Goal: Task Accomplishment & Management: Use online tool/utility

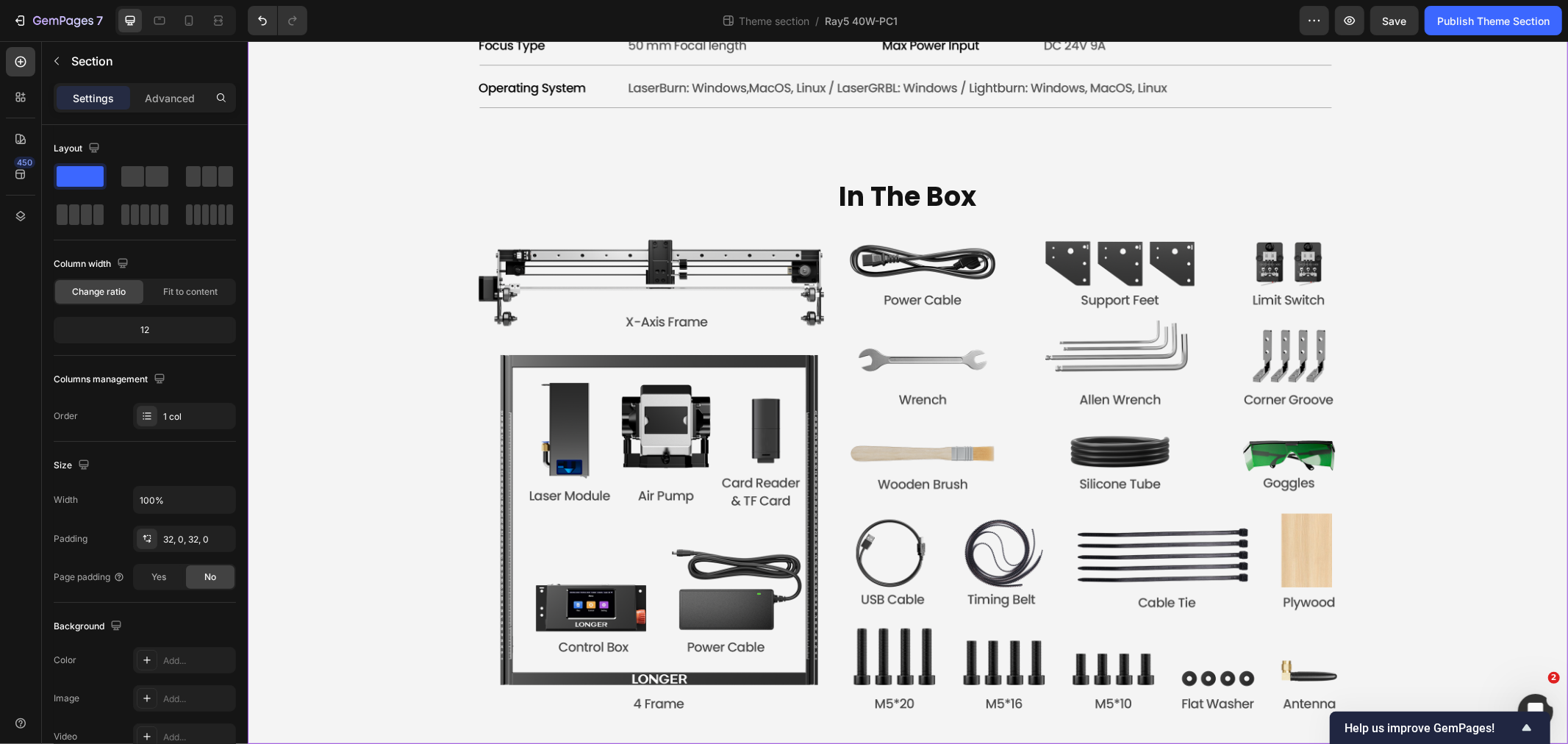
scroll to position [2, 0]
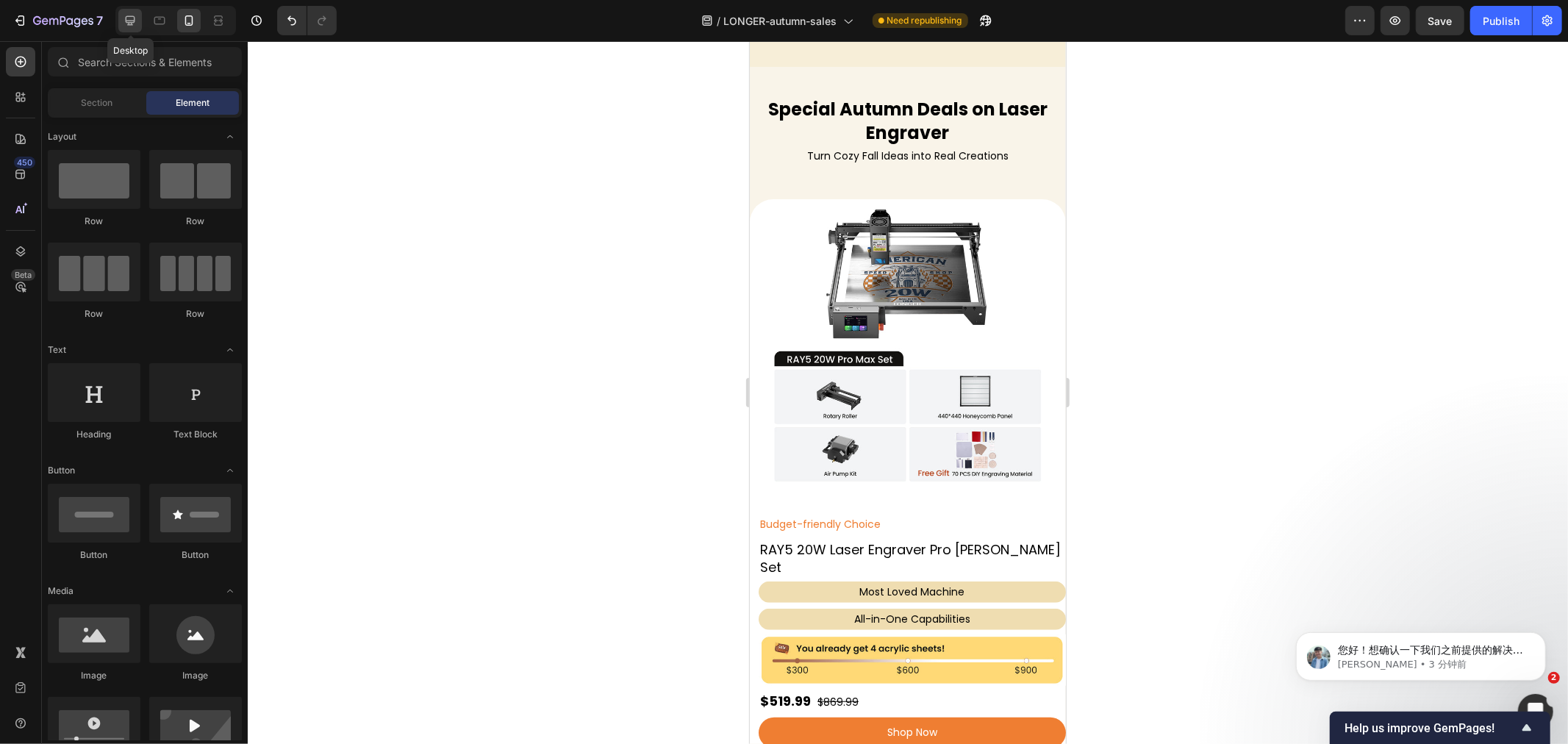
click at [134, 30] on div at bounding box center [130, 21] width 23 height 23
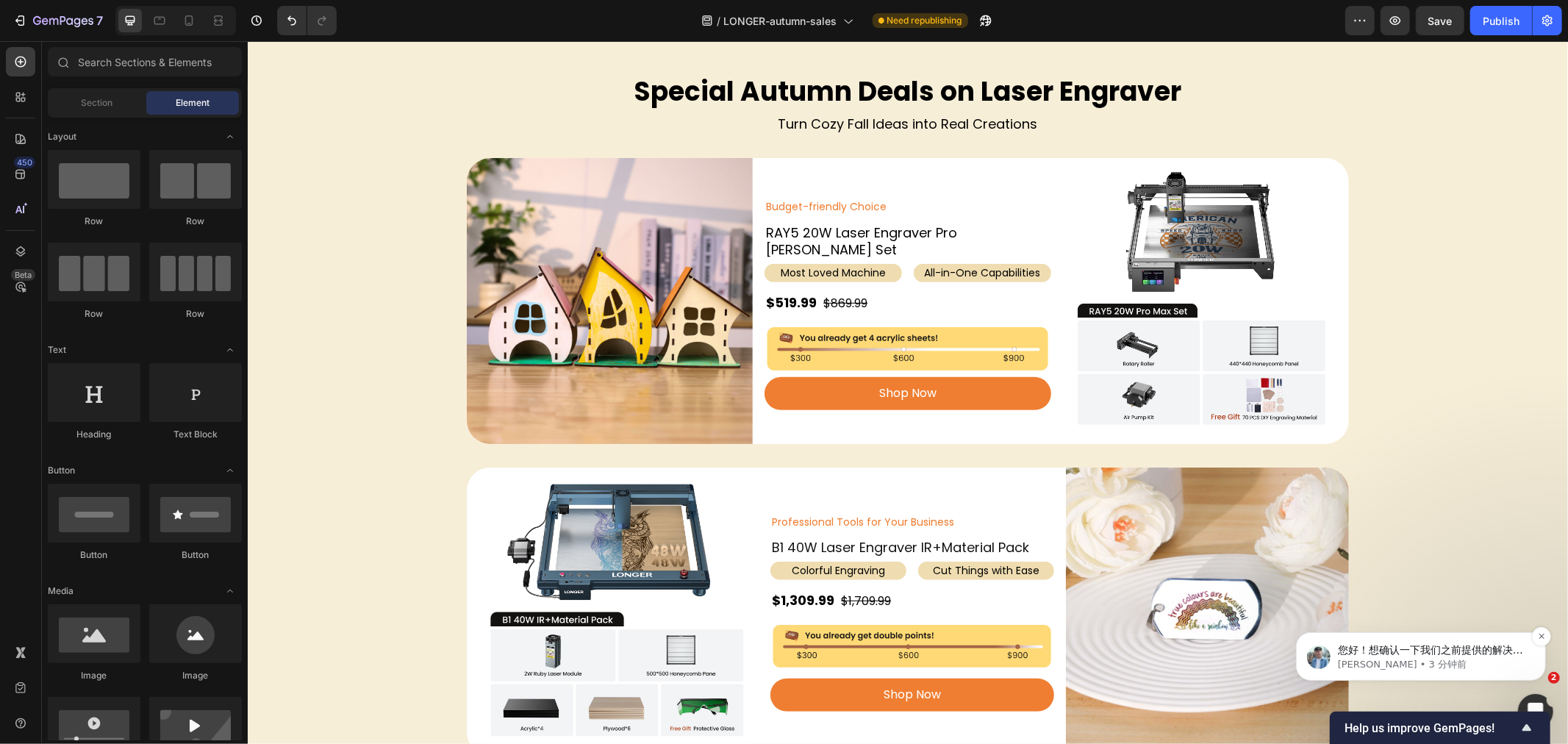
click at [1443, 648] on span "您好！想确认一下我们之前提供的解决方案是否对您有效😊。 如果我们没有收到您的回复，这次对话将在一天后关闭。 请放心，您随时都可以重新提交新的工单联系我们。" at bounding box center [1432, 679] width 189 height 71
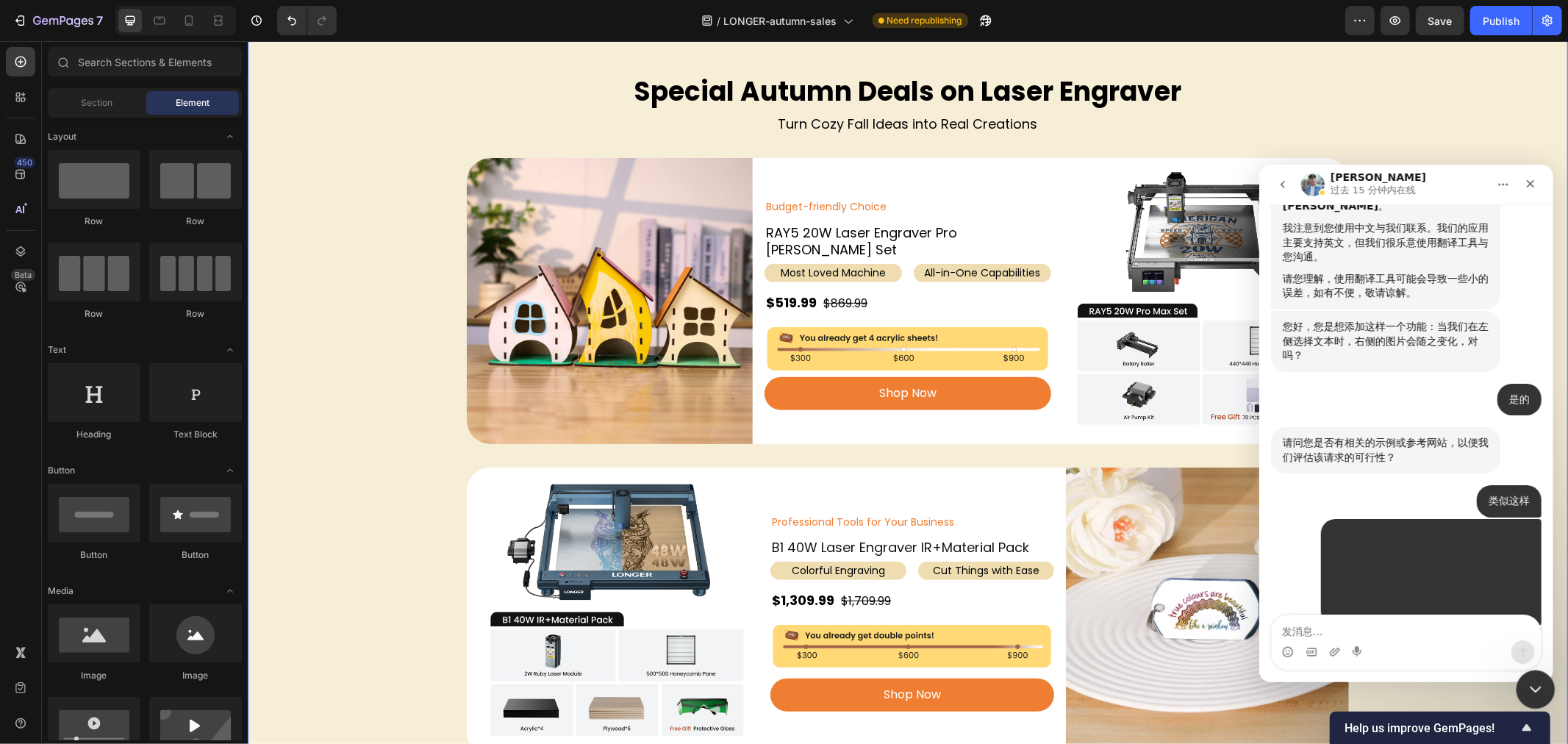
scroll to position [1471, 0]
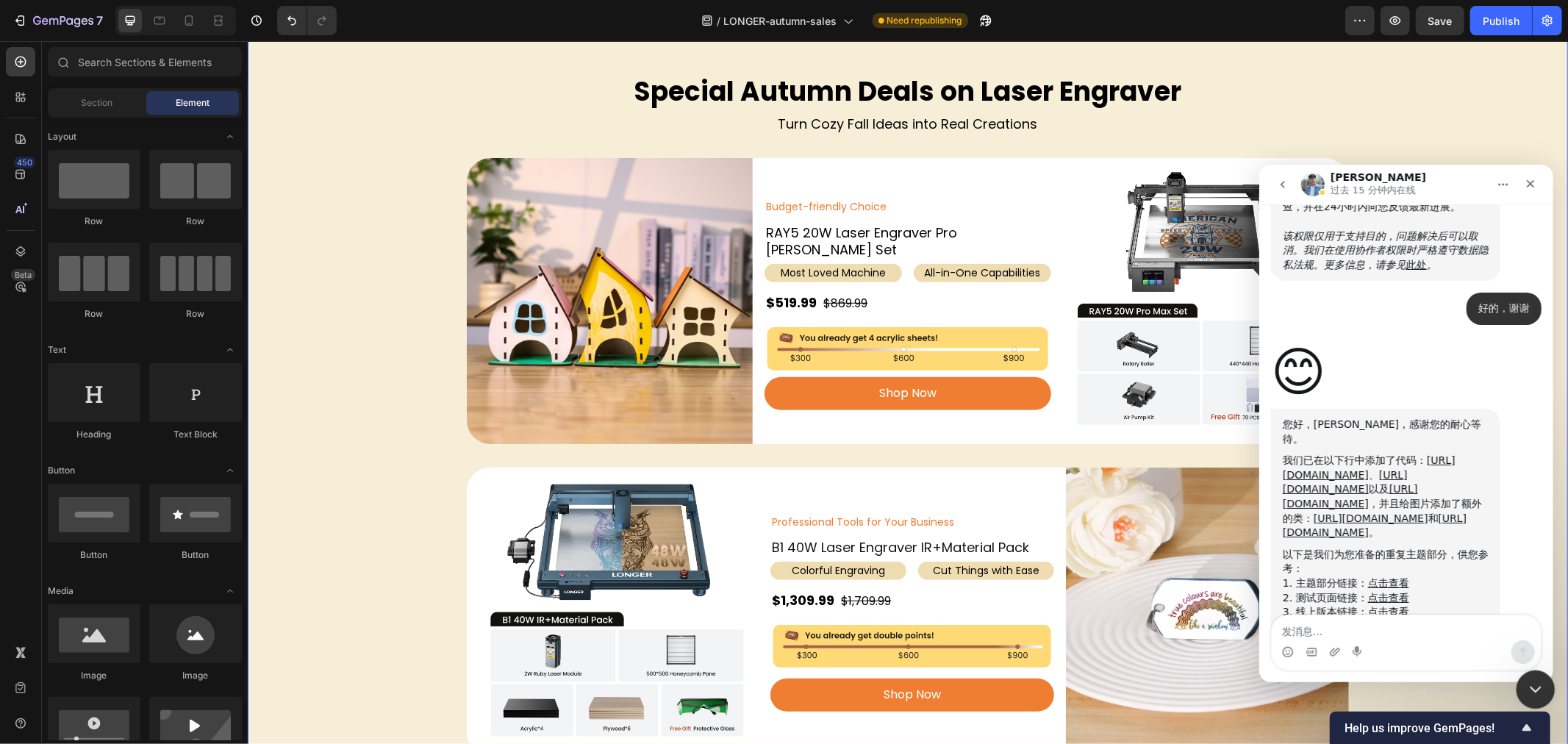
click at [1532, 680] on icon "关闭 Intercom Messenger" at bounding box center [1534, 688] width 18 height 18
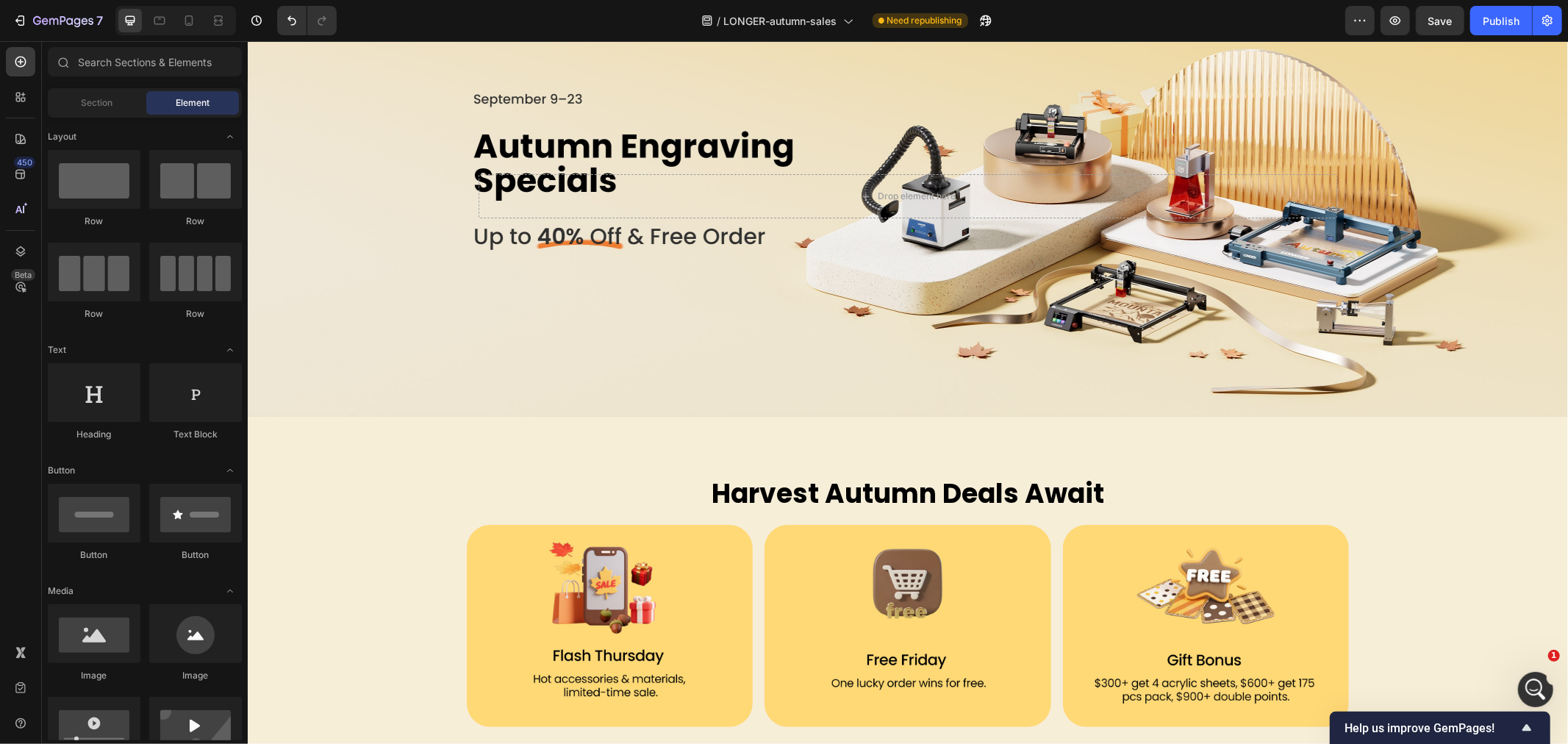
scroll to position [0, 0]
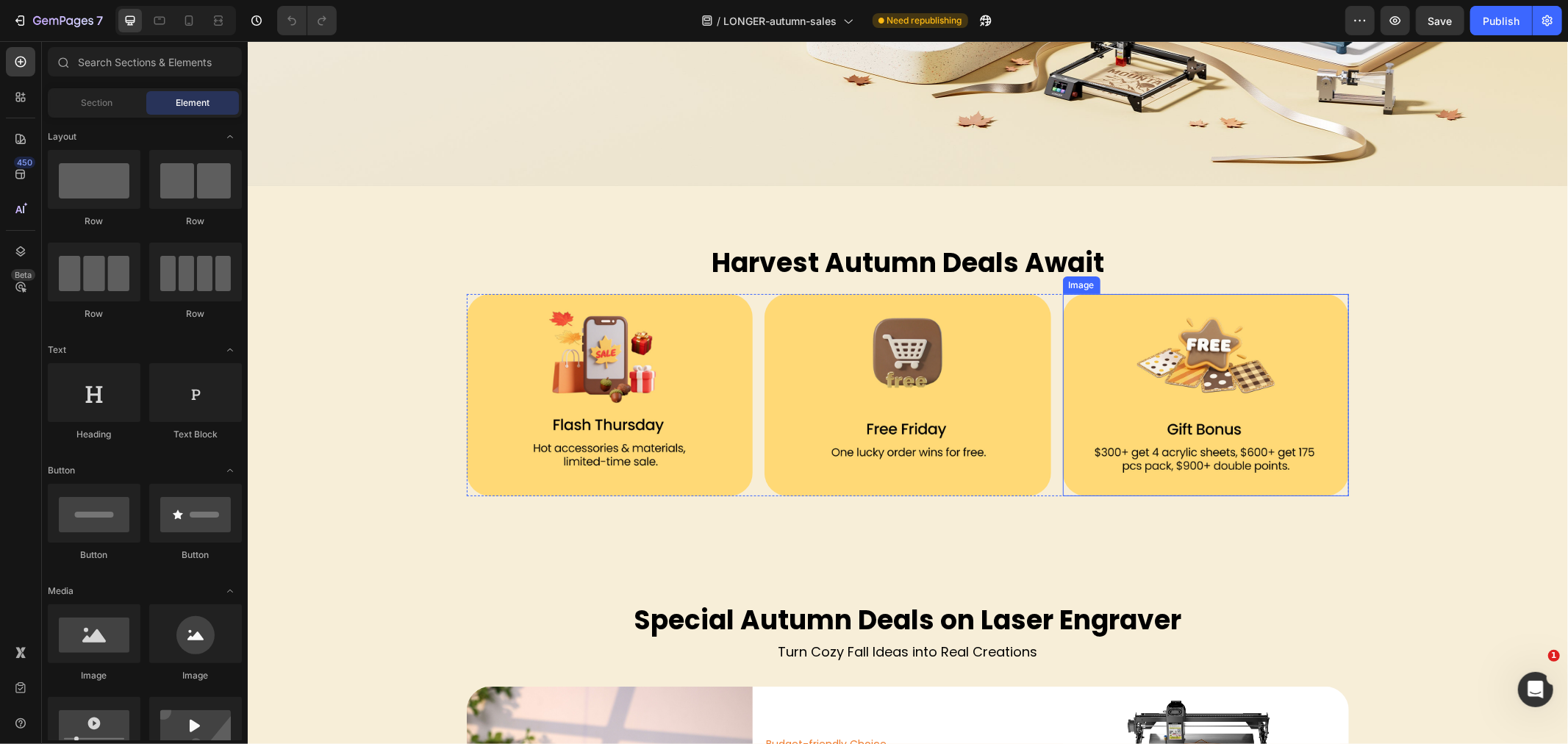
click at [1260, 428] on img at bounding box center [1205, 394] width 286 height 203
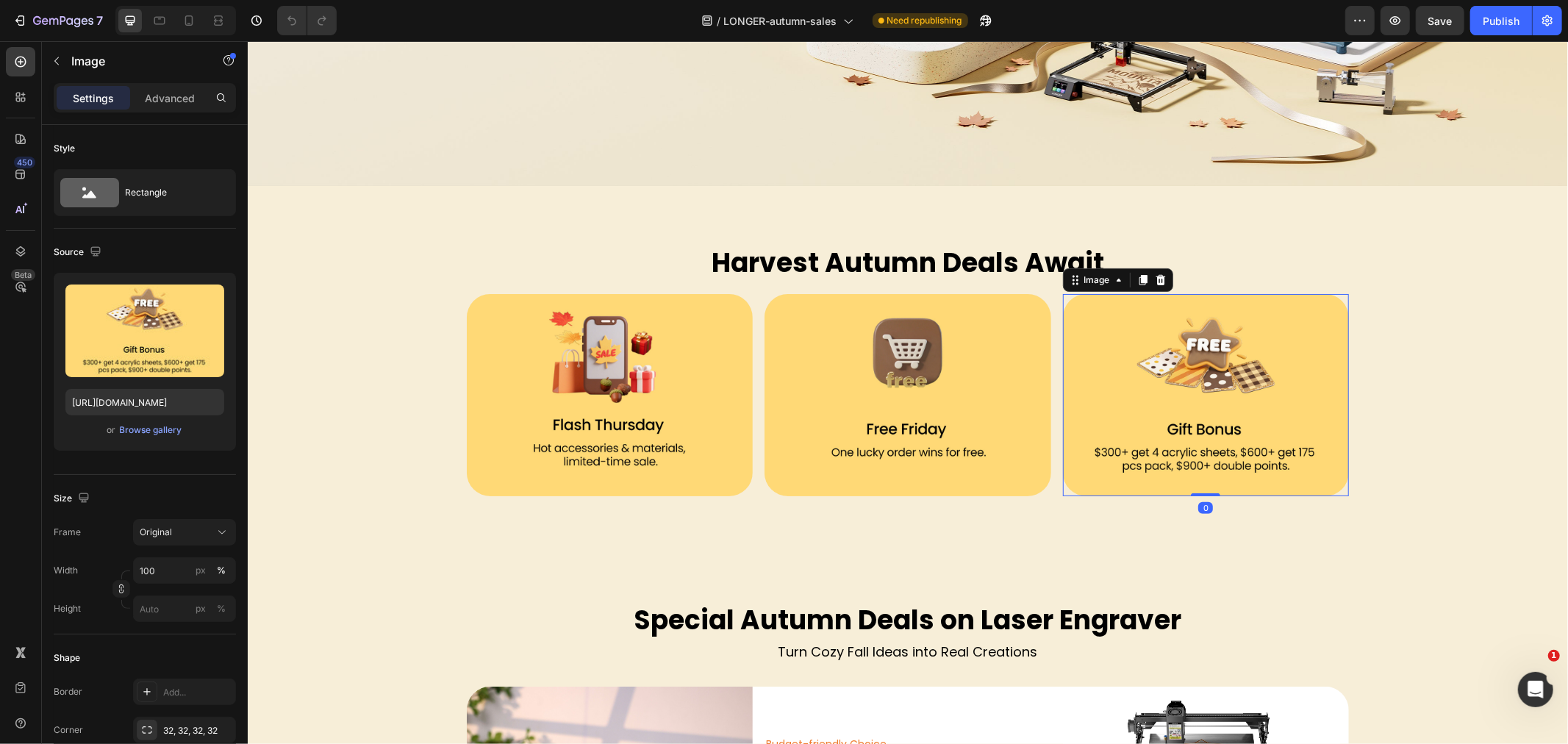
drag, startPoint x: 1156, startPoint y: 277, endPoint x: 1492, endPoint y: 466, distance: 385.5
click at [1155, 277] on icon at bounding box center [1160, 279] width 12 height 12
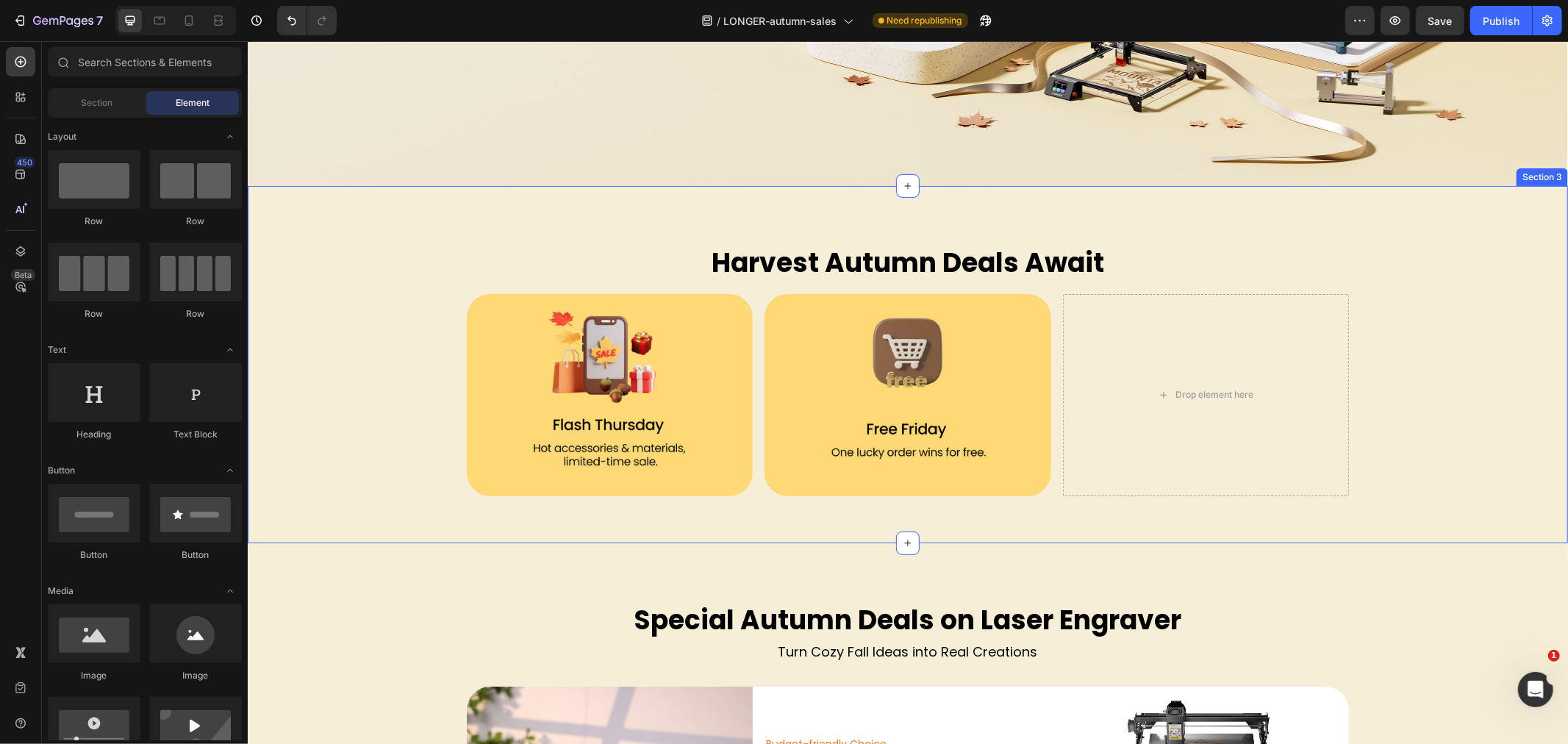
click at [379, 365] on div "Harvest Autumn Deals Await Heading Row Image Image Drop element here Row" at bounding box center [907, 364] width 1321 height 264
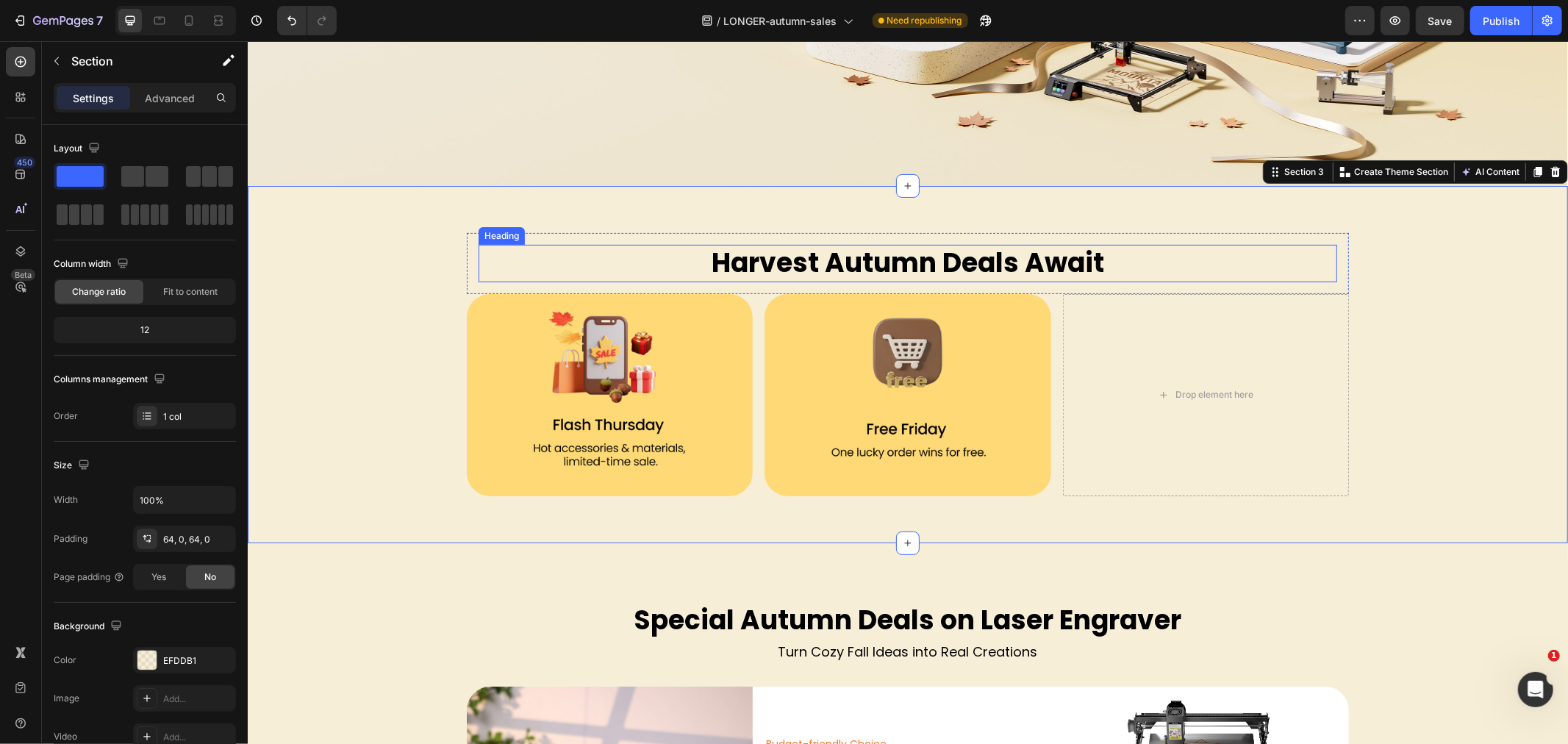
click at [612, 272] on h2 "Harvest Autumn Deals Await" at bounding box center [907, 263] width 859 height 38
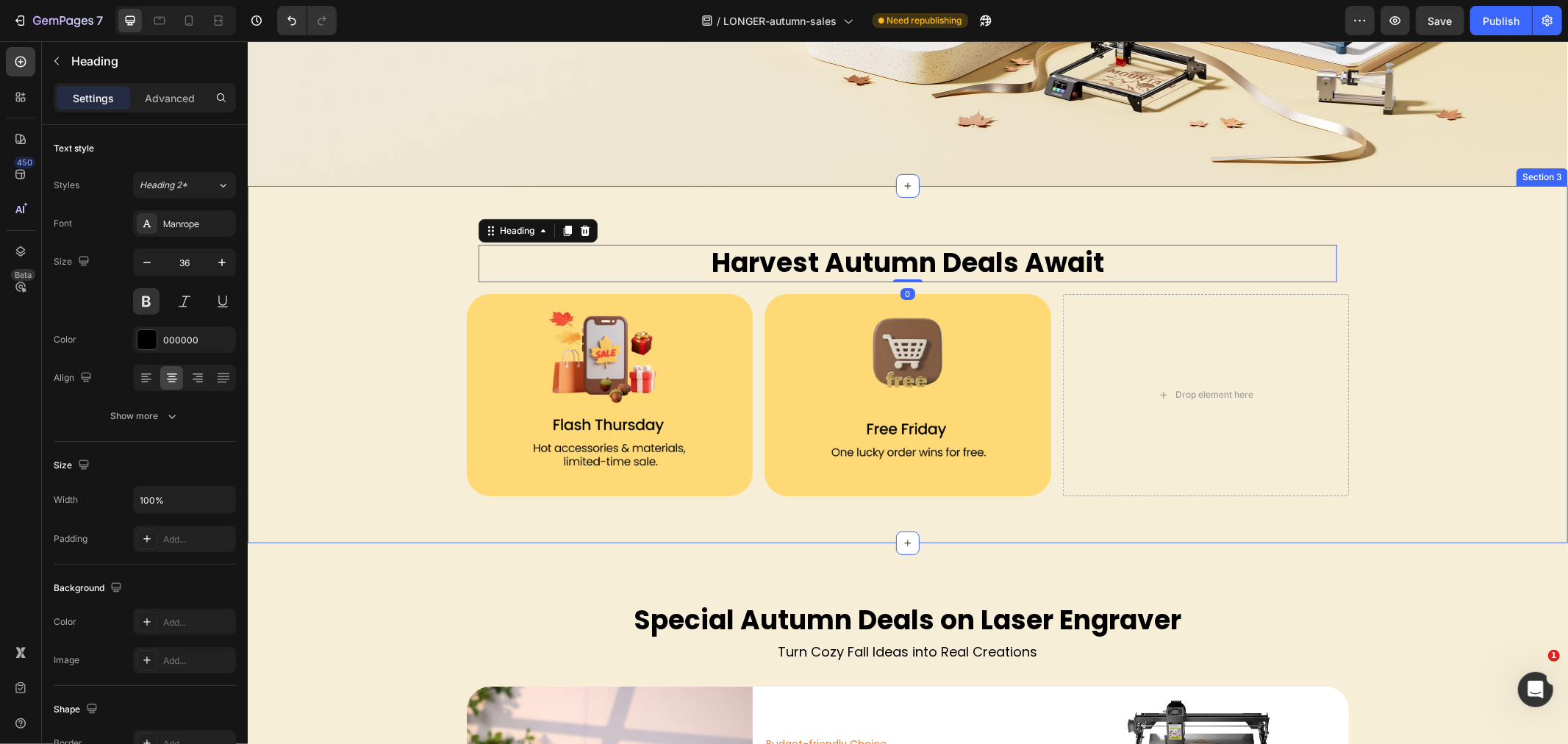
click at [337, 313] on div "Harvest Autumn Deals Await Heading 0 Row Image Image Drop element here Row" at bounding box center [907, 364] width 1321 height 264
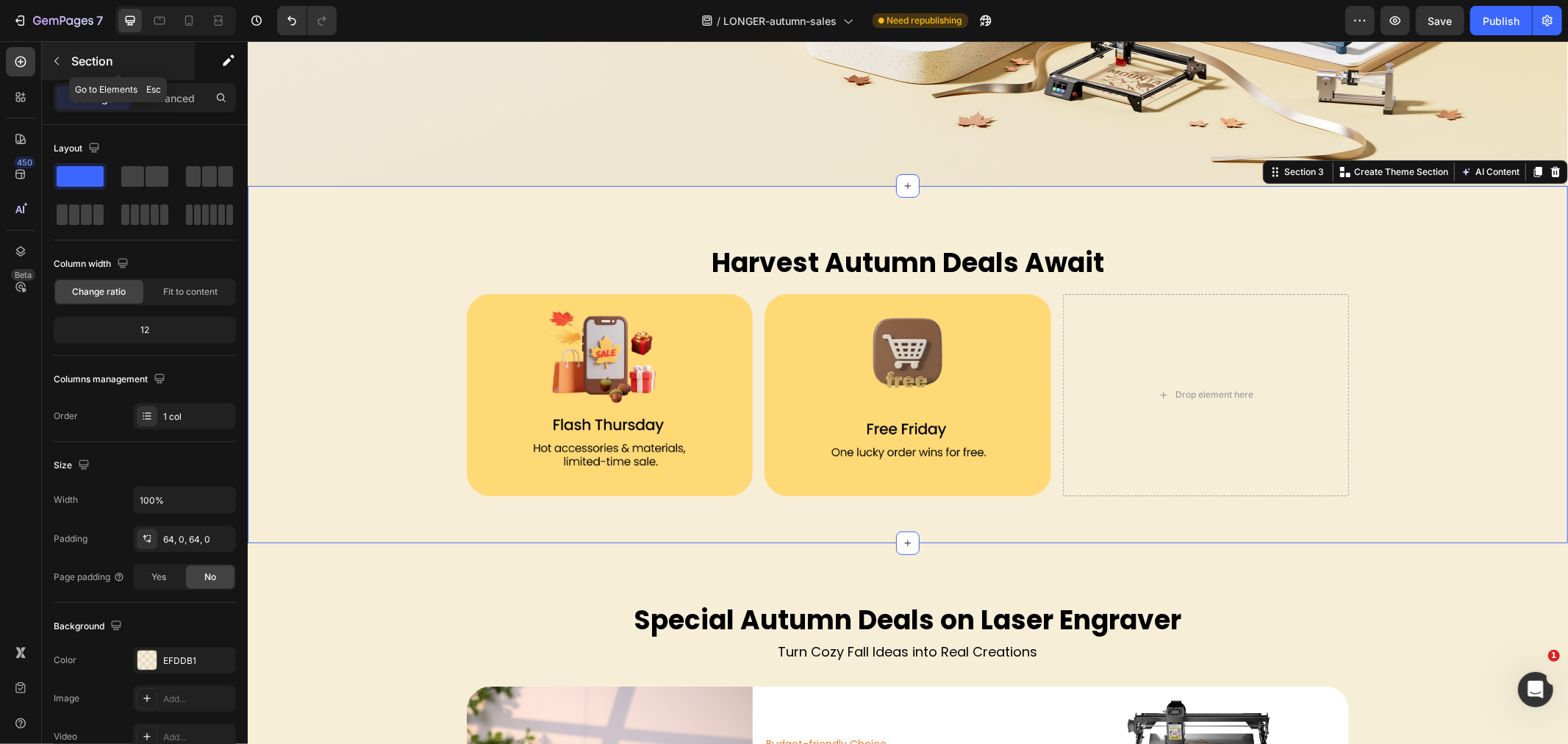
click at [61, 56] on icon "button" at bounding box center [56, 61] width 12 height 12
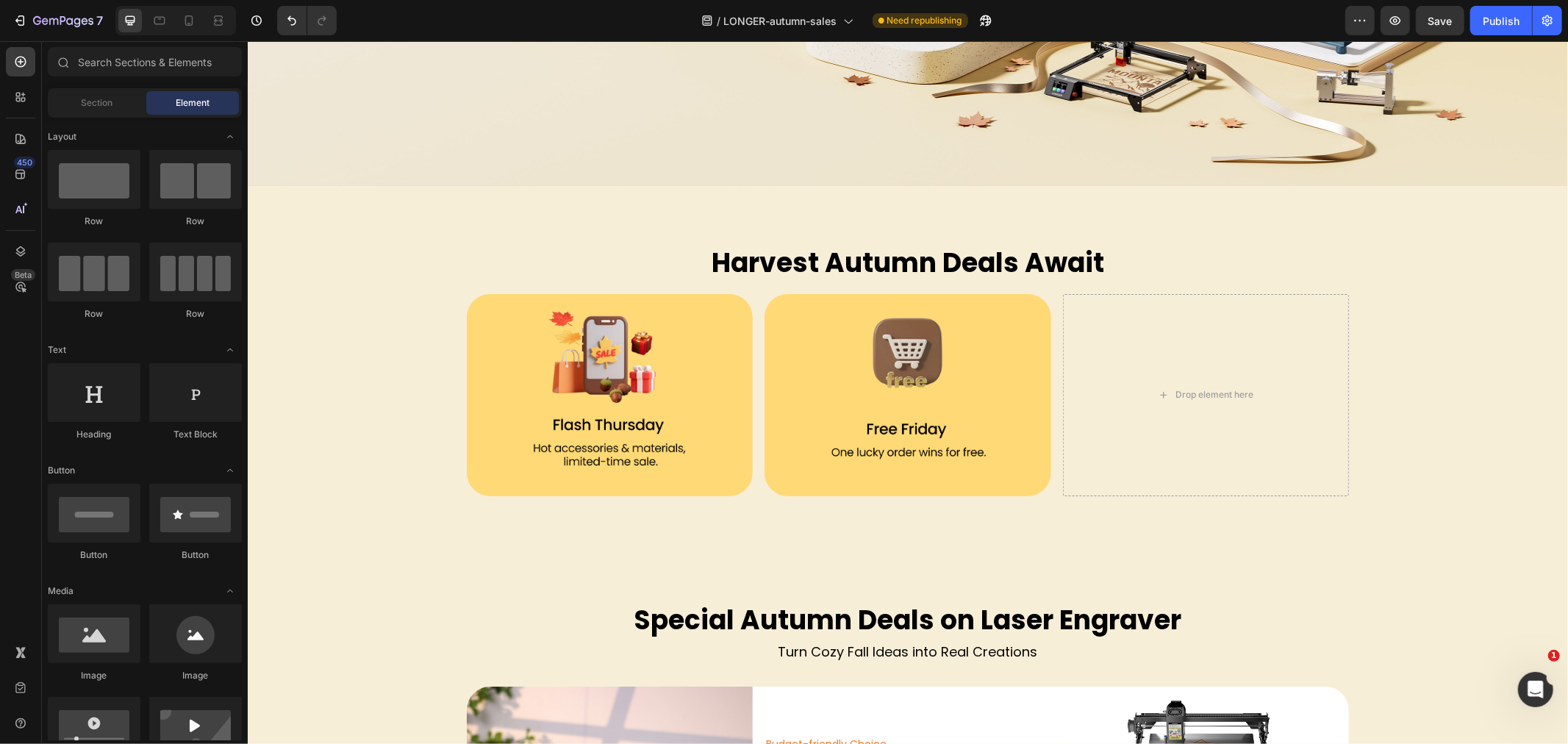
drag, startPoint x: 931, startPoint y: 268, endPoint x: 922, endPoint y: 283, distance: 17.5
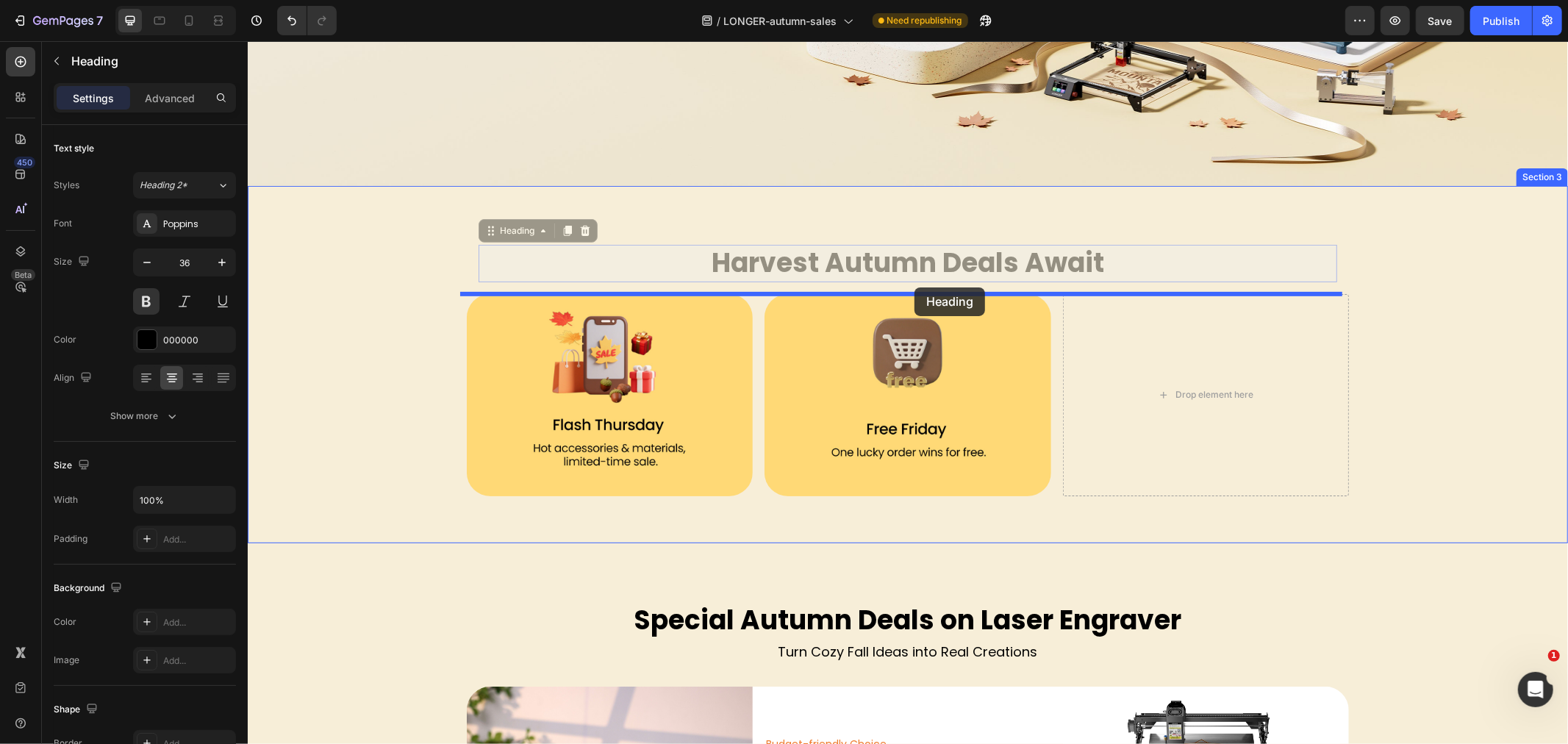
drag, startPoint x: 922, startPoint y: 283, endPoint x: 914, endPoint y: 287, distance: 8.9
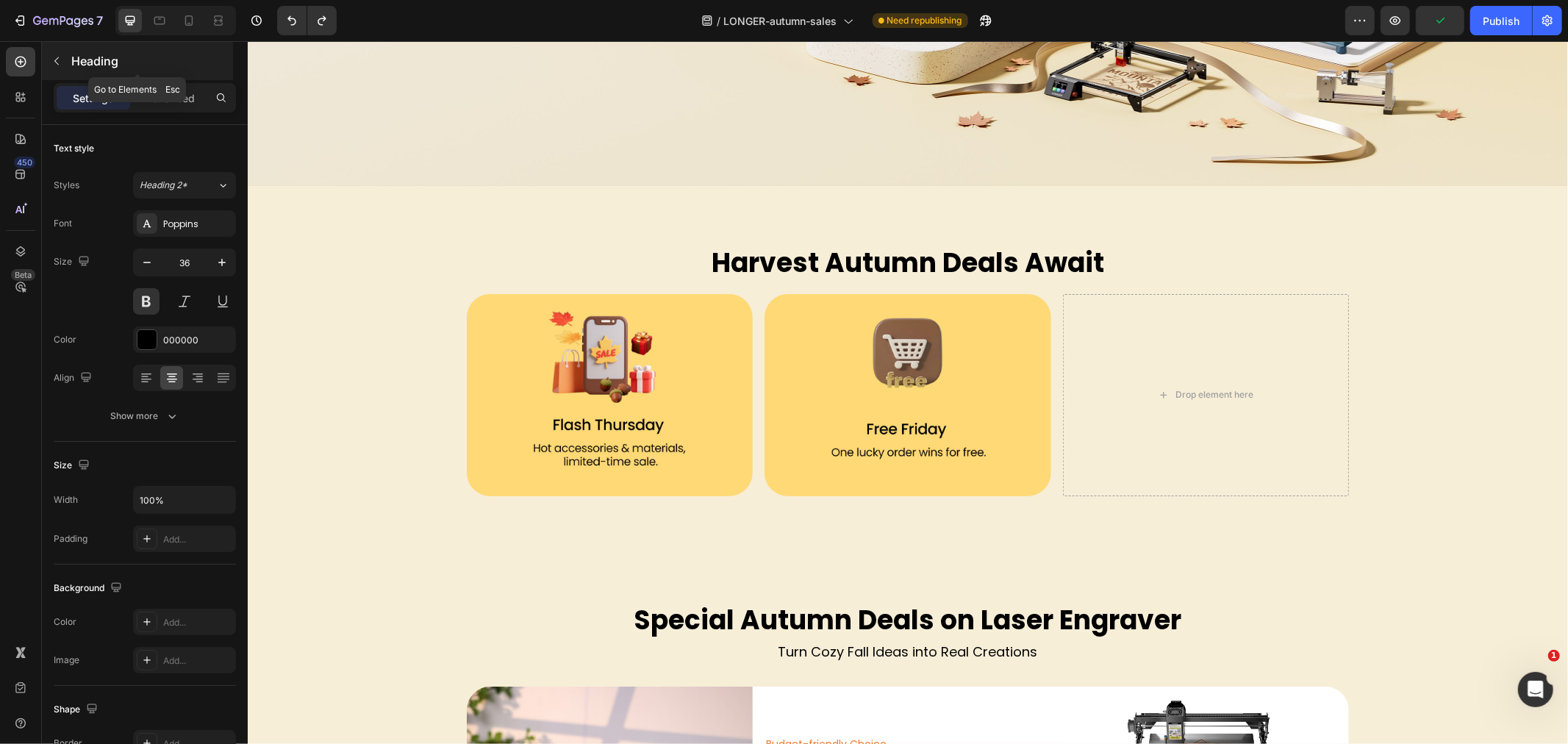
click at [77, 59] on p "Heading" at bounding box center [151, 61] width 159 height 18
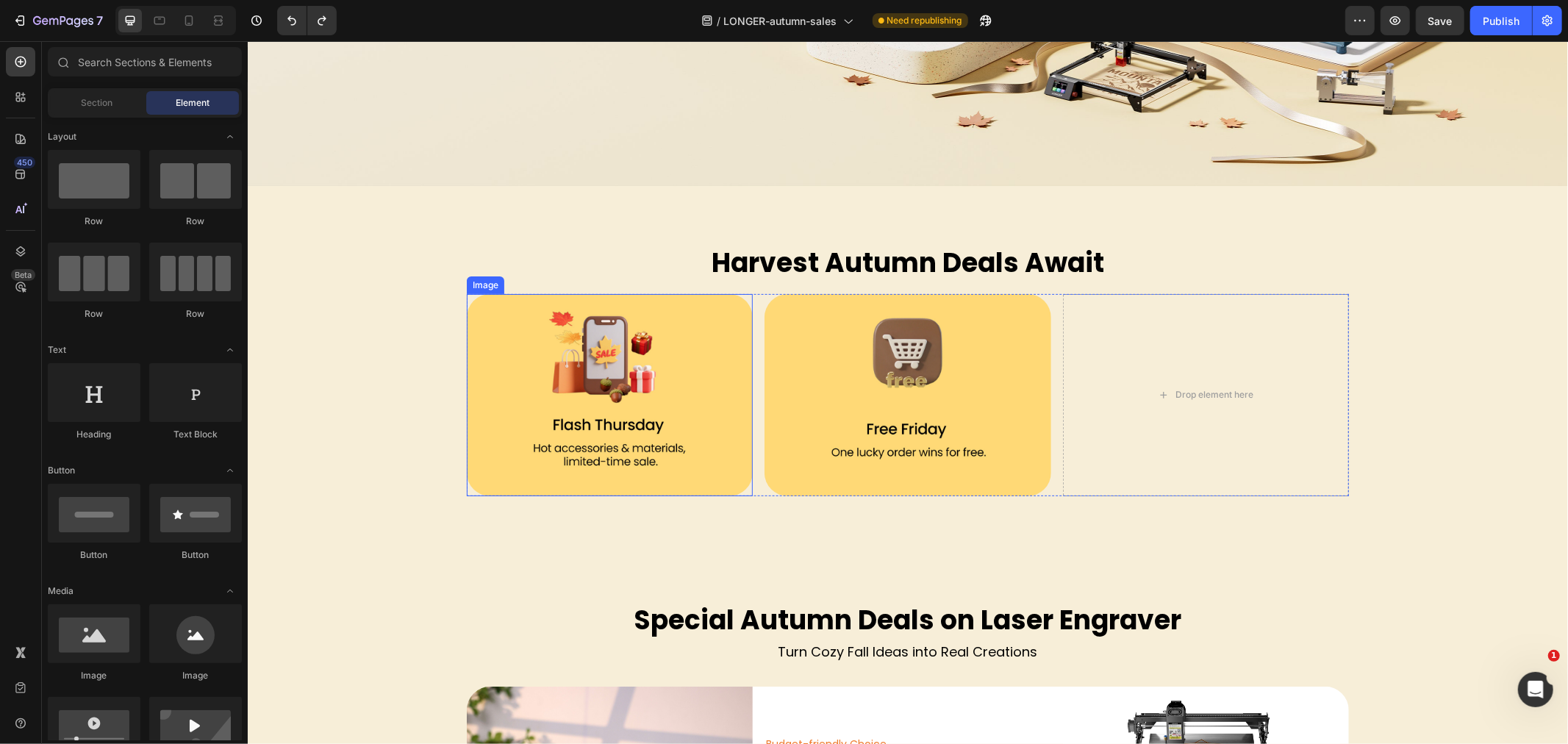
click at [567, 450] on img at bounding box center [609, 394] width 286 height 203
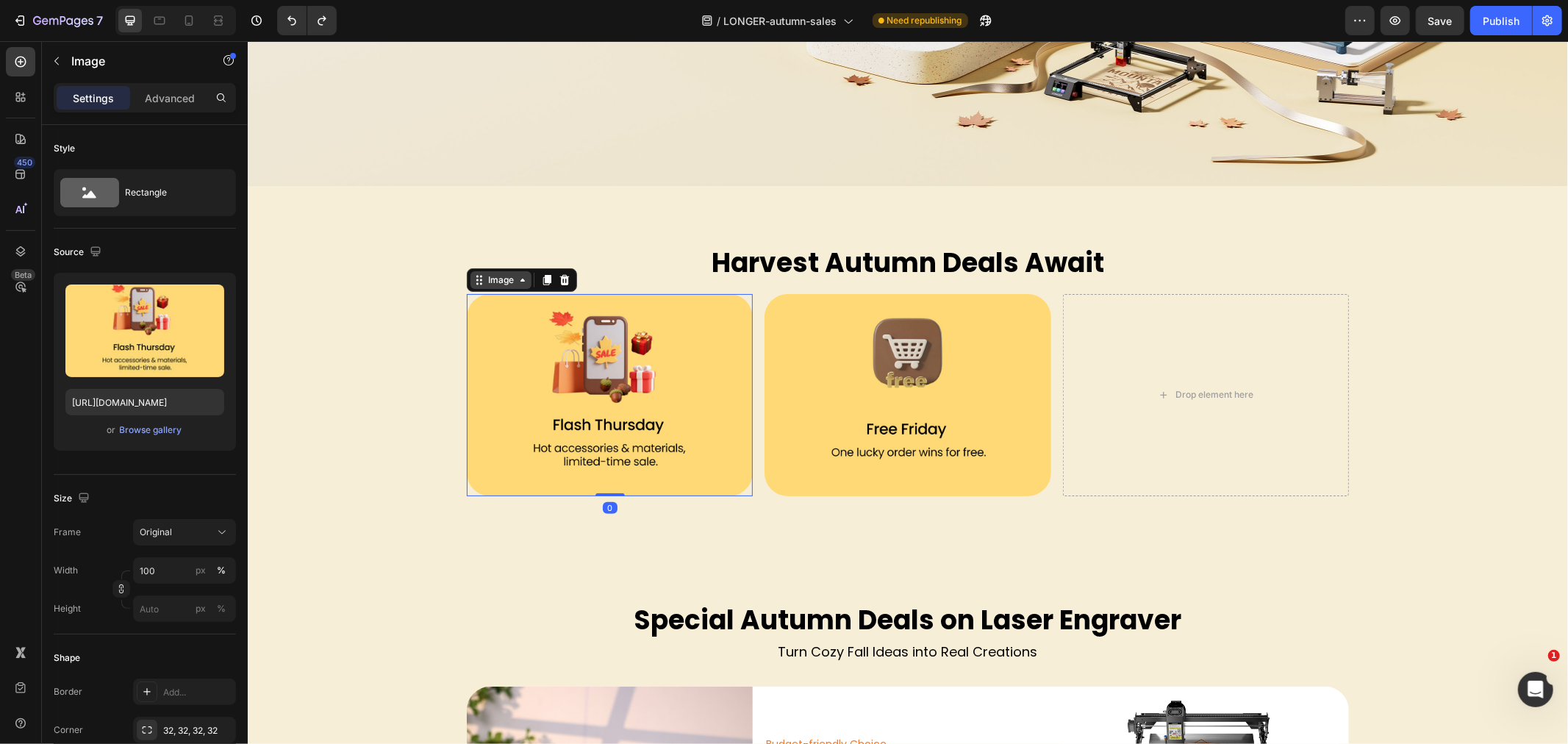
click at [484, 276] on div "Image" at bounding box center [499, 279] width 31 height 13
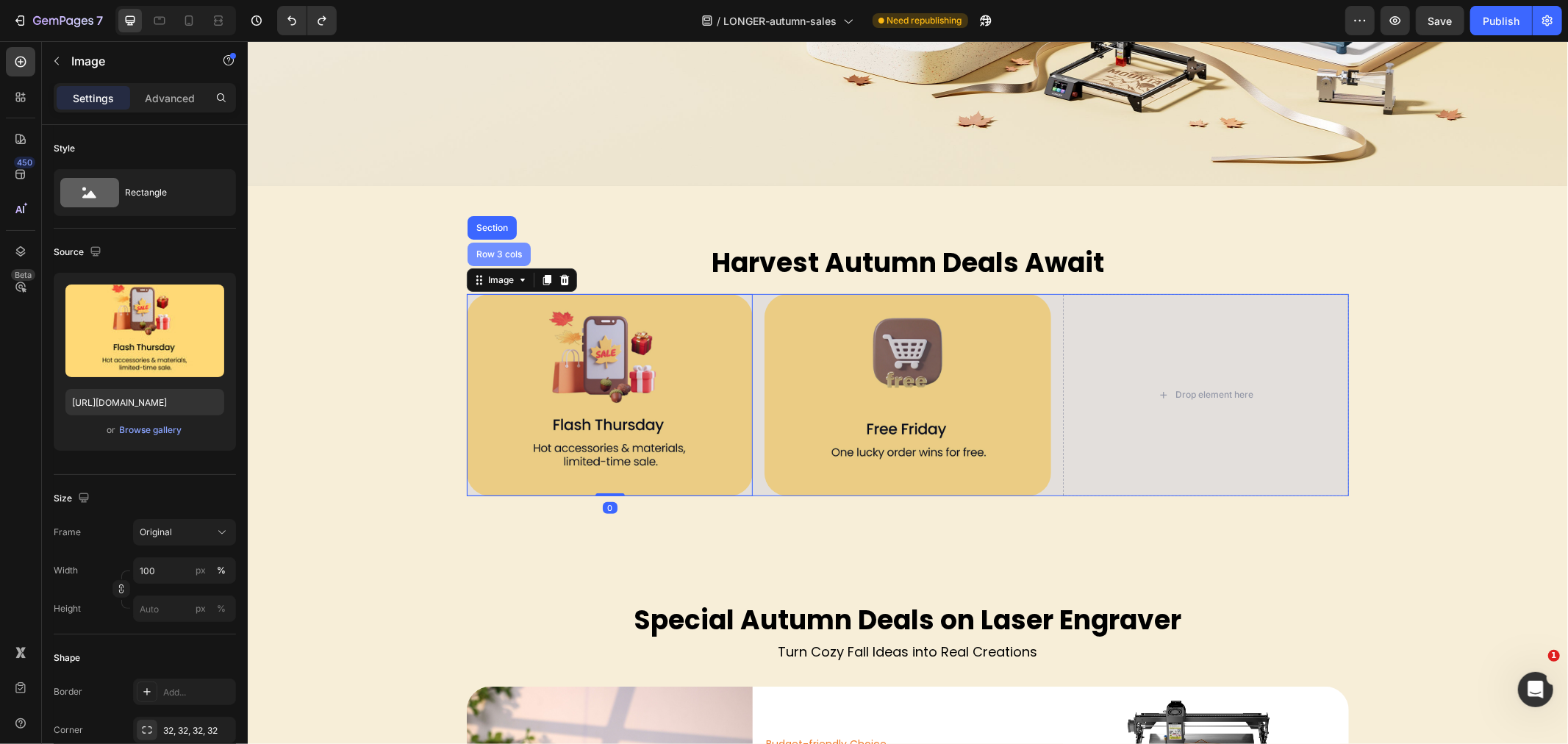
click at [486, 256] on div "Row 3 cols" at bounding box center [498, 254] width 51 height 9
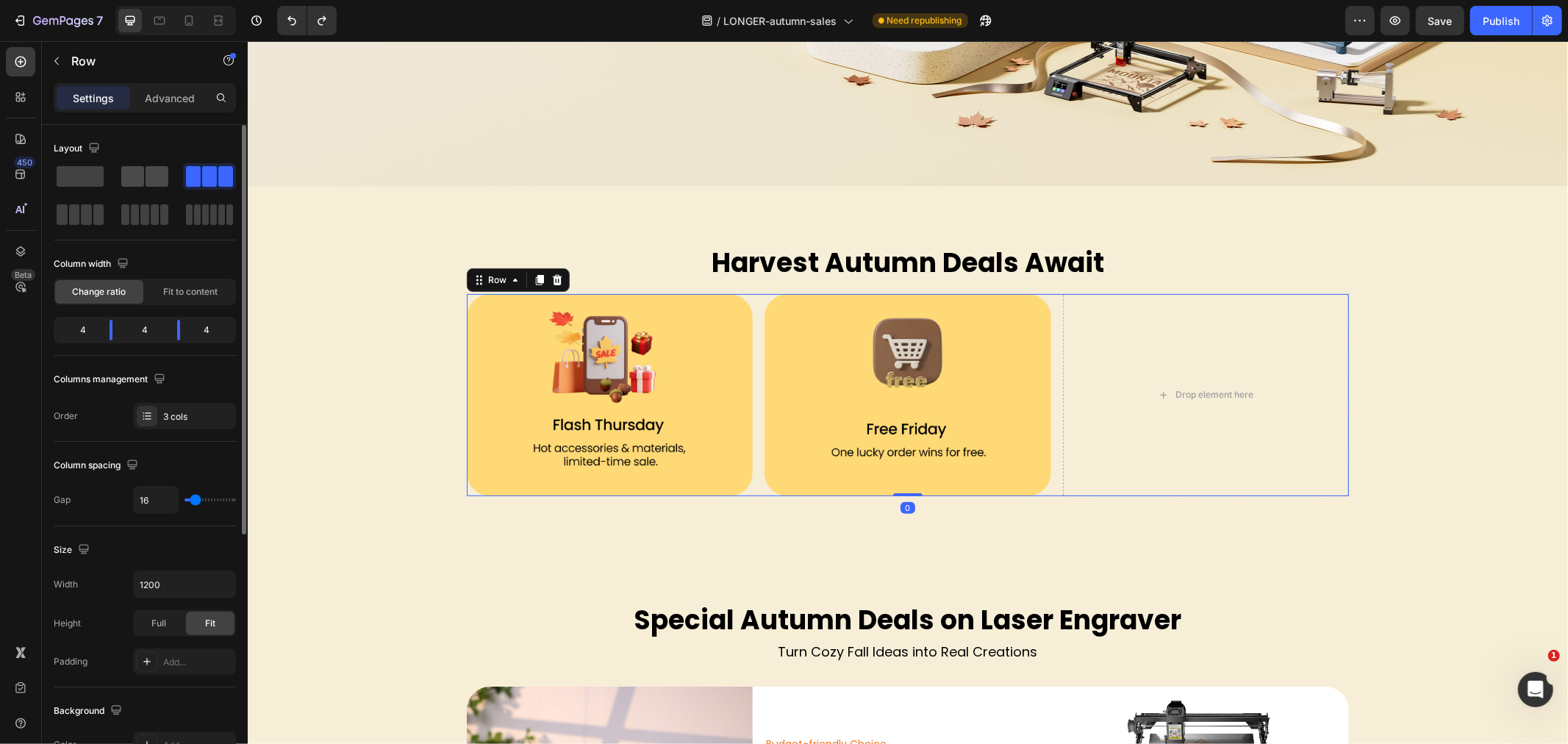
click at [133, 167] on span at bounding box center [132, 176] width 22 height 21
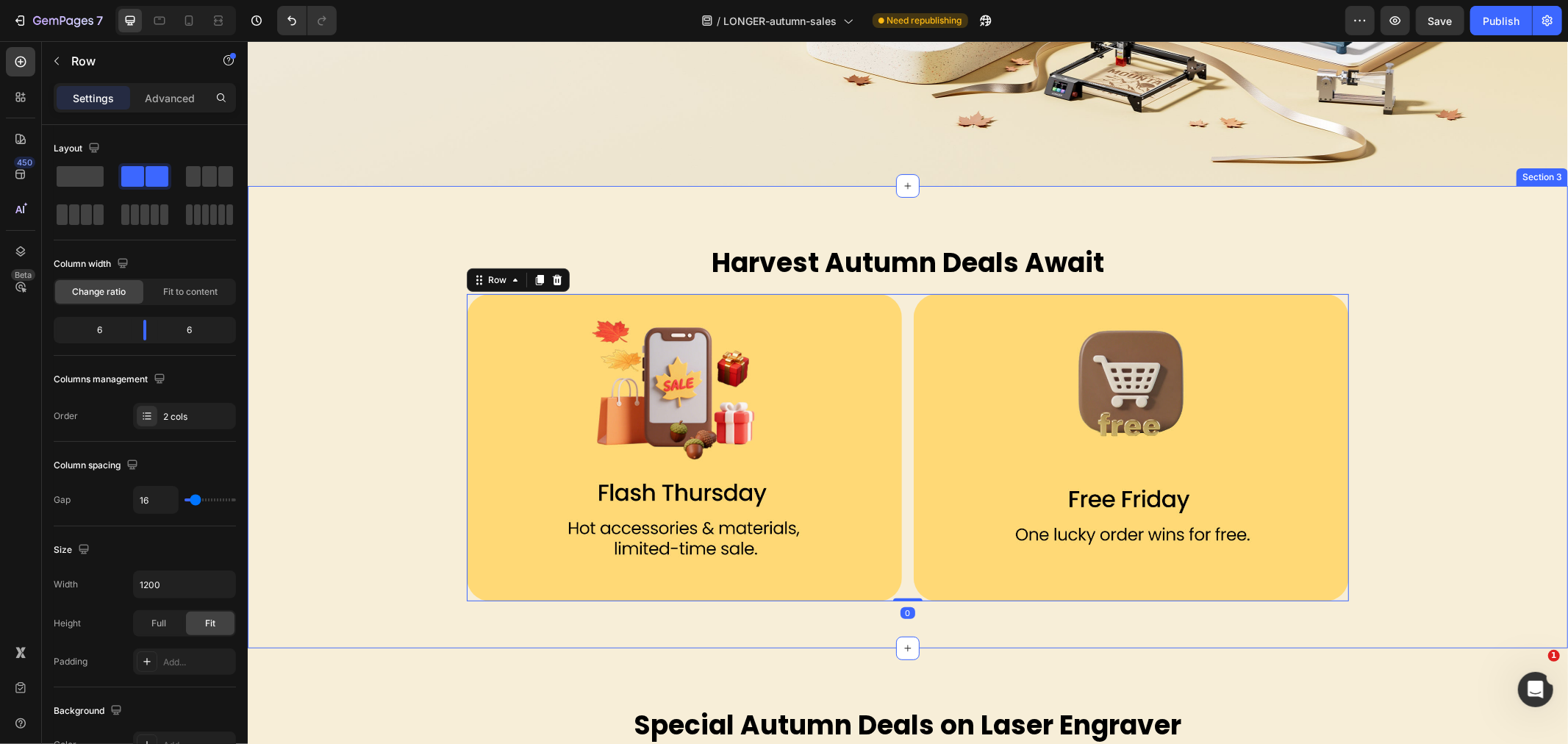
click at [437, 473] on div "Harvest Autumn Deals Await Heading Row Image Image Row 0" at bounding box center [907, 416] width 1321 height 368
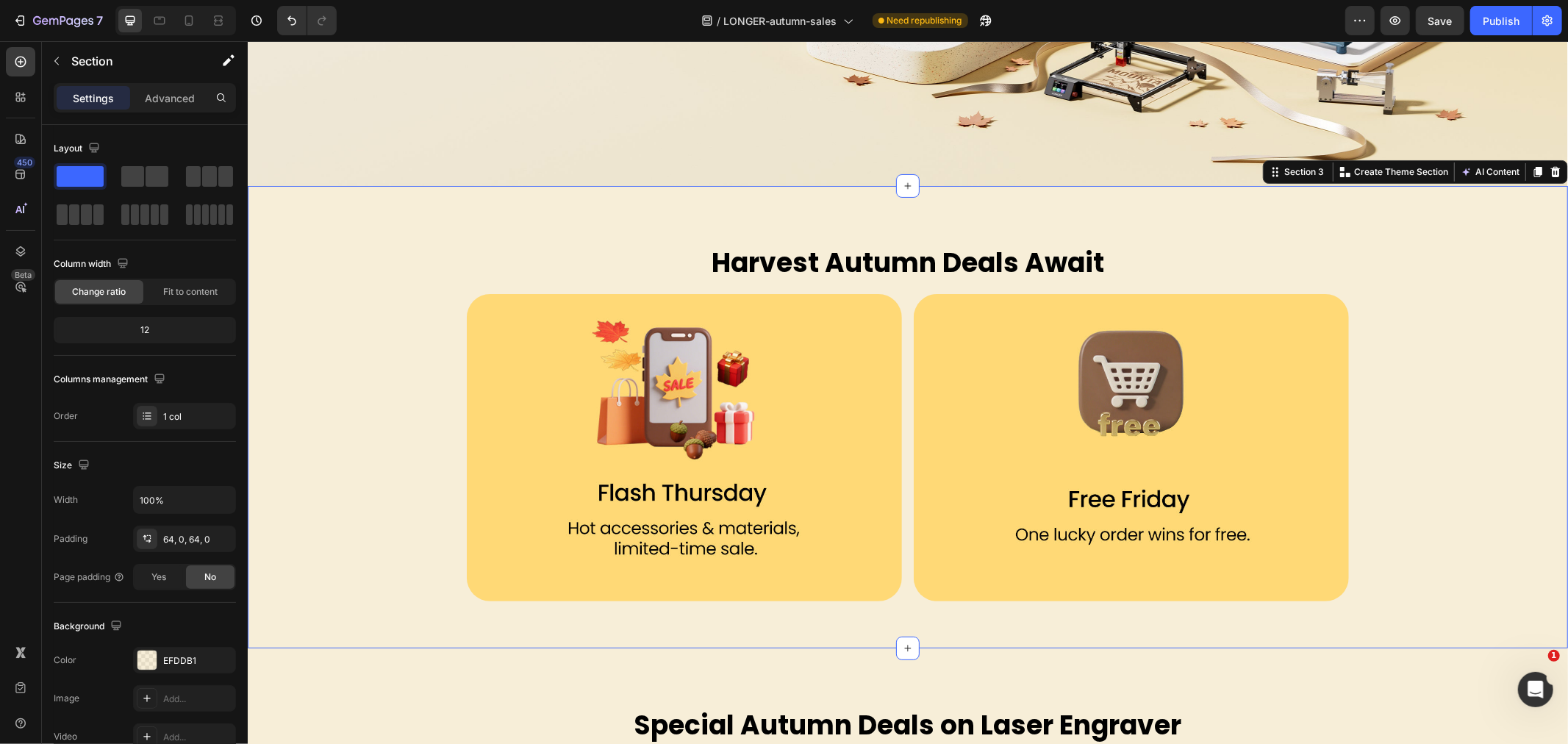
click at [512, 438] on img at bounding box center [684, 446] width 436 height 307
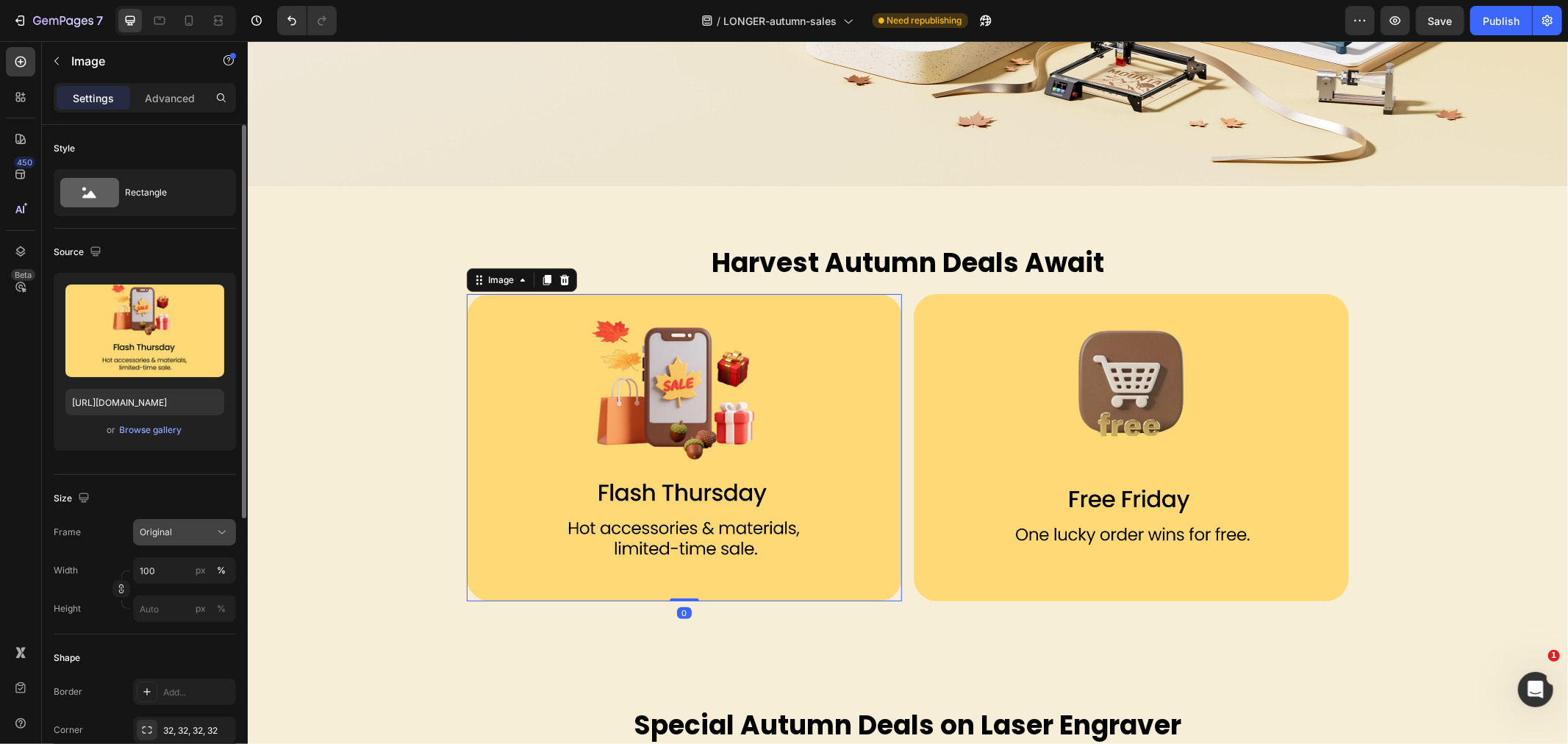
scroll to position [82, 0]
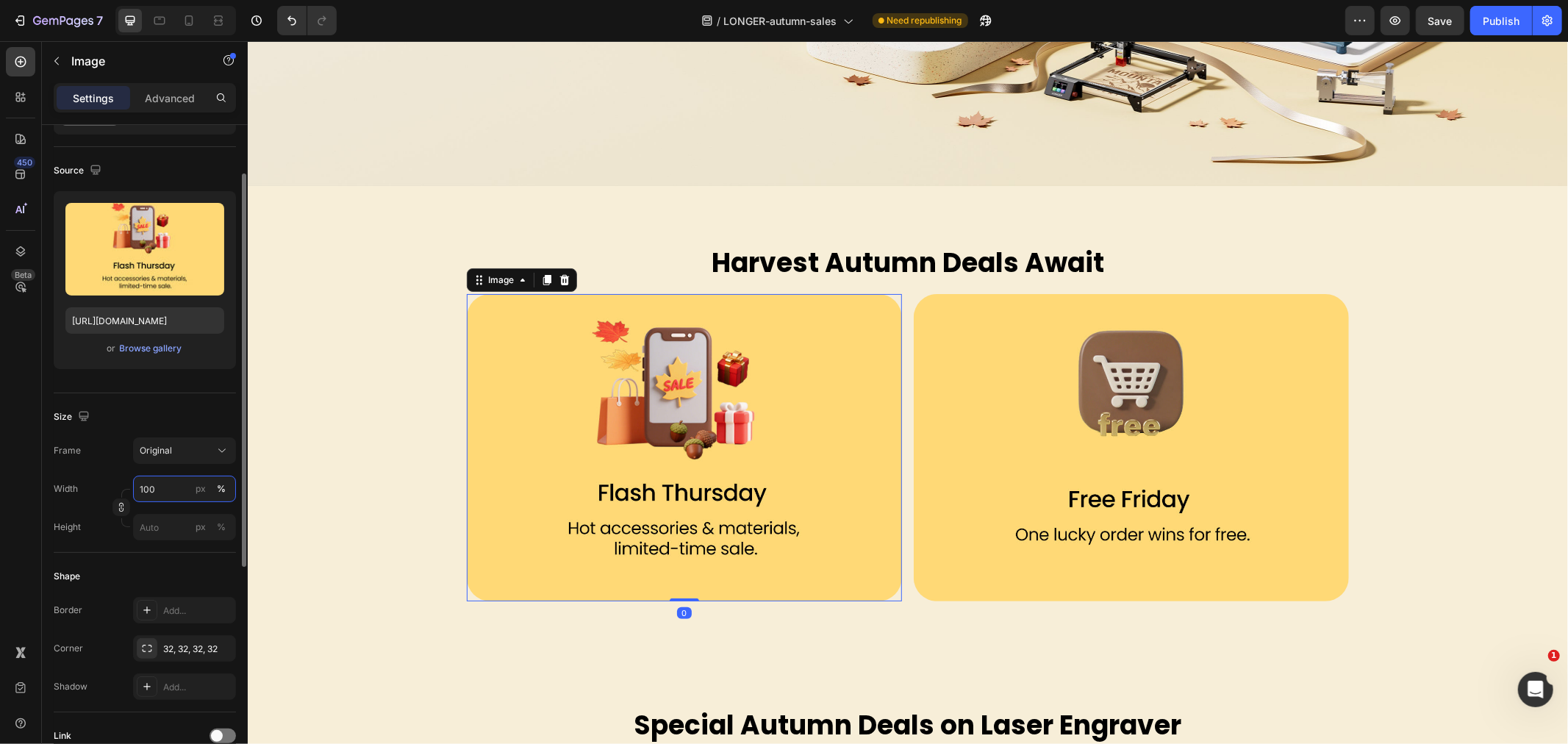
click at [170, 478] on input "100" at bounding box center [184, 489] width 103 height 27
type input "80"
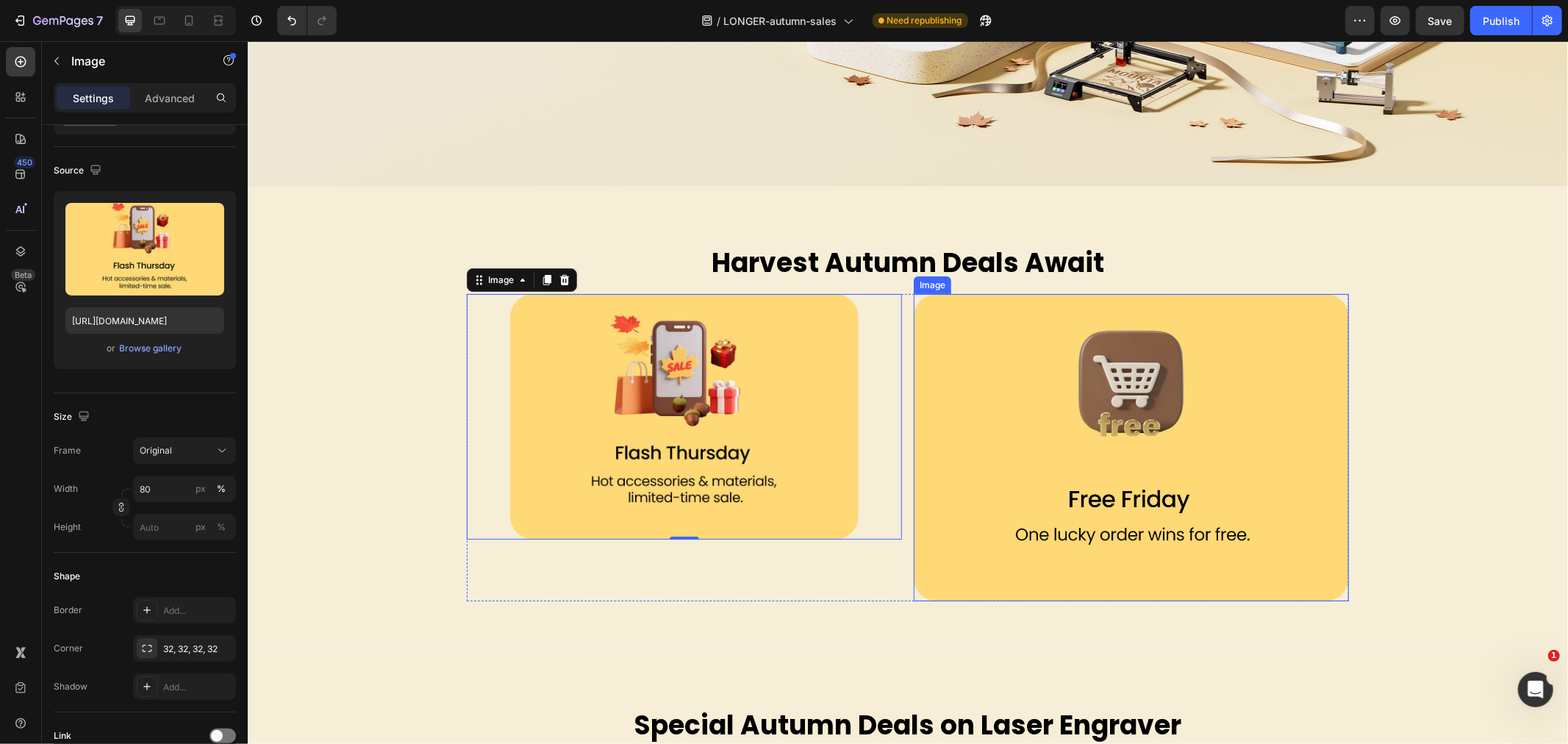
click at [950, 450] on img at bounding box center [1131, 446] width 436 height 307
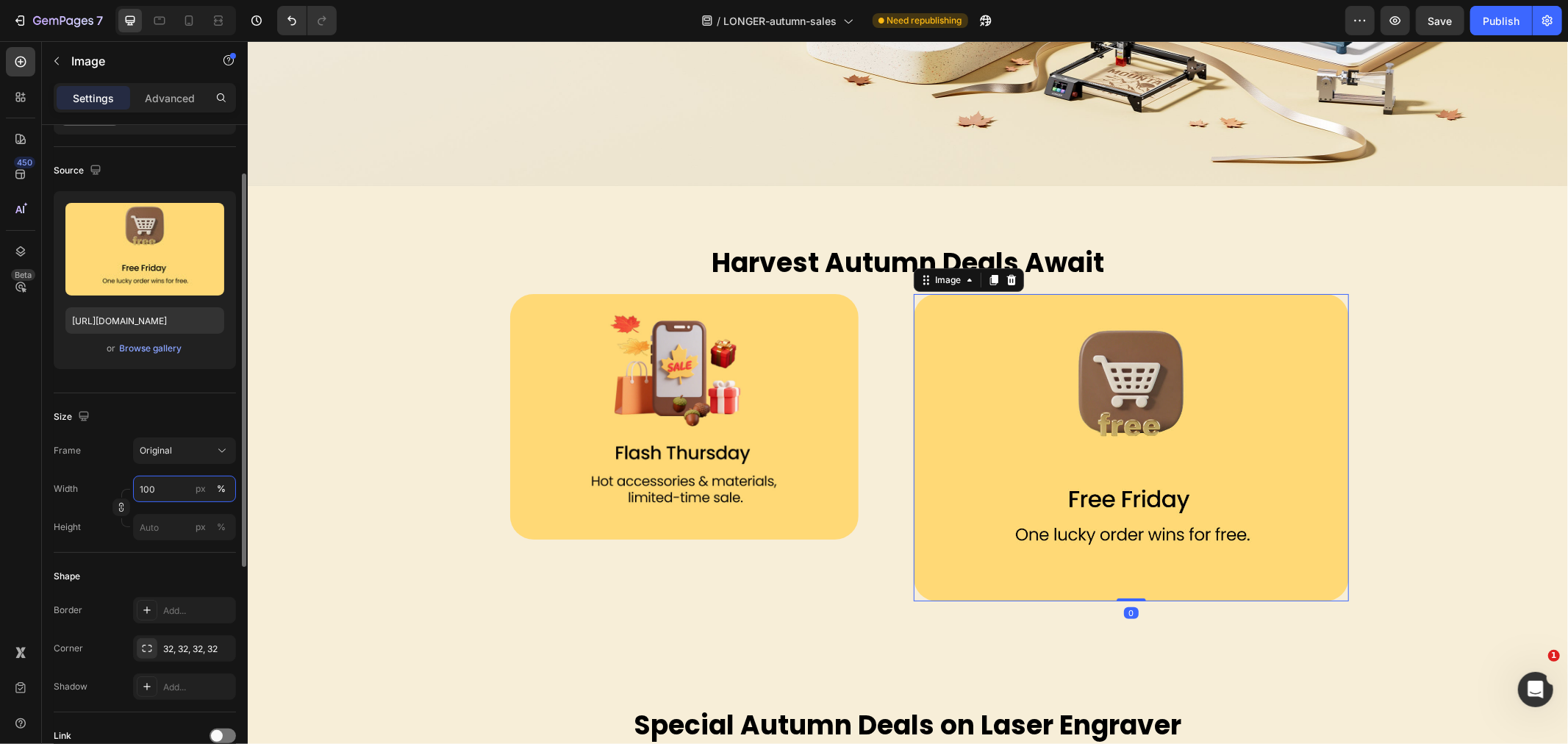
click at [178, 476] on input "100" at bounding box center [184, 489] width 103 height 27
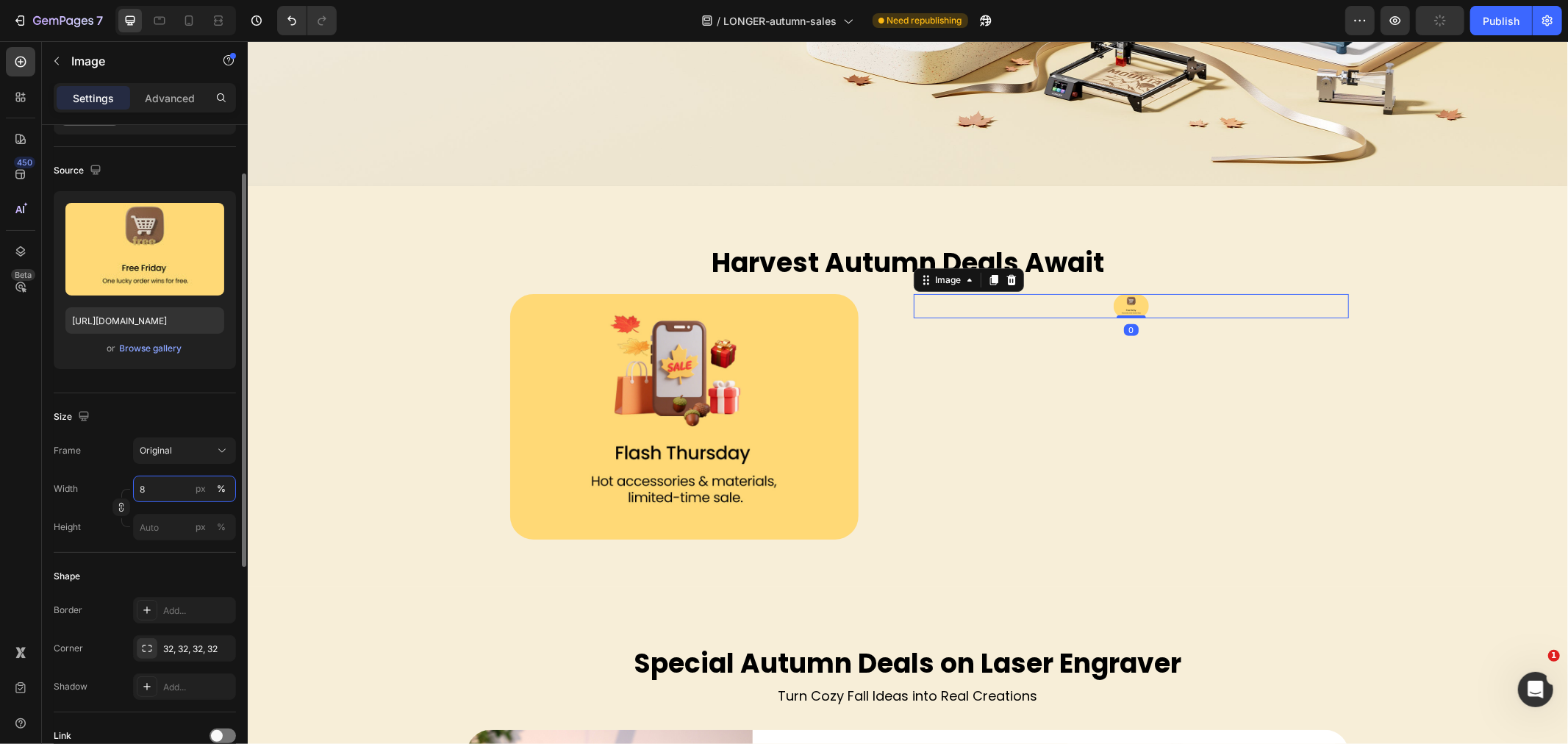
type input "80"
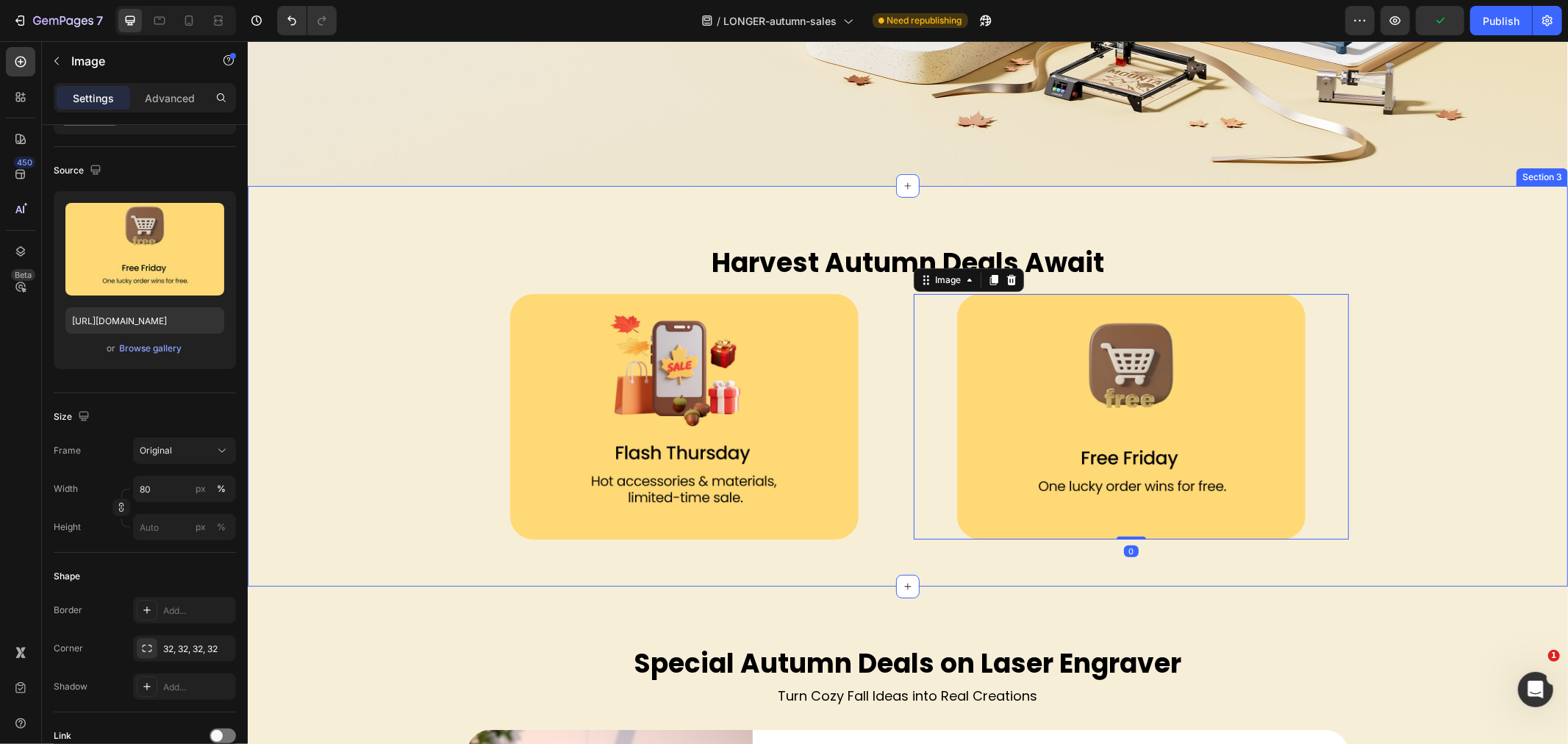
click at [436, 485] on div "Harvest Autumn Deals Await Heading Row Image Image 0 Row" at bounding box center [907, 385] width 1321 height 307
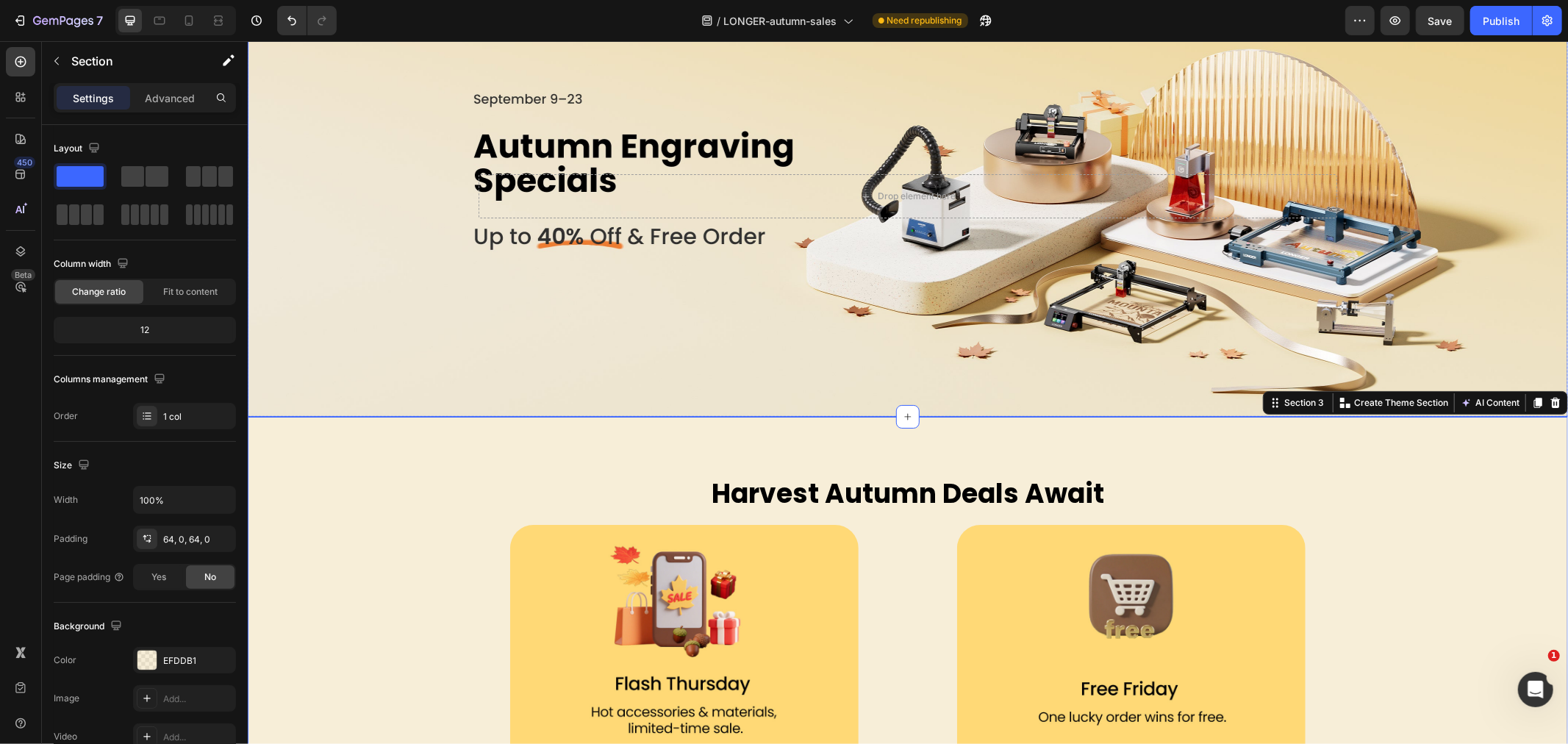
scroll to position [245, 0]
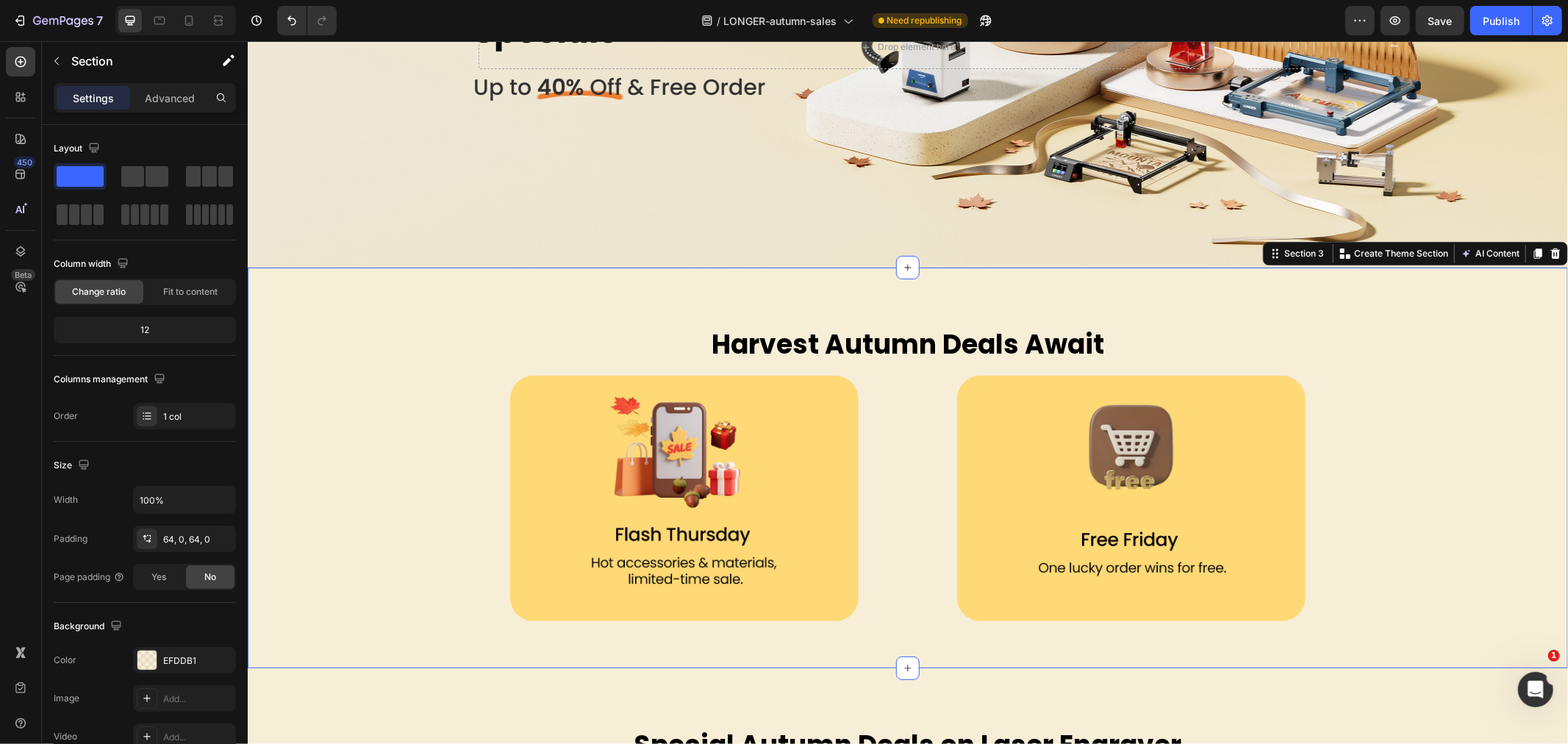
click at [407, 384] on div "Harvest Autumn Deals Await Heading Row Image Image Row" at bounding box center [907, 467] width 1321 height 307
click at [1551, 251] on icon at bounding box center [1555, 252] width 10 height 10
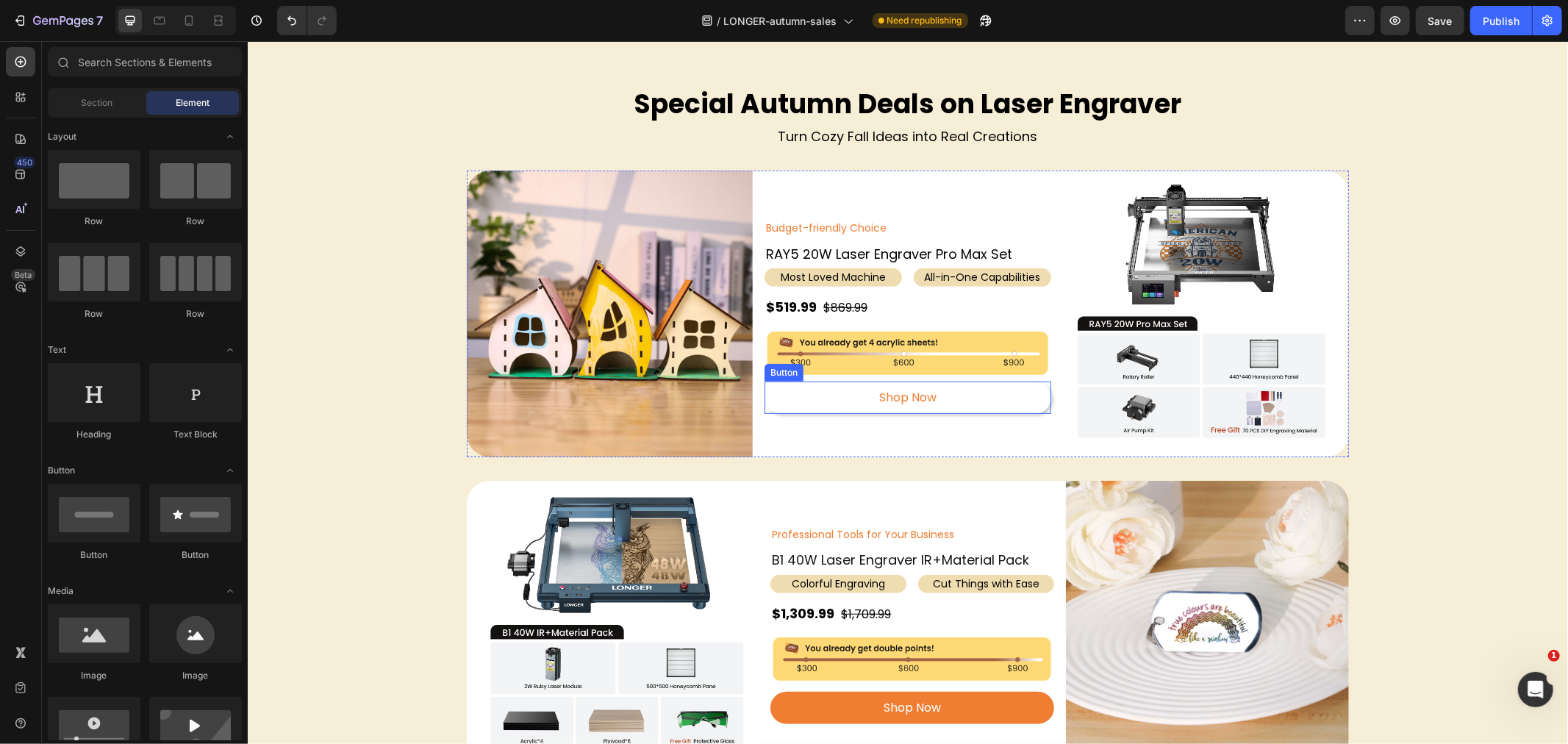
scroll to position [489, 0]
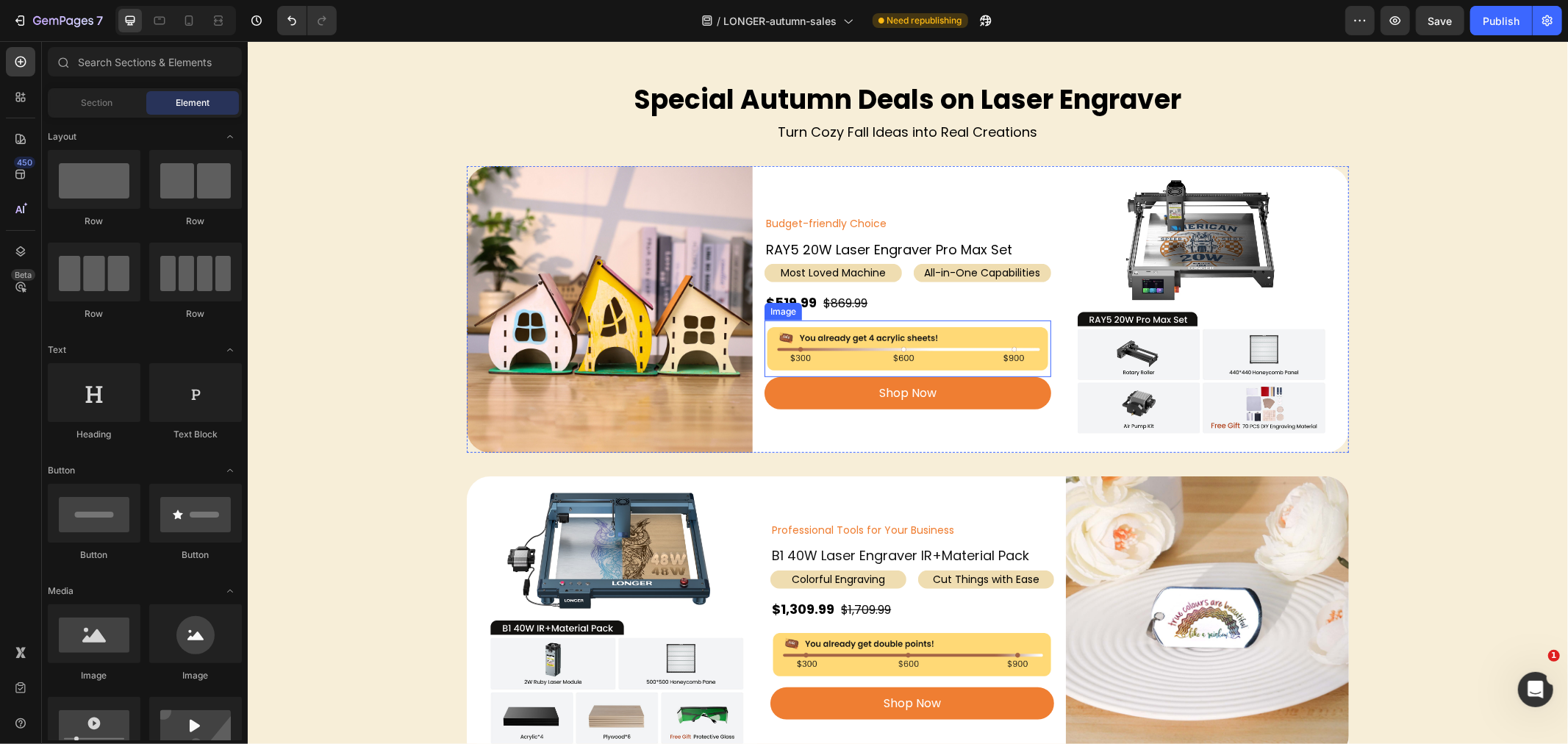
click at [898, 332] on img at bounding box center [906, 348] width 286 height 48
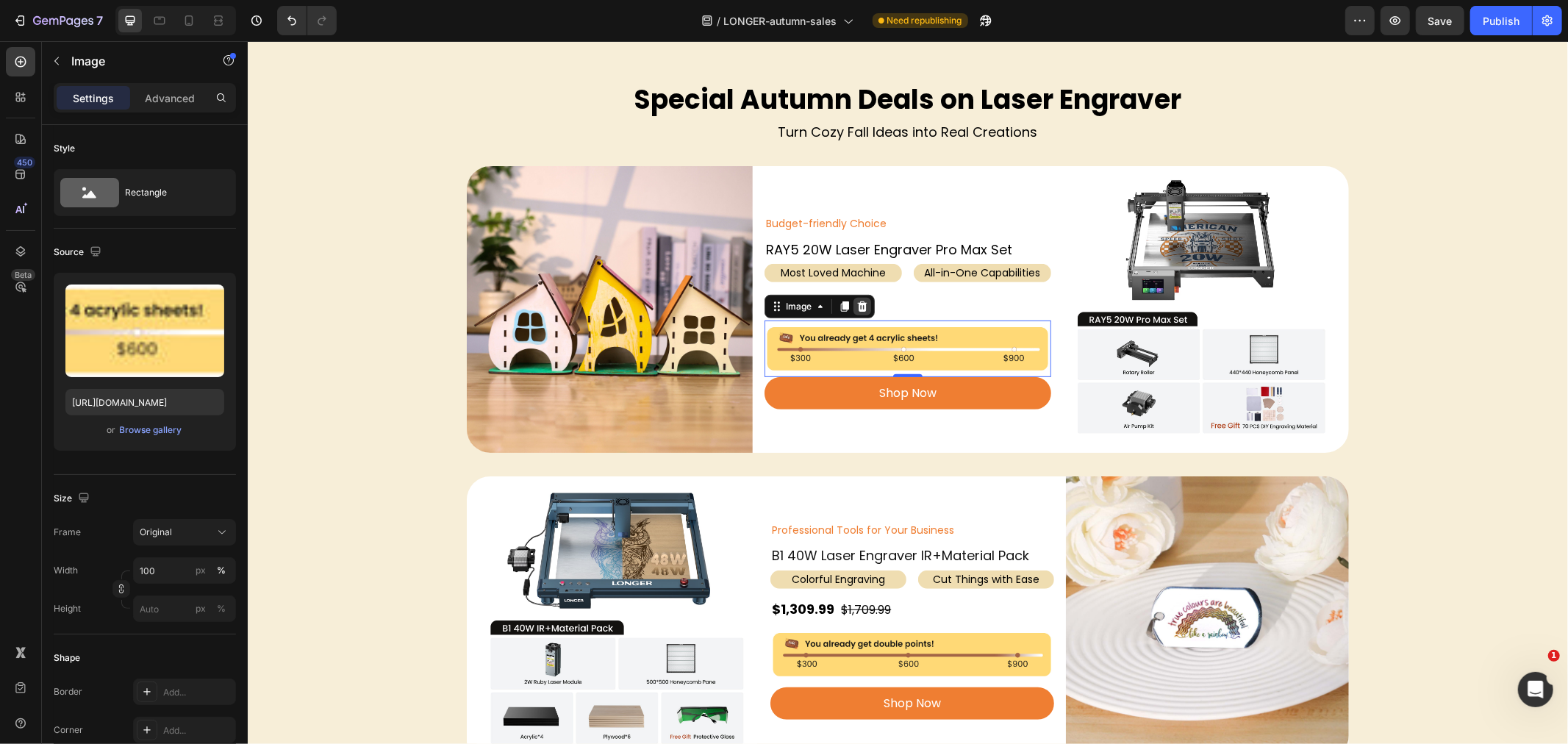
click at [857, 302] on icon at bounding box center [862, 305] width 10 height 10
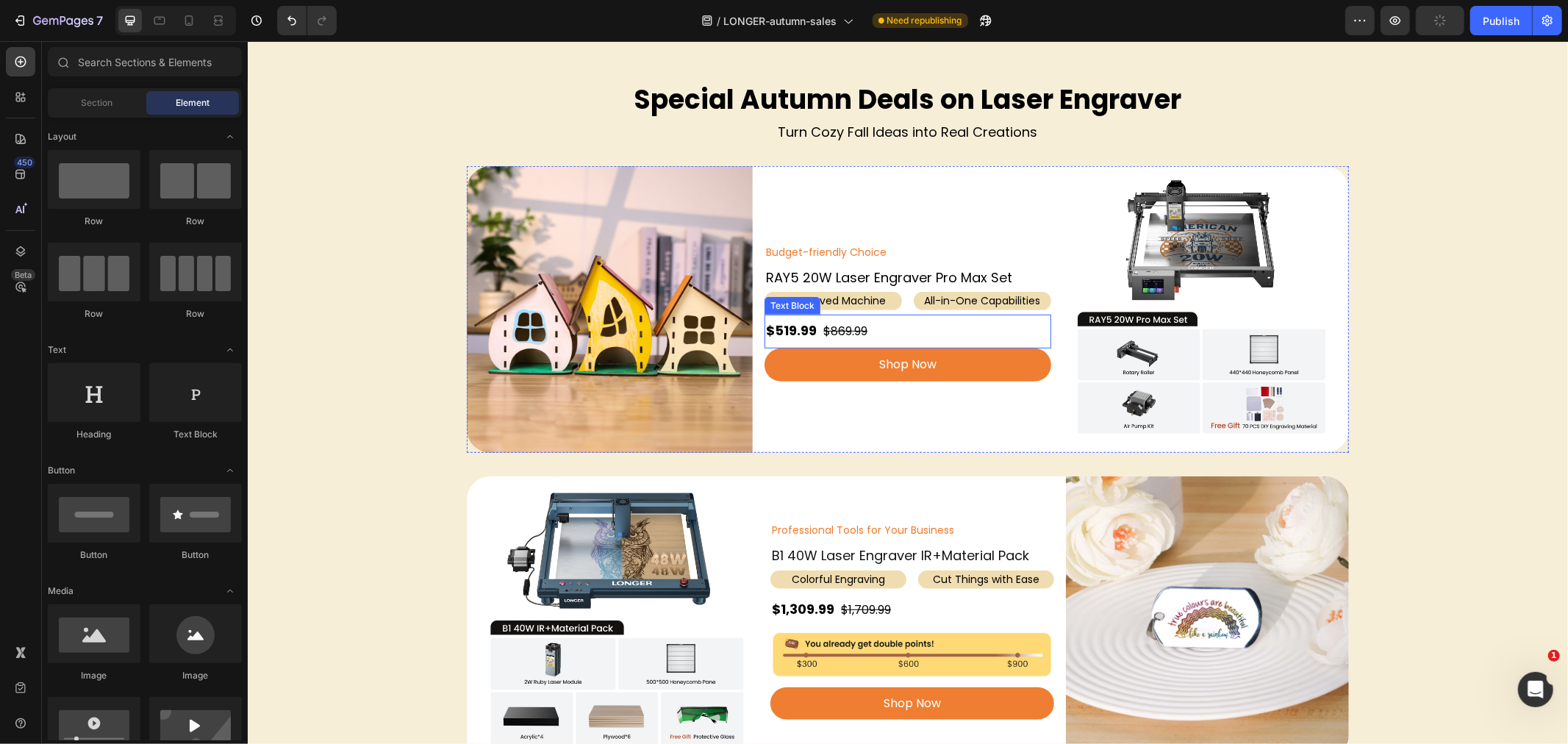
drag, startPoint x: 795, startPoint y: 326, endPoint x: 779, endPoint y: 329, distance: 16.3
click at [795, 326] on strong "$519.99" at bounding box center [791, 330] width 51 height 19
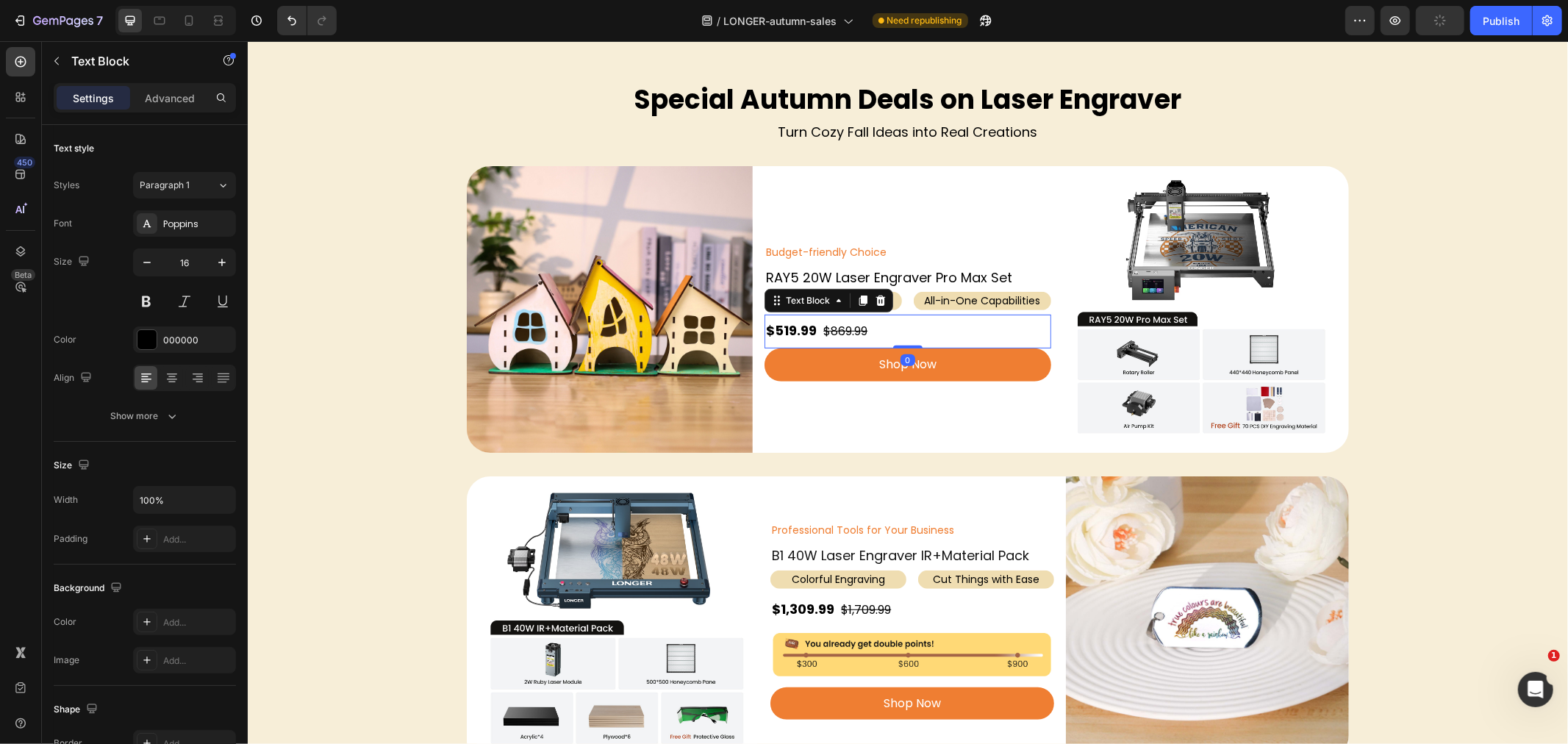
click at [779, 329] on strong "$519.99" at bounding box center [791, 330] width 51 height 19
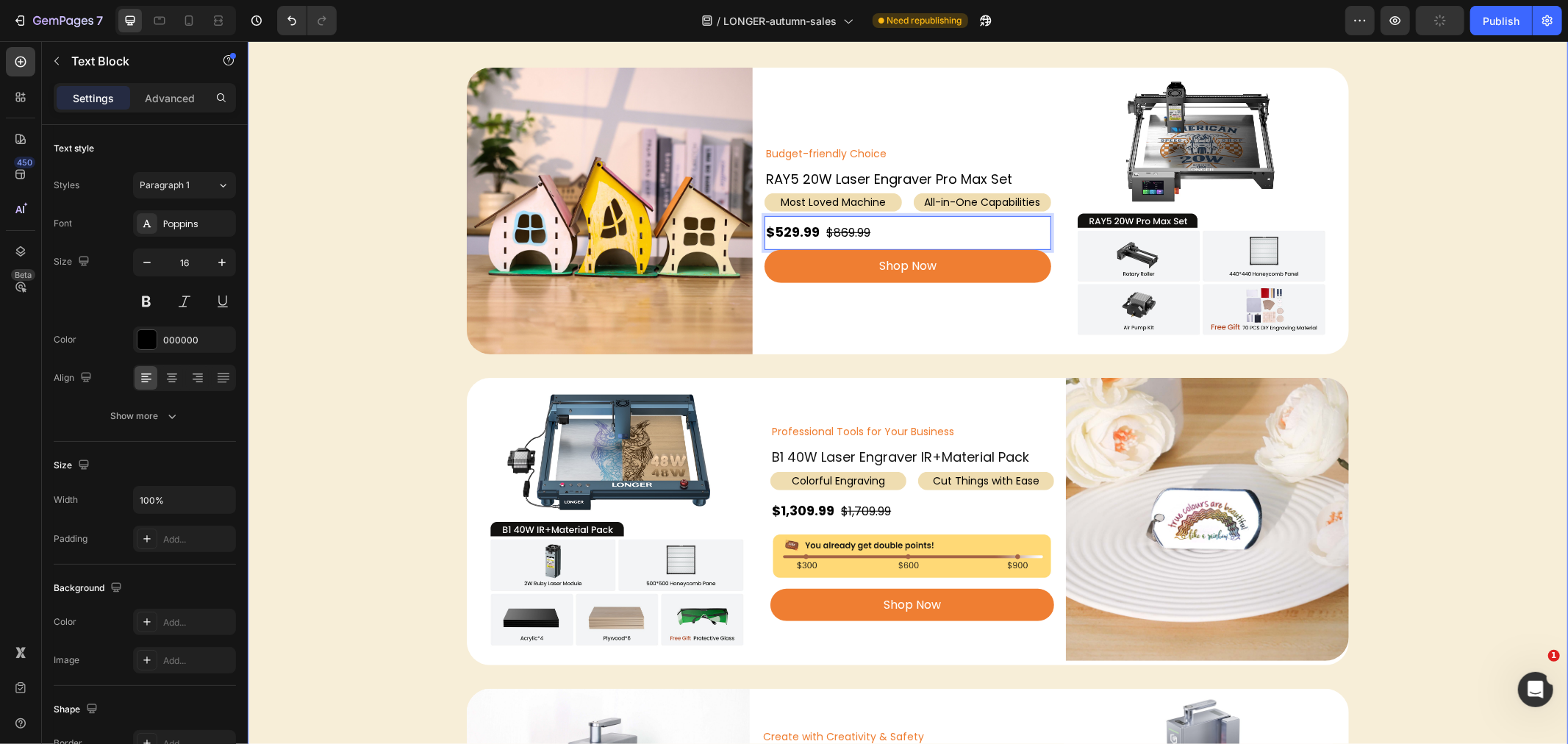
scroll to position [735, 0]
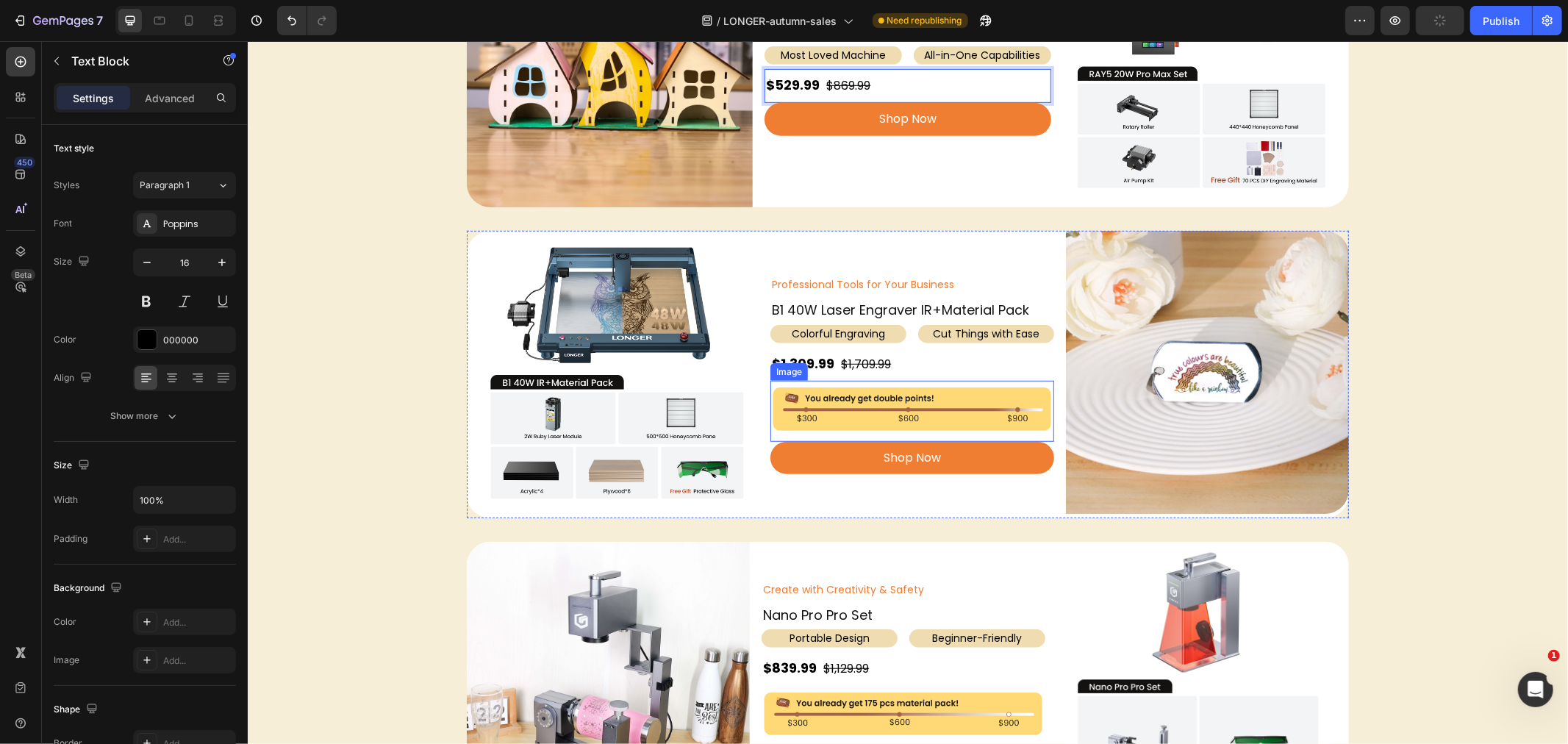
click at [869, 394] on img at bounding box center [912, 408] width 283 height 47
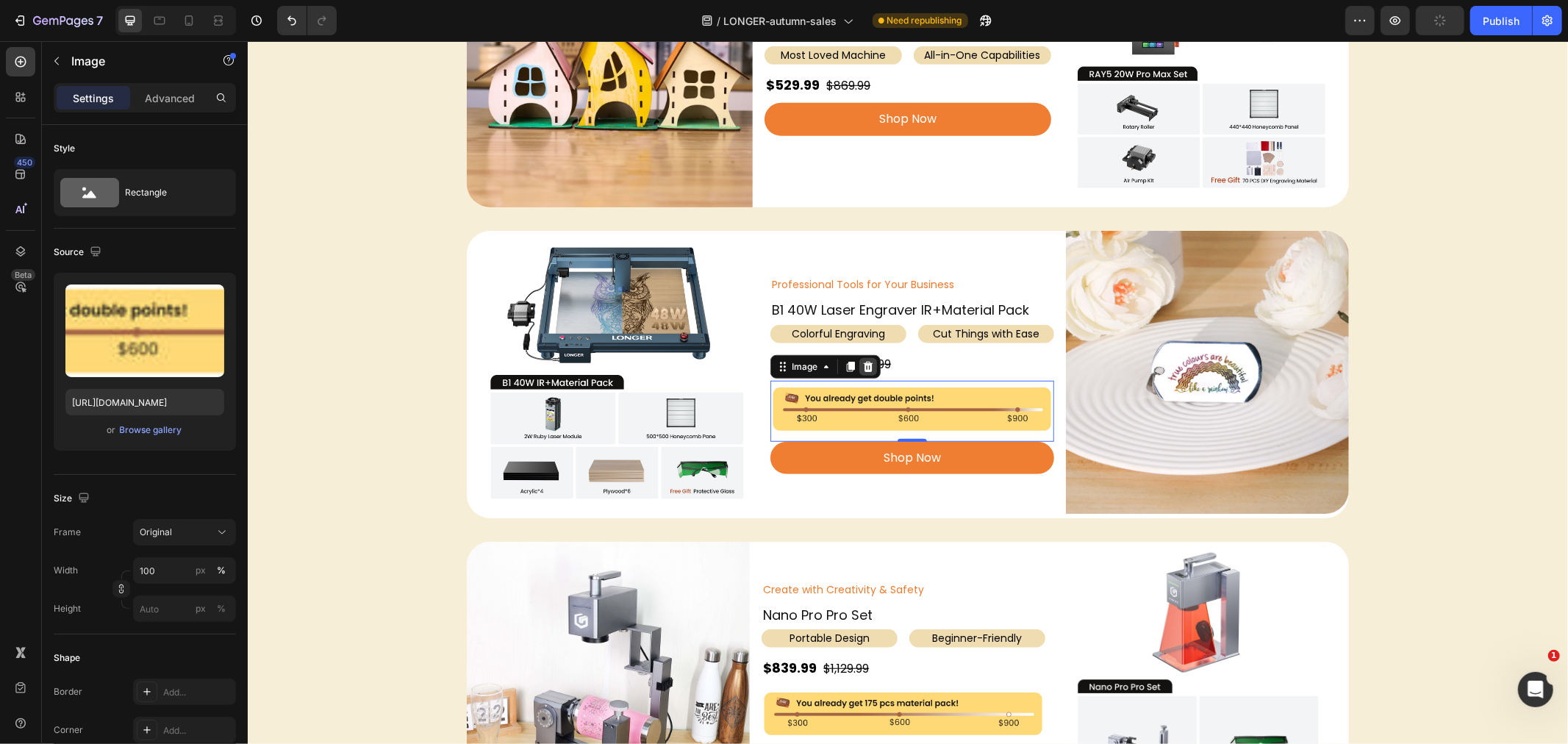
click at [864, 366] on icon at bounding box center [868, 366] width 10 height 10
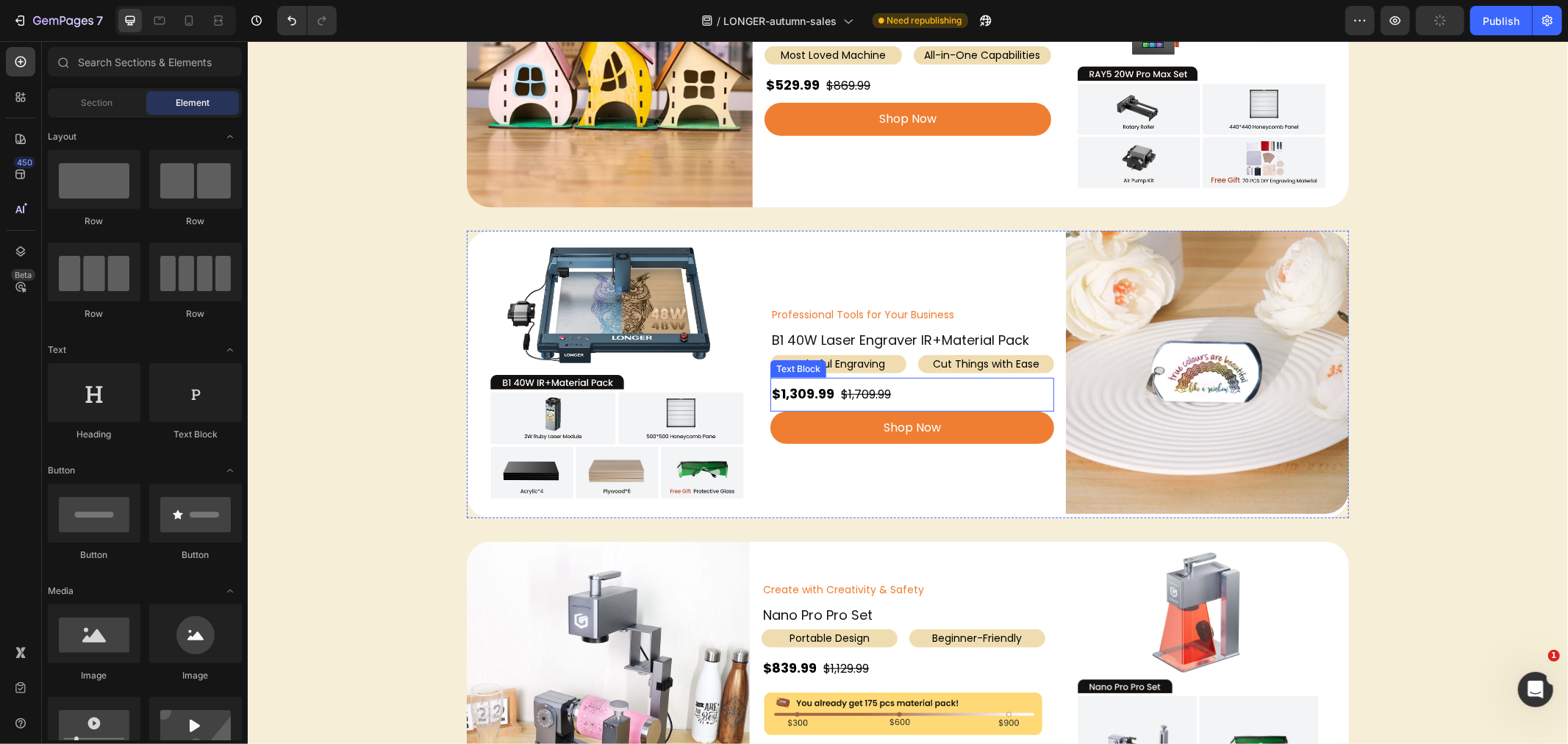
click at [798, 394] on strong "$1,309.99" at bounding box center [802, 393] width 63 height 19
click at [791, 397] on strong "$1,309.99" at bounding box center [802, 393] width 63 height 19
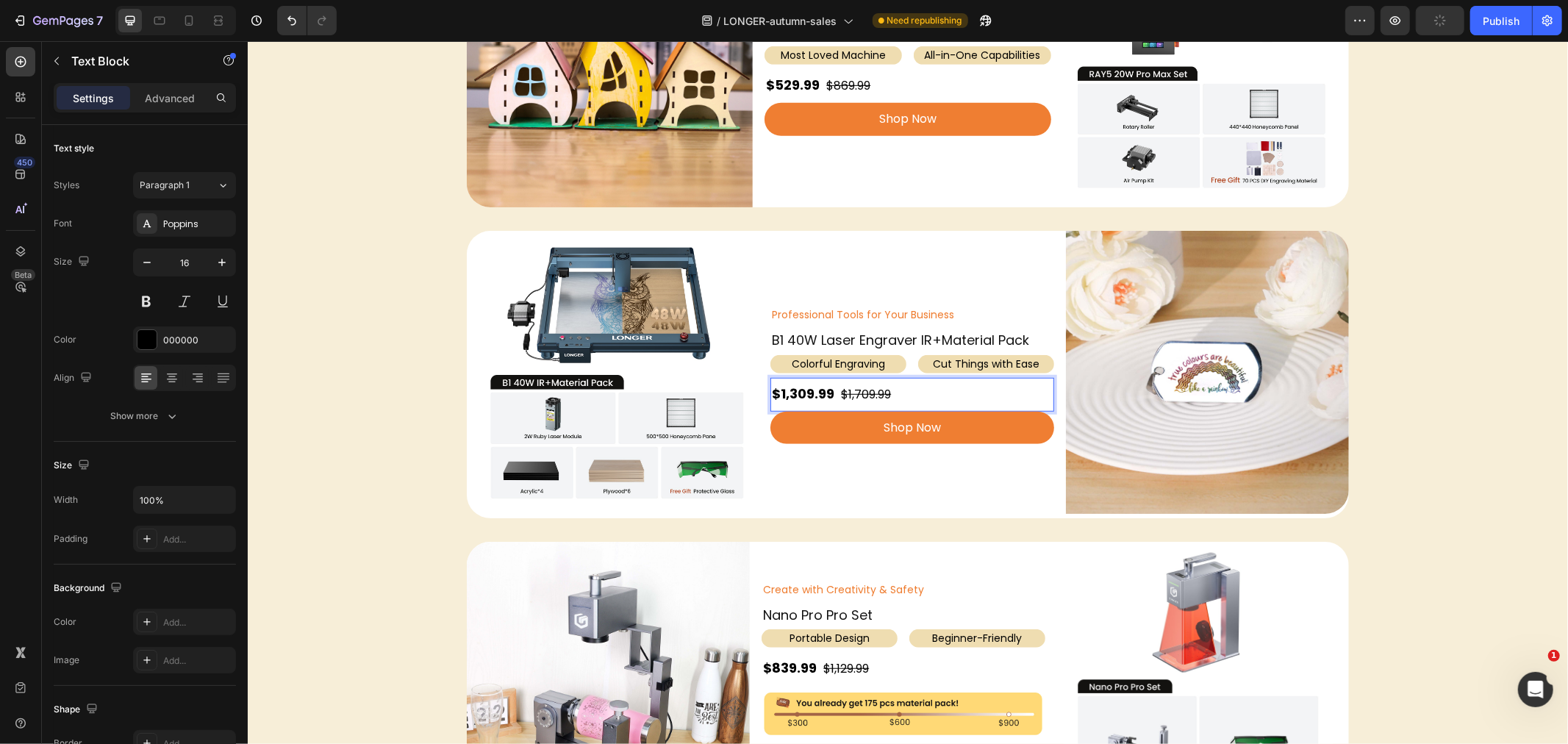
click at [810, 396] on strong "$1,309.99" at bounding box center [802, 393] width 63 height 19
click at [795, 392] on strong "$1,309.99" at bounding box center [802, 393] width 63 height 19
click at [801, 390] on strong "$1,309.99" at bounding box center [802, 393] width 63 height 19
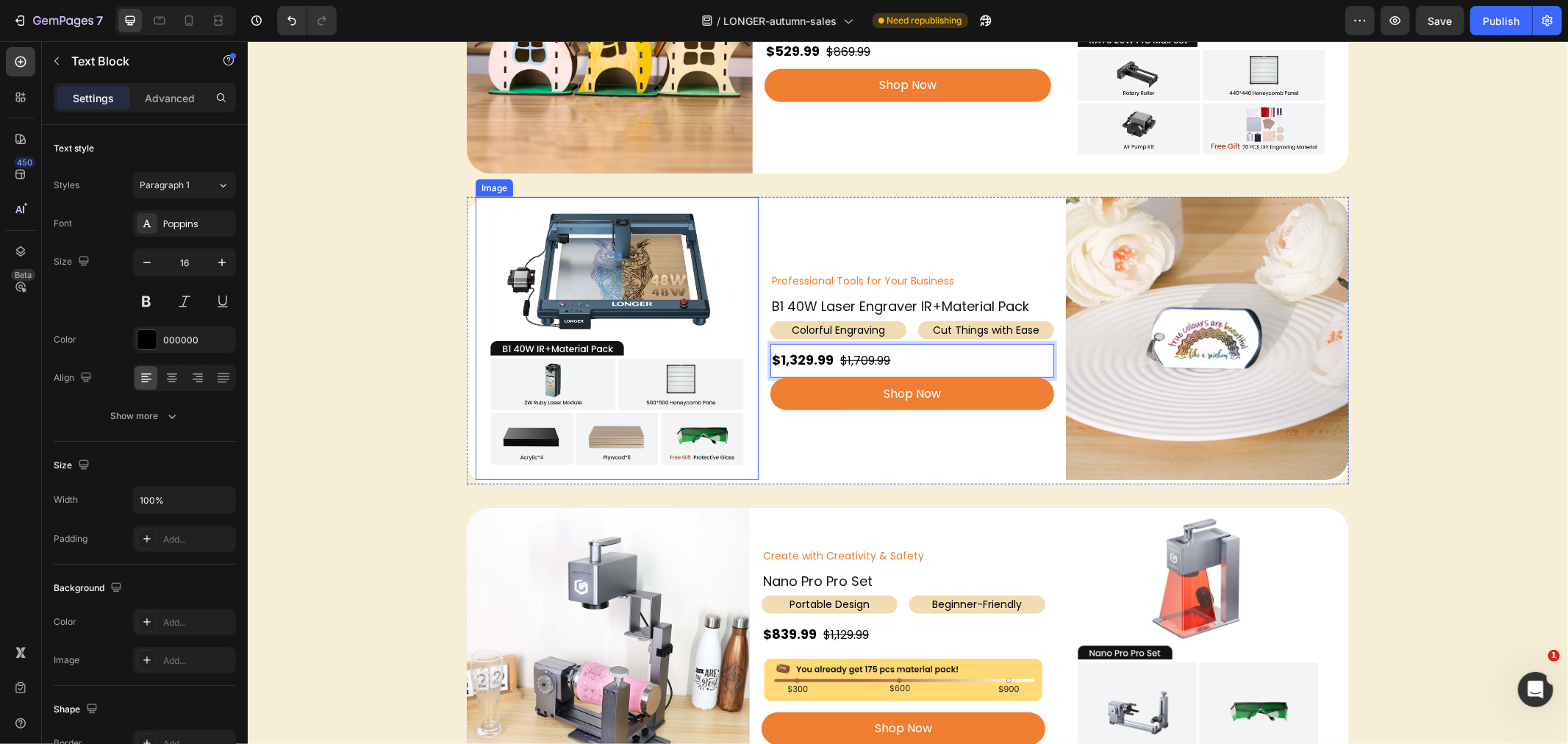
scroll to position [980, 0]
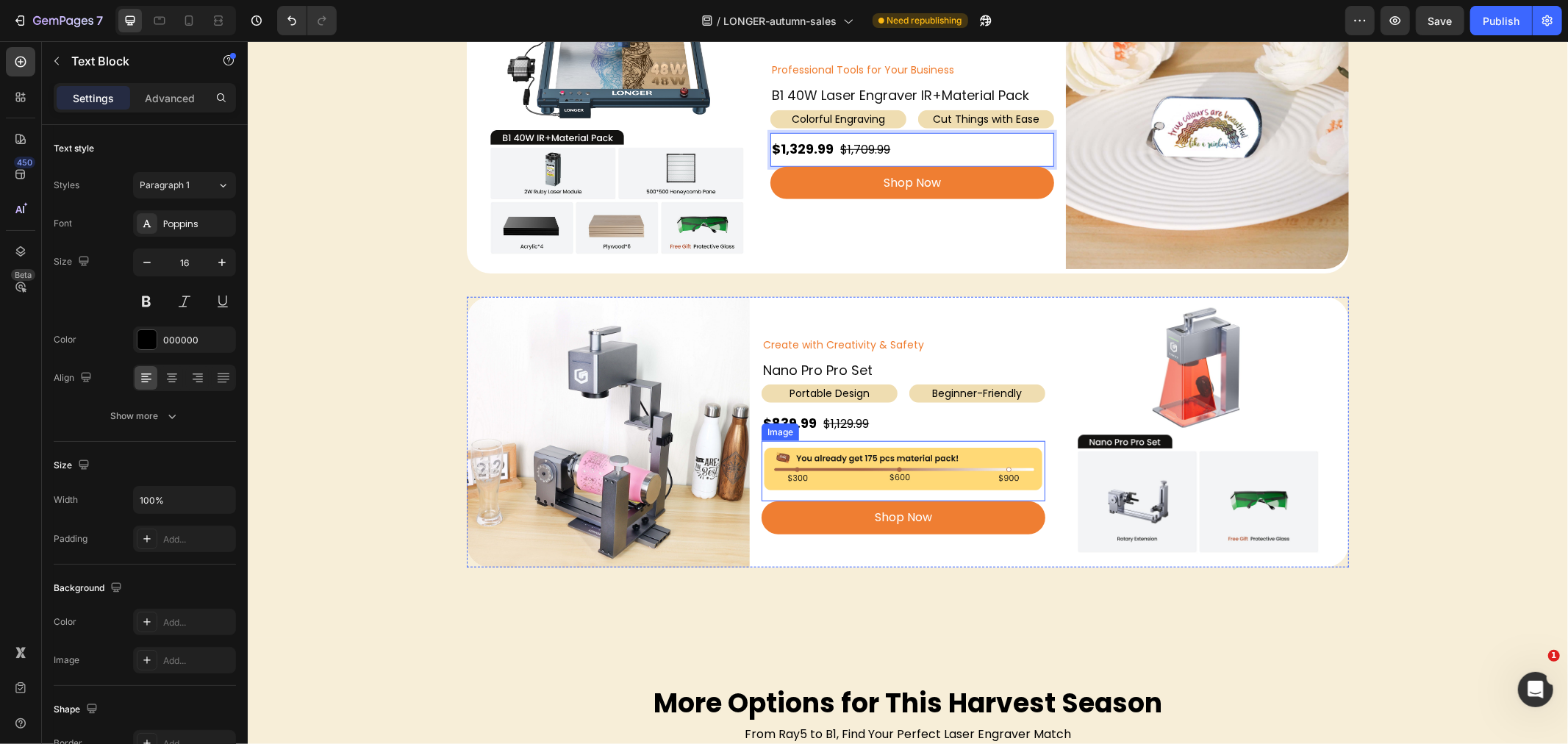
click at [815, 468] on img at bounding box center [903, 468] width 283 height 47
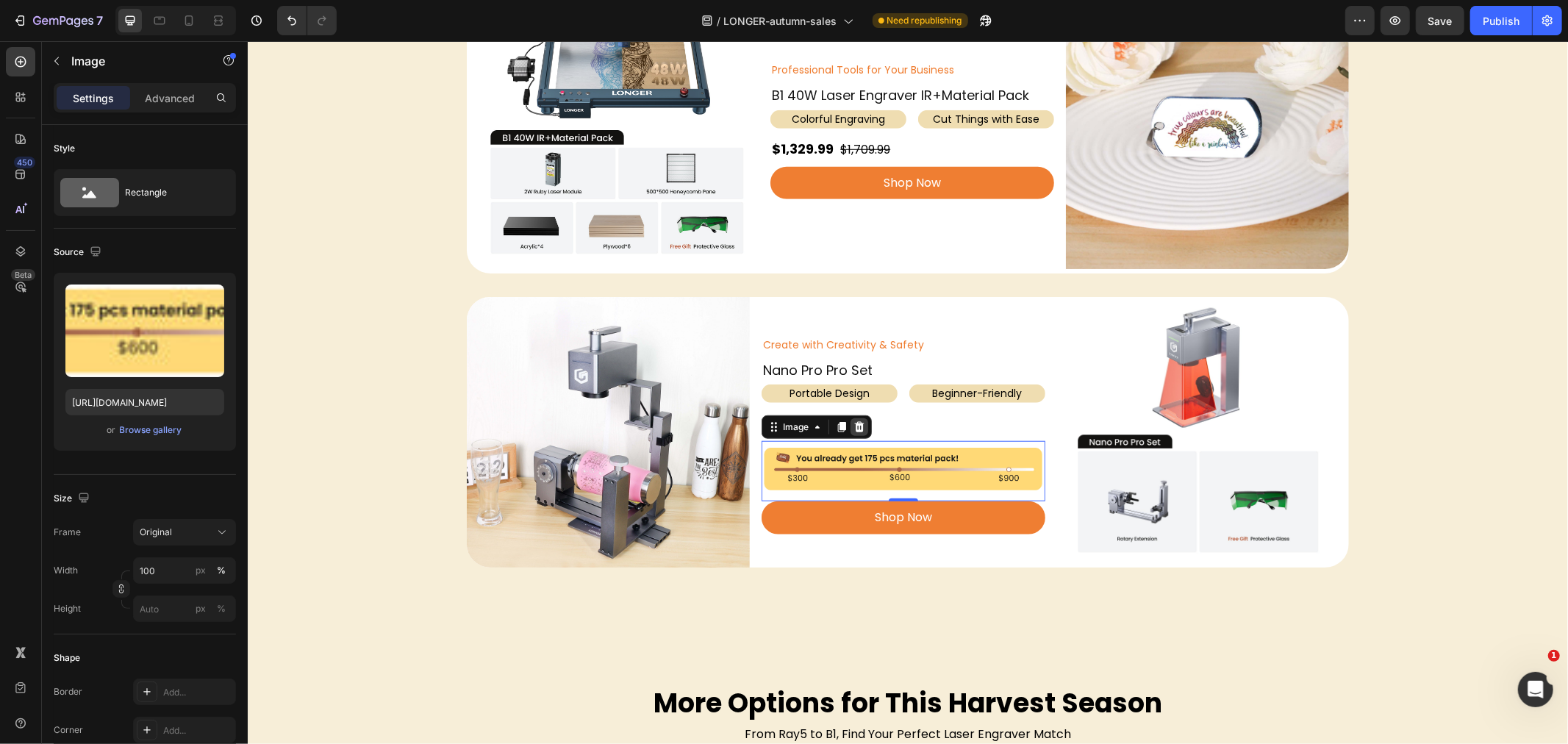
click at [858, 426] on icon at bounding box center [858, 426] width 12 height 12
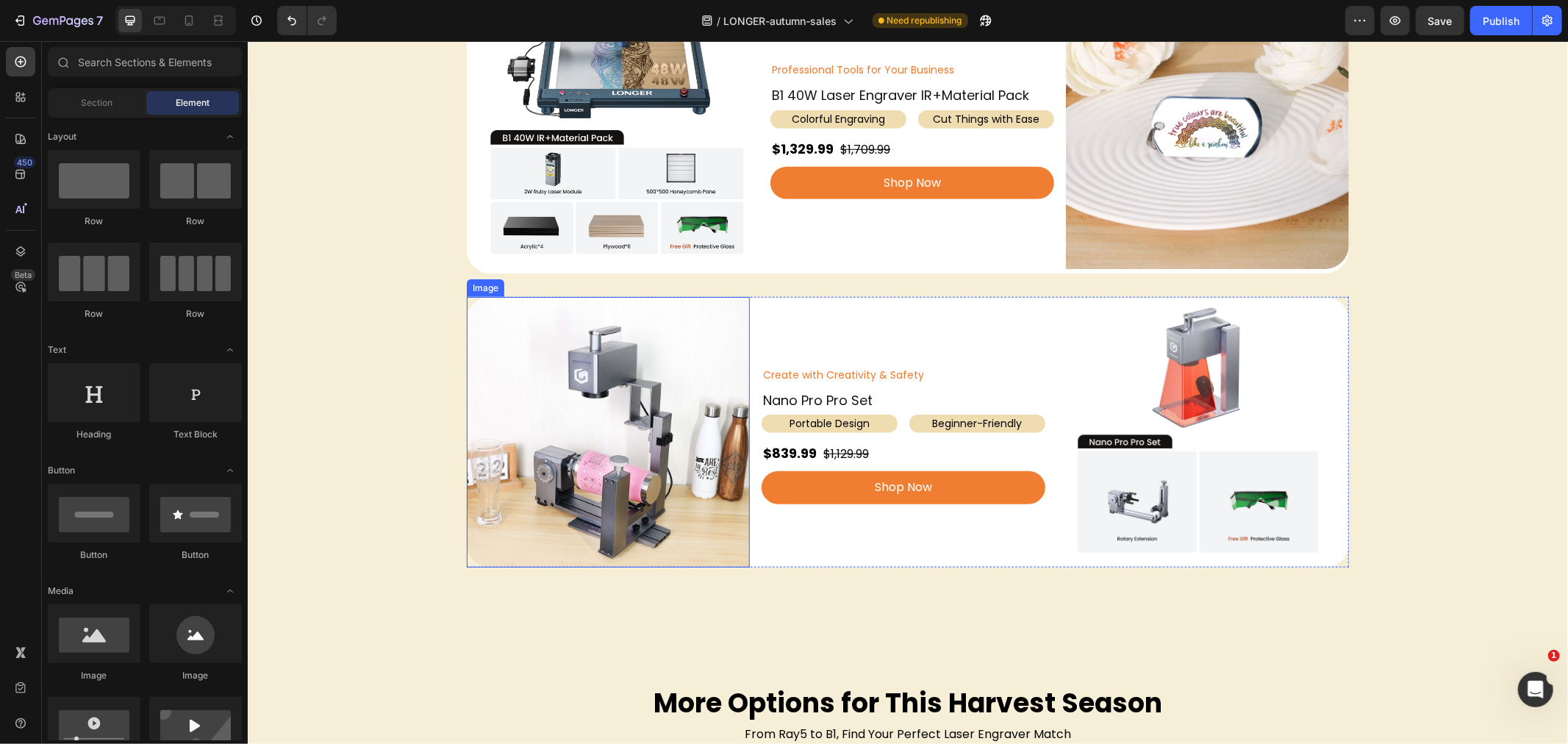
click at [789, 450] on strong "$839.99" at bounding box center [789, 453] width 54 height 19
click at [775, 450] on strong "$839.99" at bounding box center [789, 453] width 54 height 19
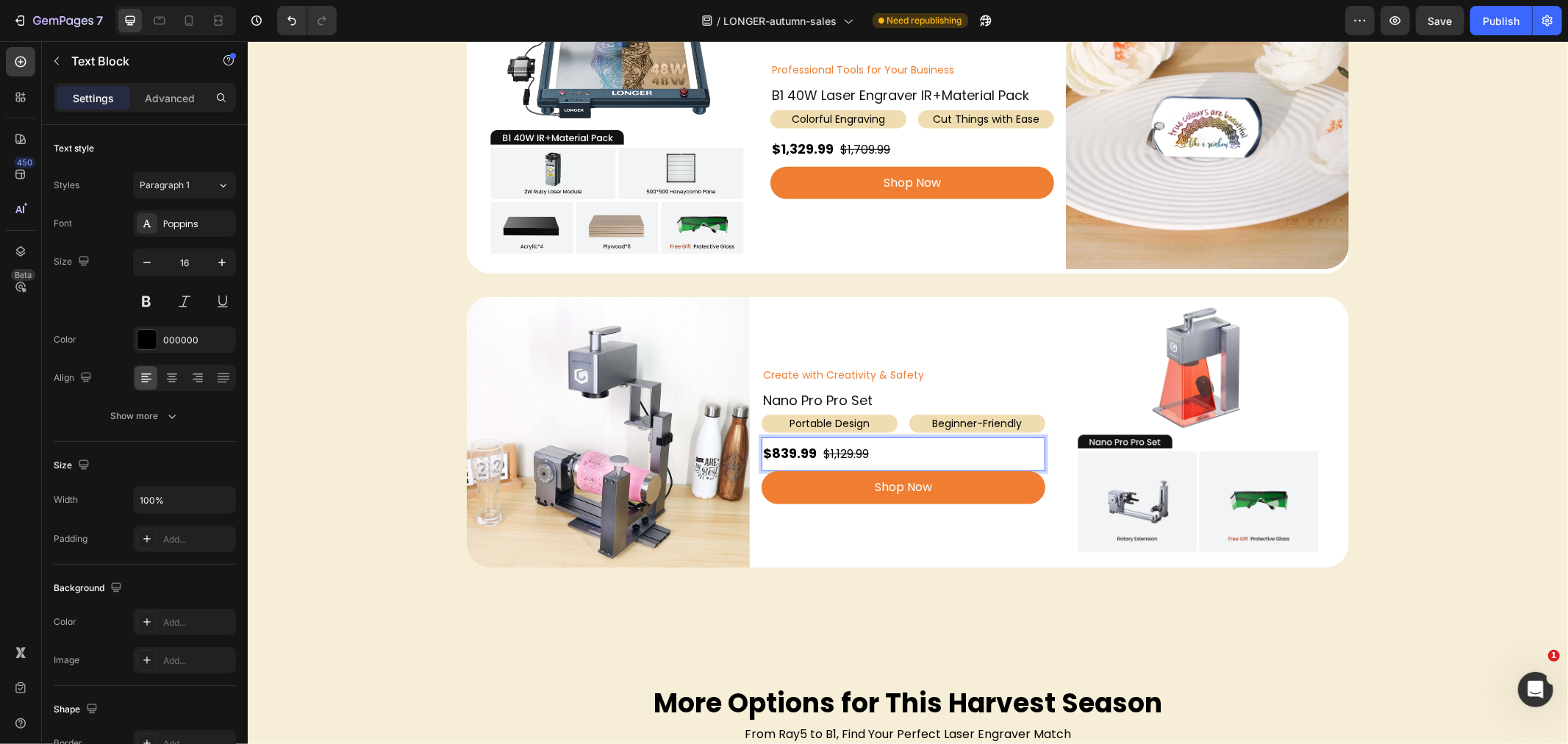
click at [784, 454] on strong "$839.99" at bounding box center [789, 453] width 54 height 19
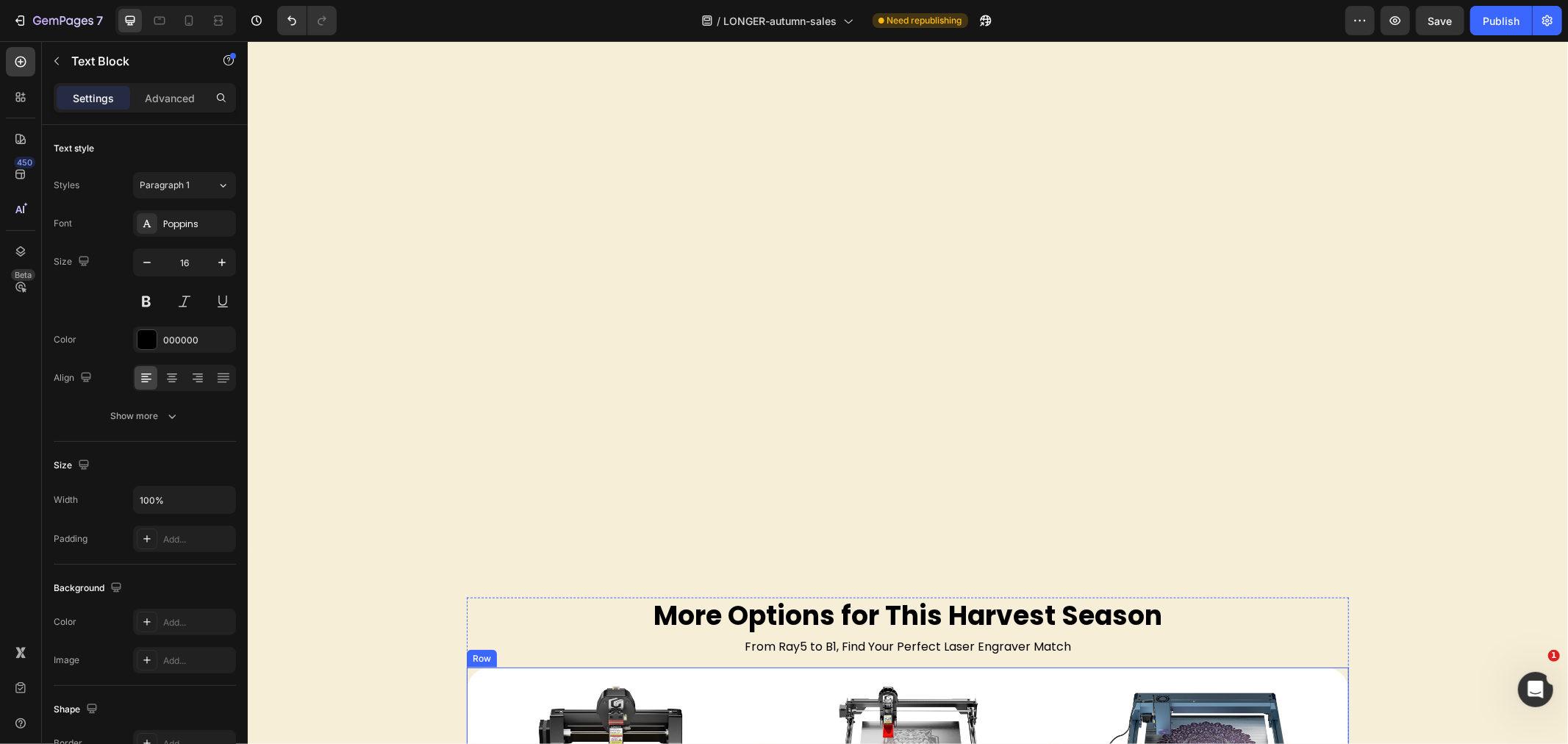
scroll to position [1633, 0]
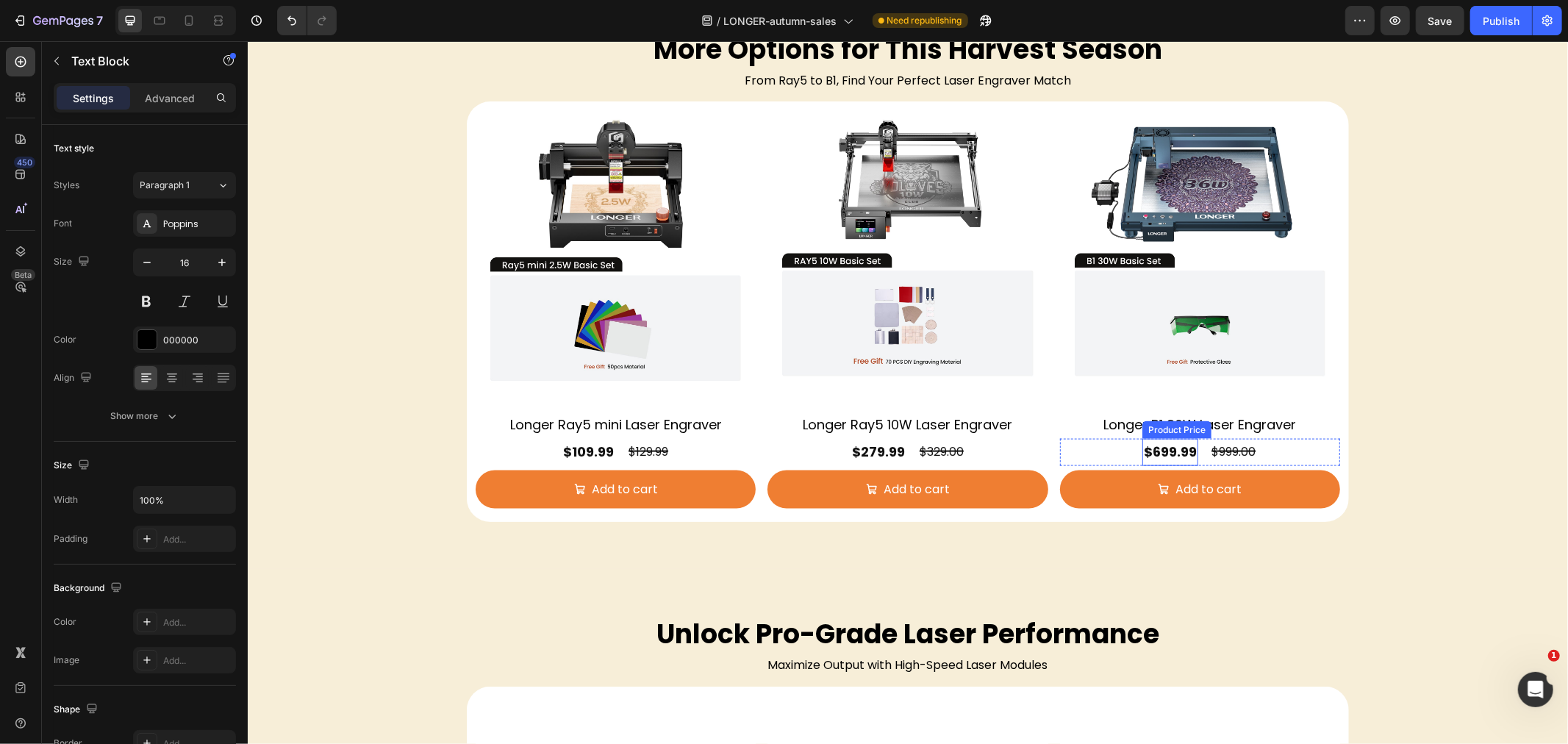
click at [1163, 452] on div "$699.99" at bounding box center [1170, 452] width 56 height 27
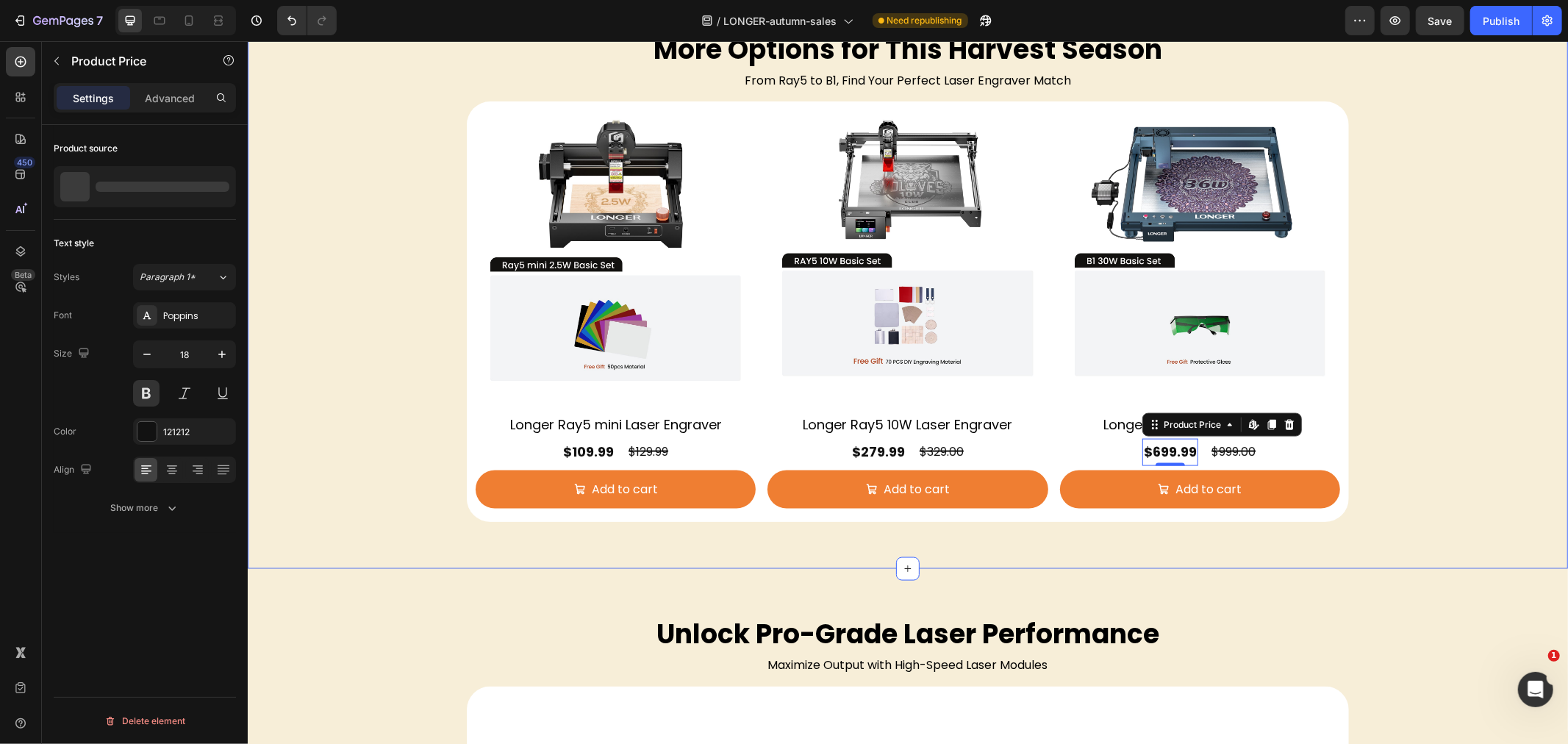
click at [313, 428] on div "More Options for This Harvest Season Heading From Ray5 to B1, Find Your Perfect…" at bounding box center [907, 276] width 1321 height 491
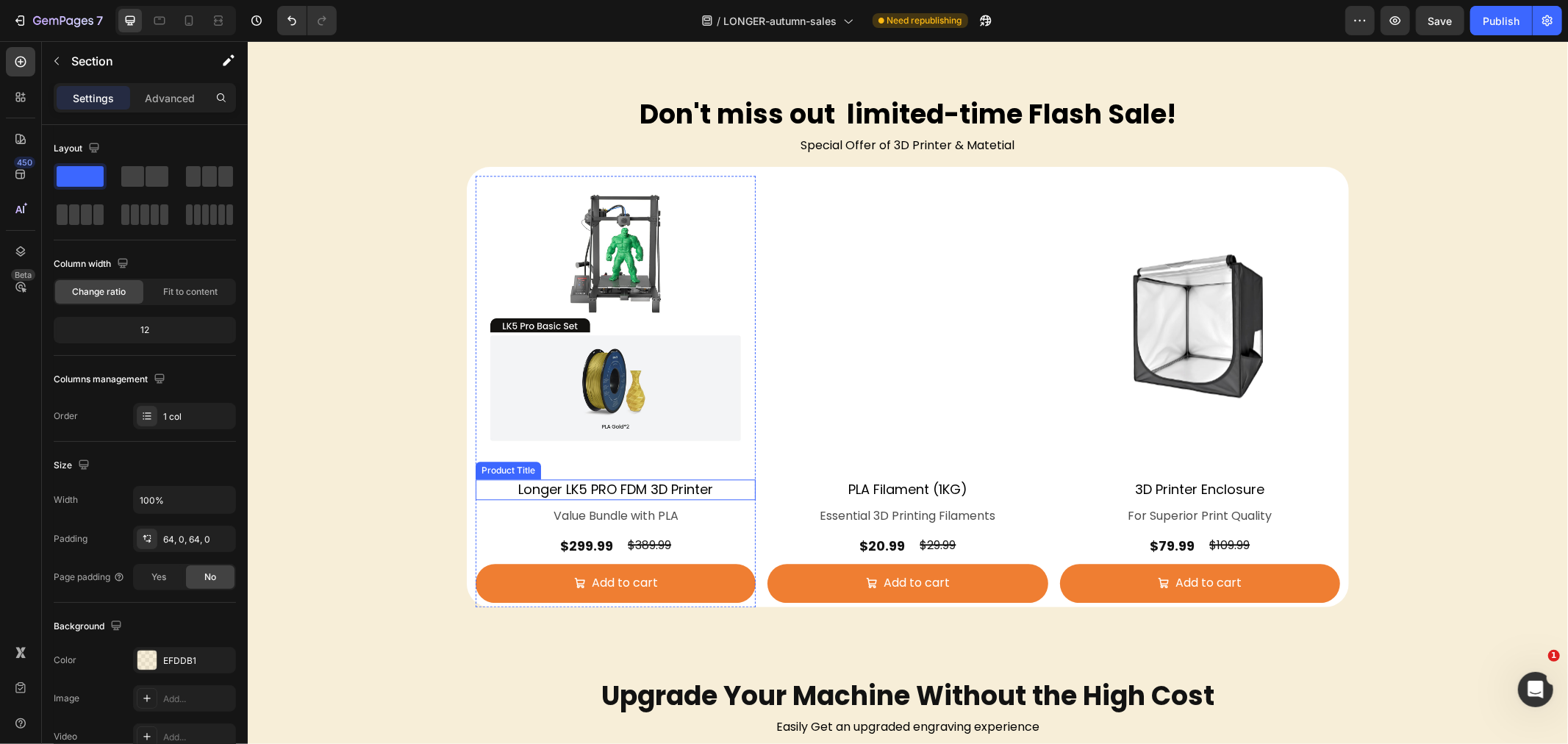
scroll to position [2695, 0]
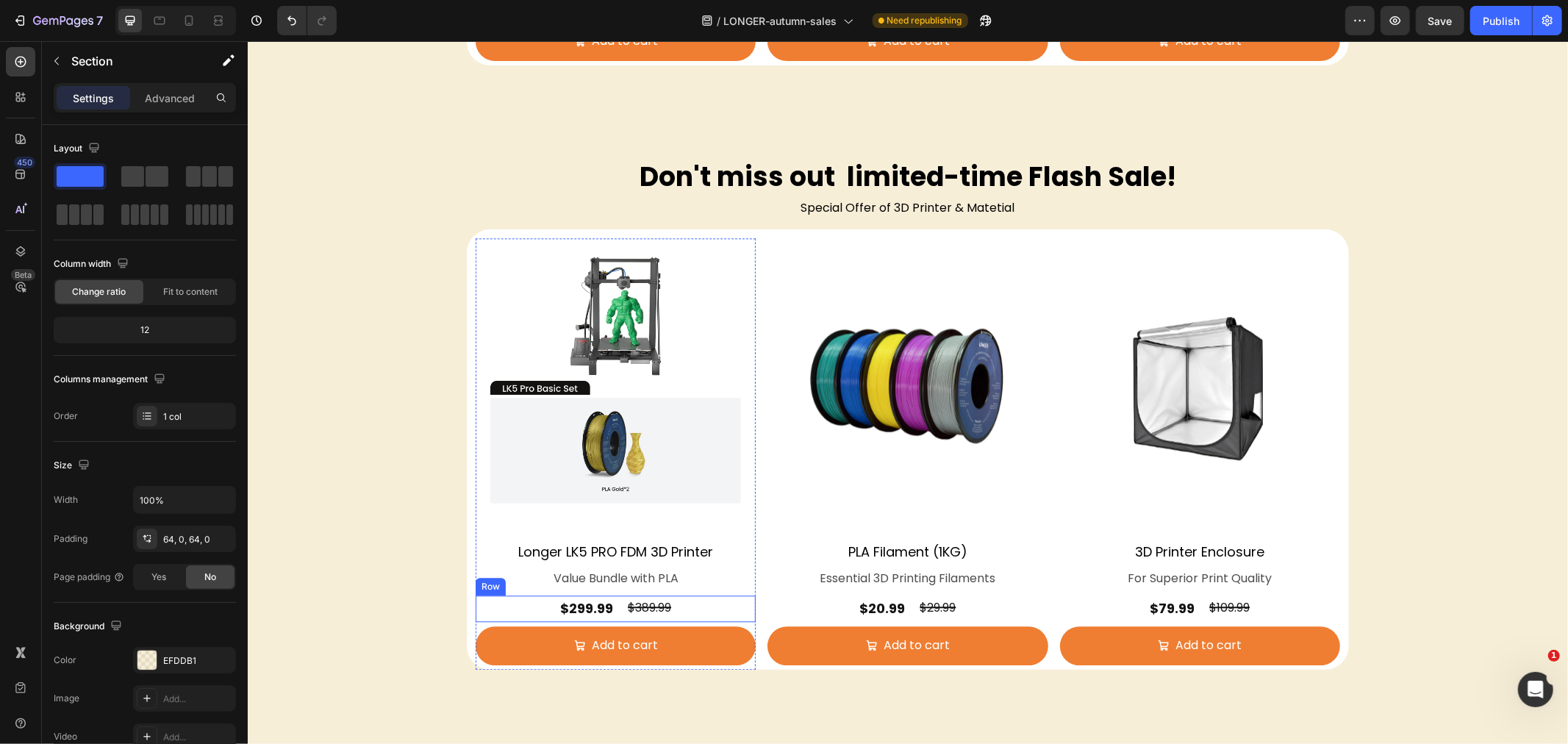
click at [504, 603] on div "$299.99 Product Price Product Price $389.99 Product Price Product Price Row" at bounding box center [615, 608] width 280 height 27
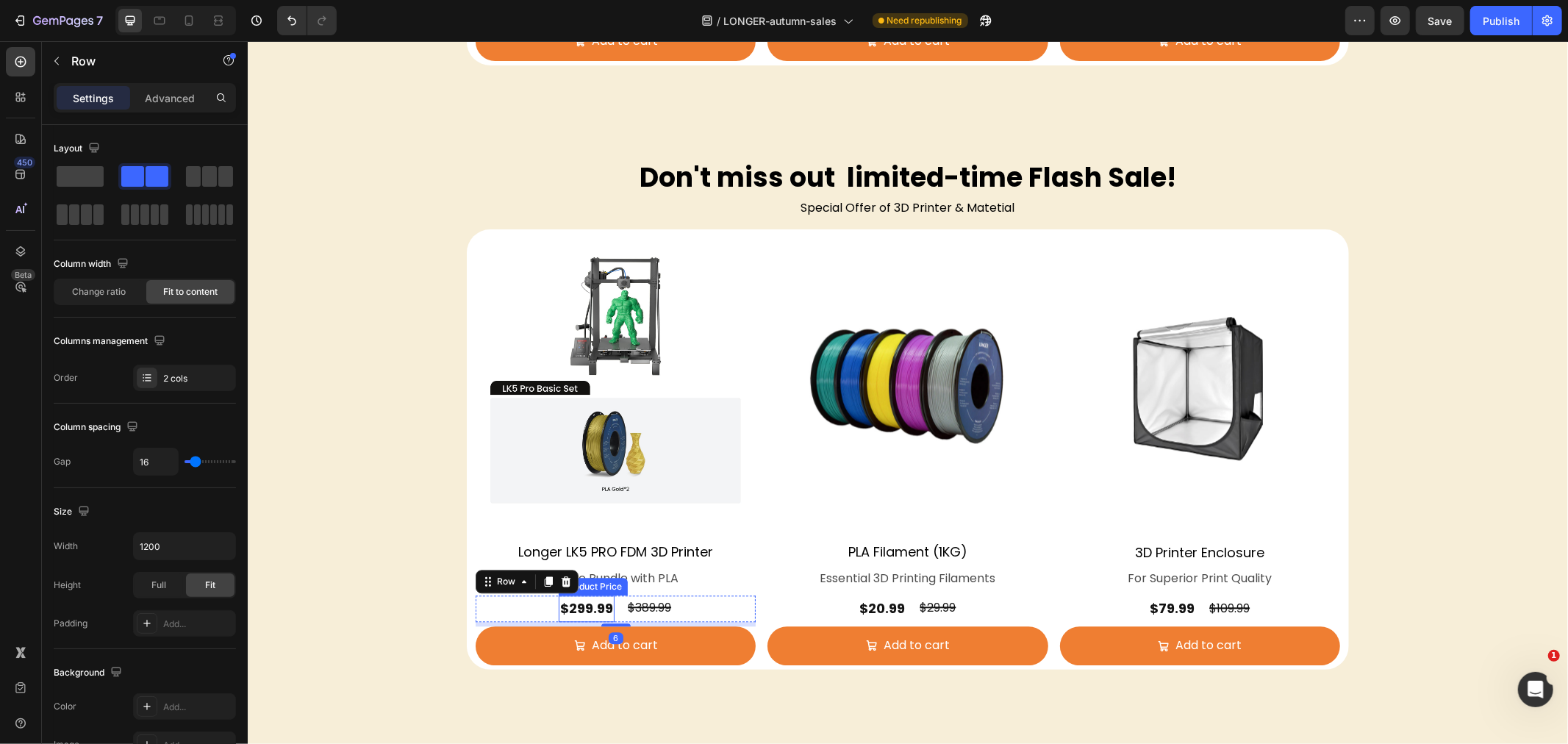
click at [583, 603] on div "$299.99" at bounding box center [585, 608] width 56 height 27
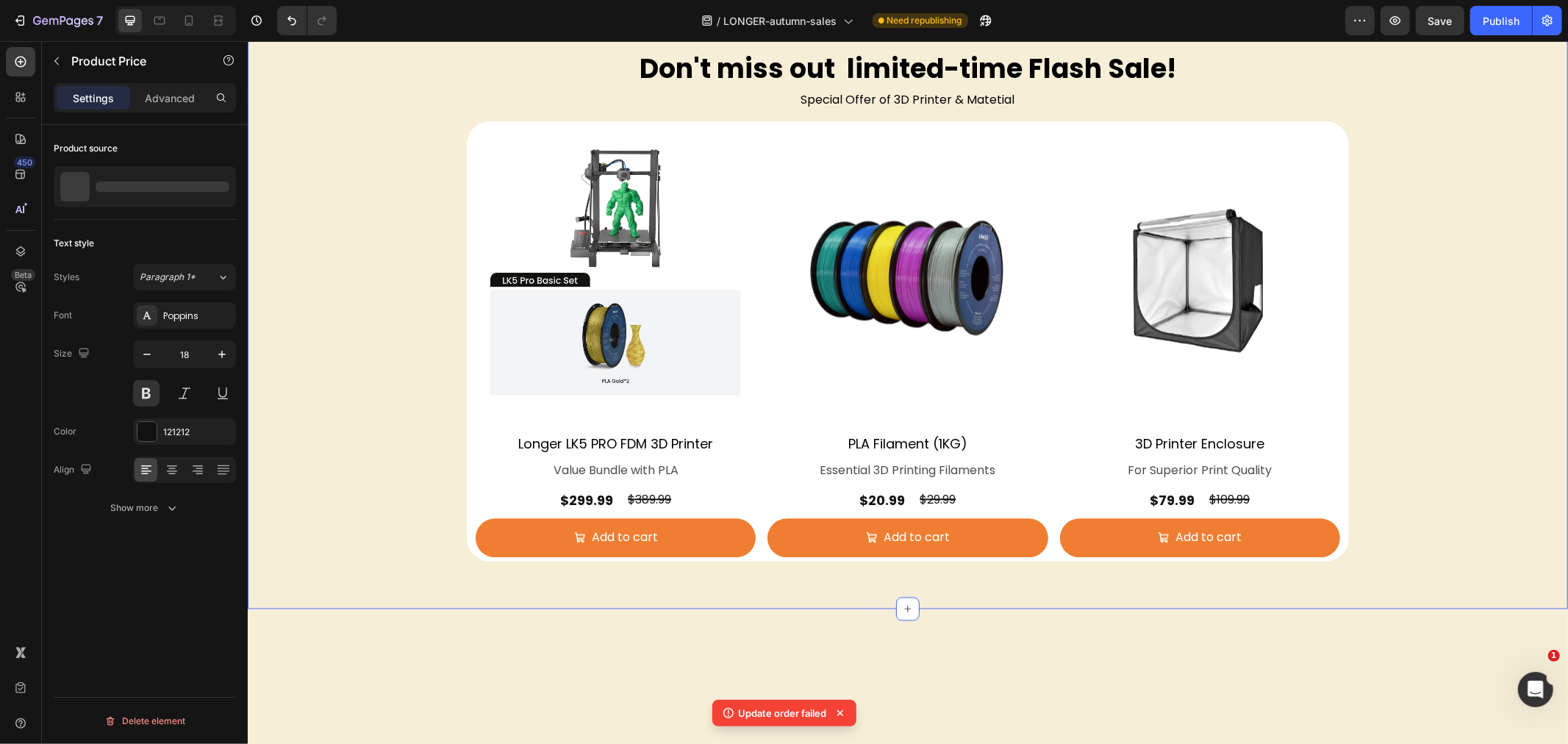
scroll to position [2614, 0]
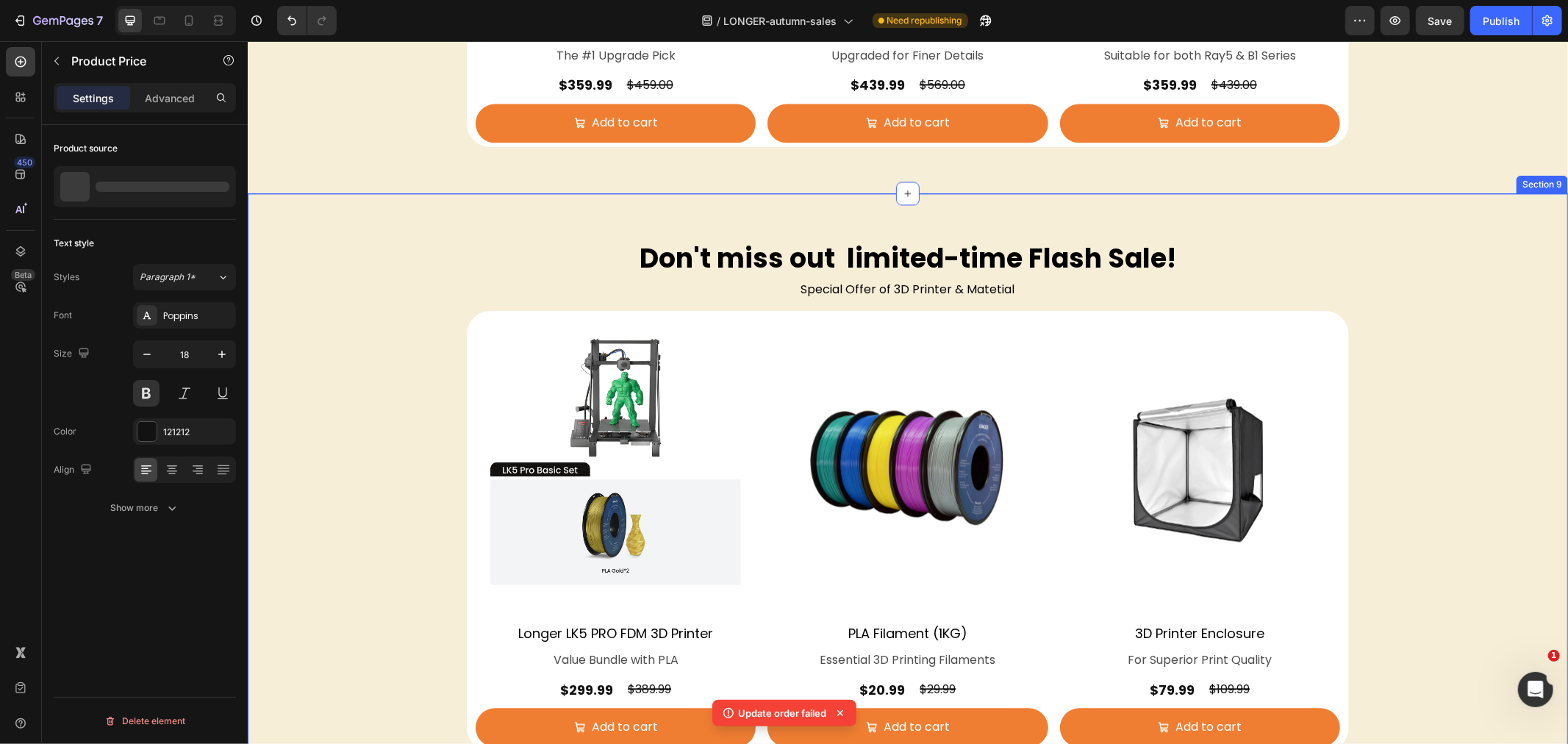
click at [385, 408] on div "Don't miss out limited-time Flash Sale! Heading Special Offer of 3D Printer & M…" at bounding box center [907, 494] width 1321 height 510
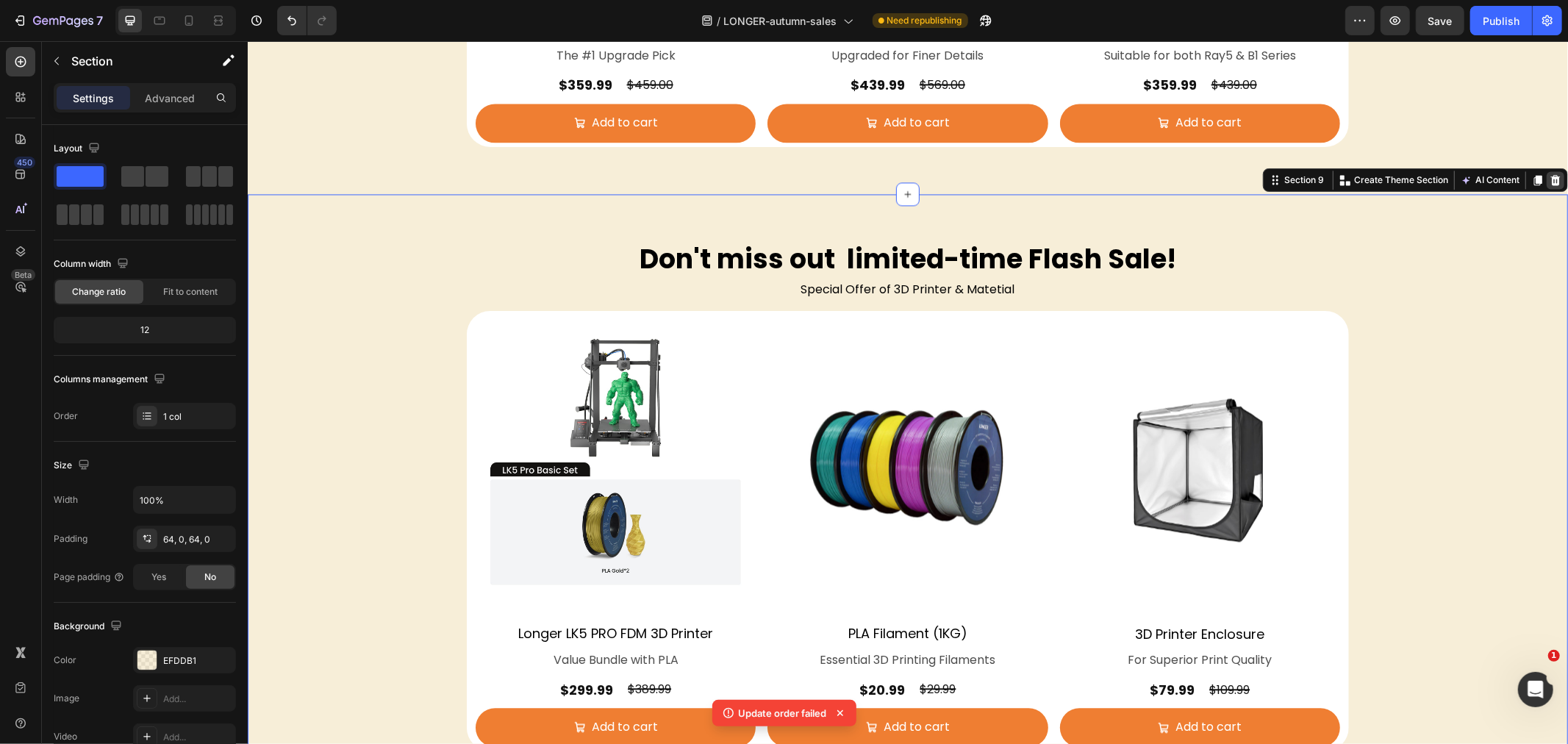
click at [1549, 178] on icon at bounding box center [1555, 179] width 12 height 12
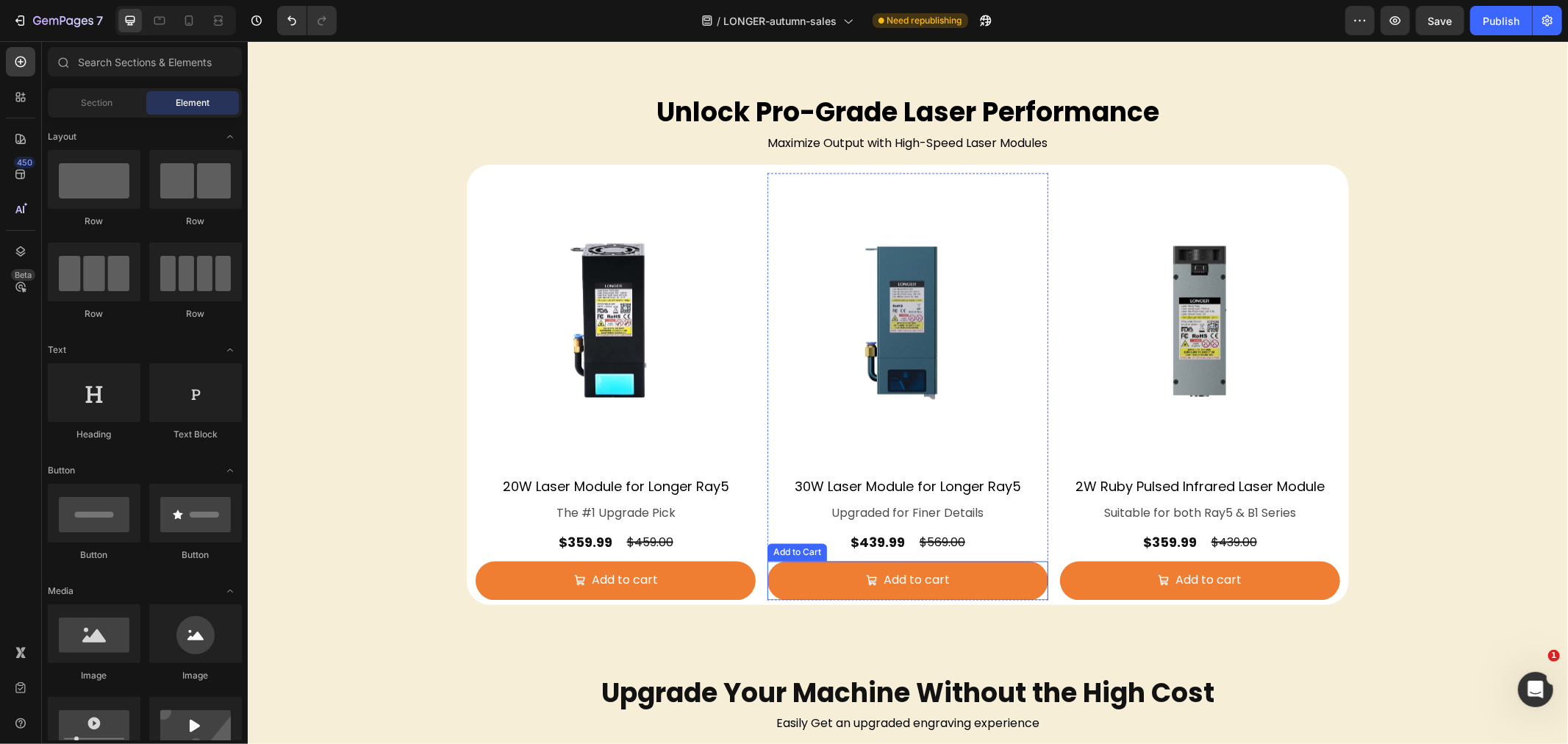
scroll to position [2219, 0]
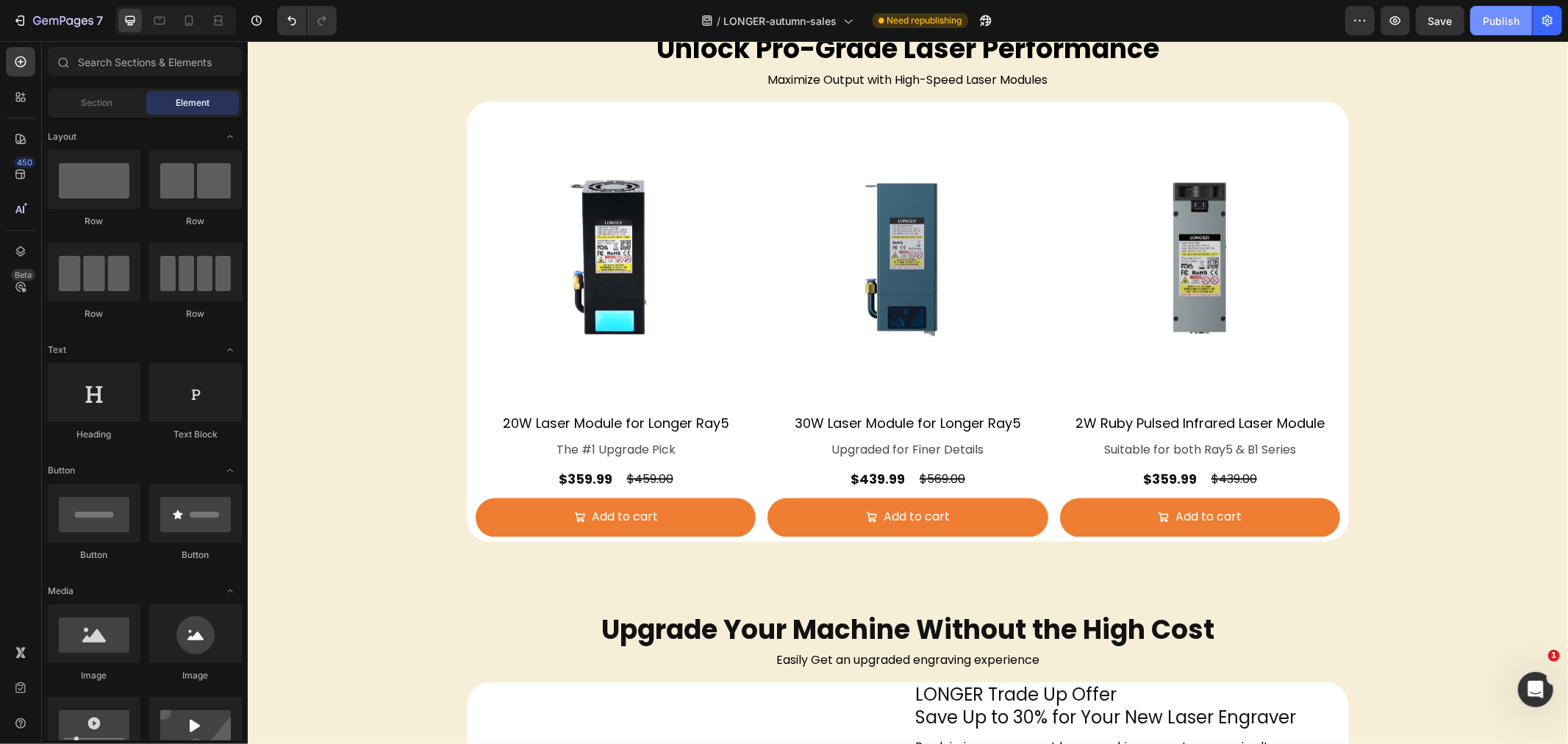
click at [1476, 7] on button "Publish" at bounding box center [1501, 21] width 62 height 30
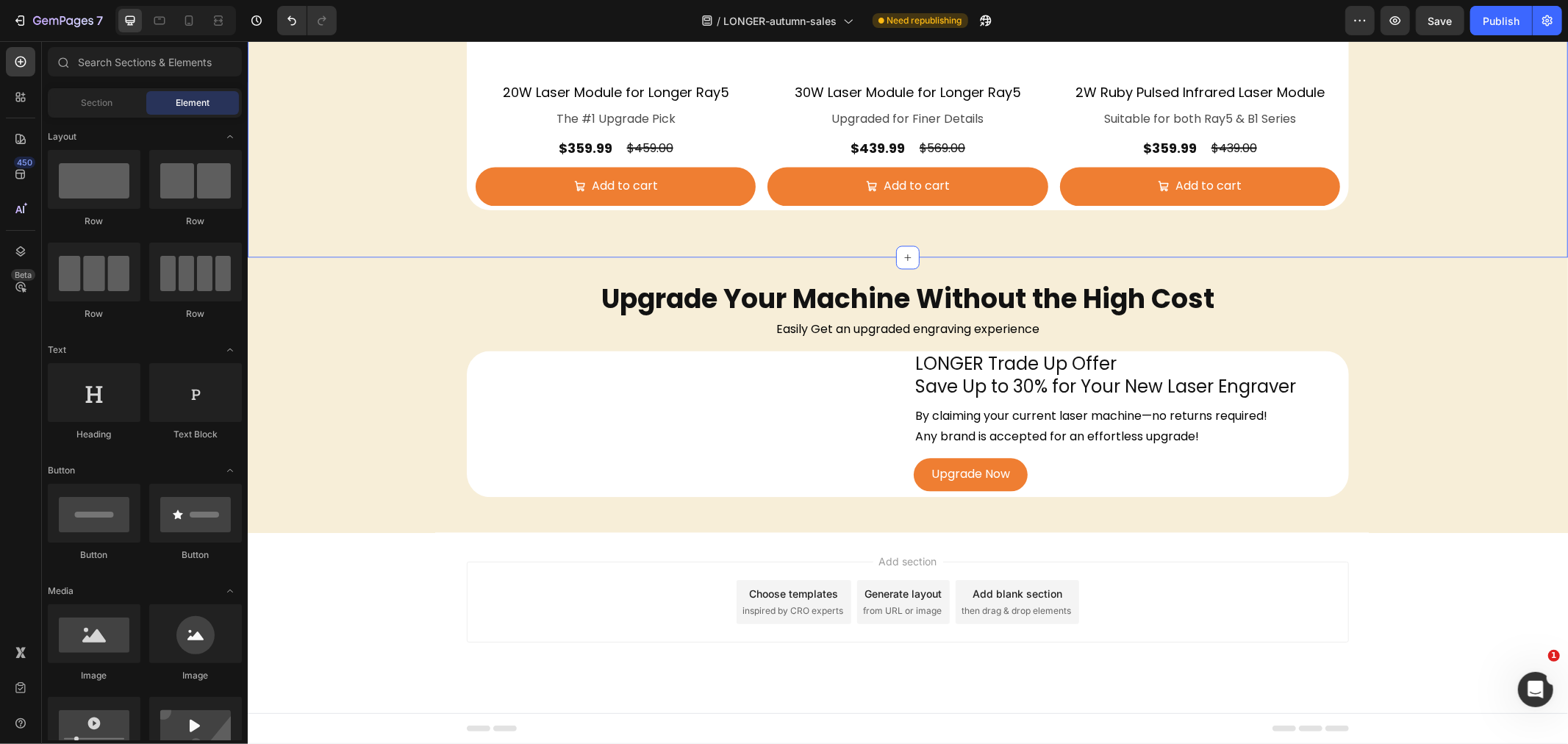
scroll to position [2464, 0]
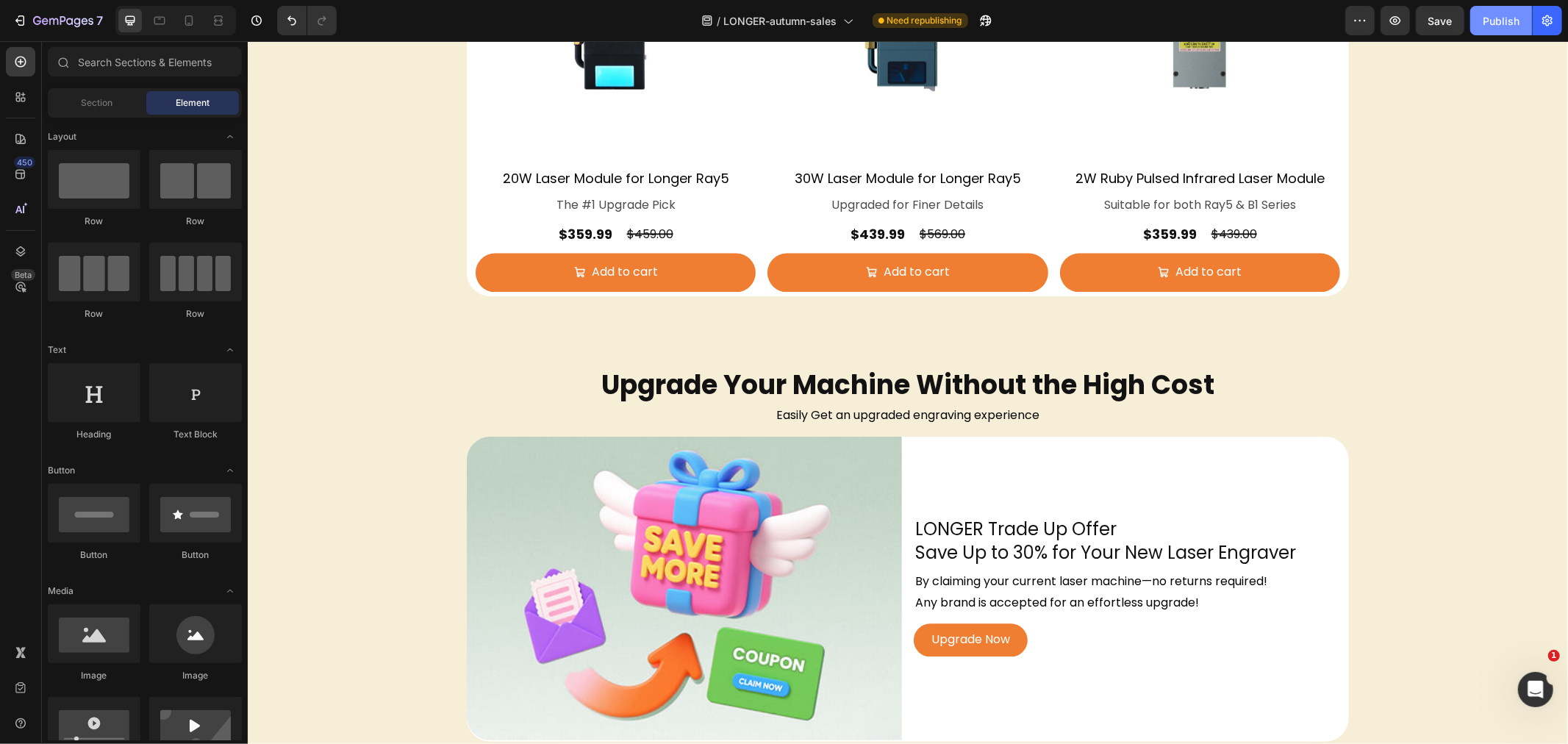
click at [1500, 22] on div "Publish" at bounding box center [1501, 21] width 37 height 15
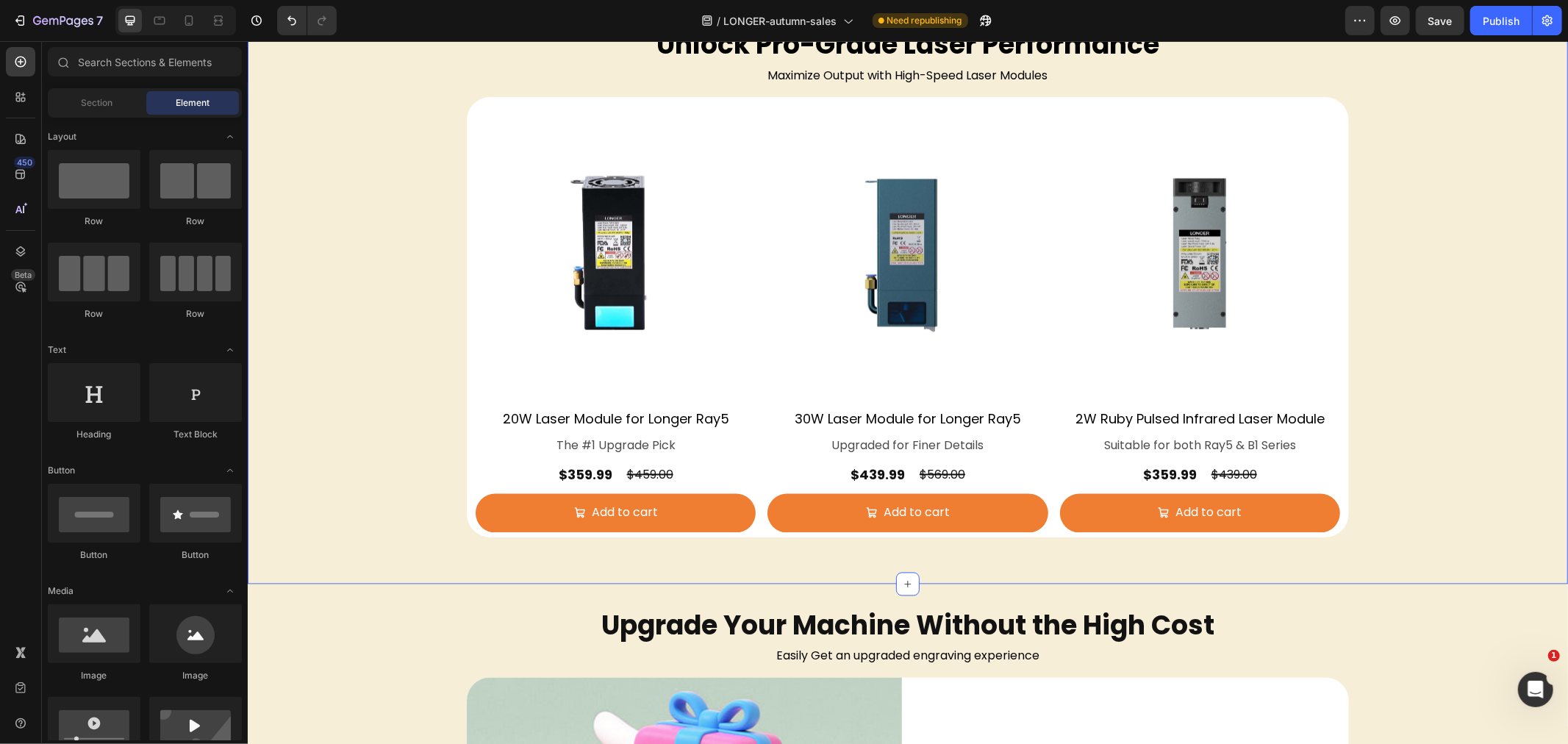
scroll to position [2137, 0]
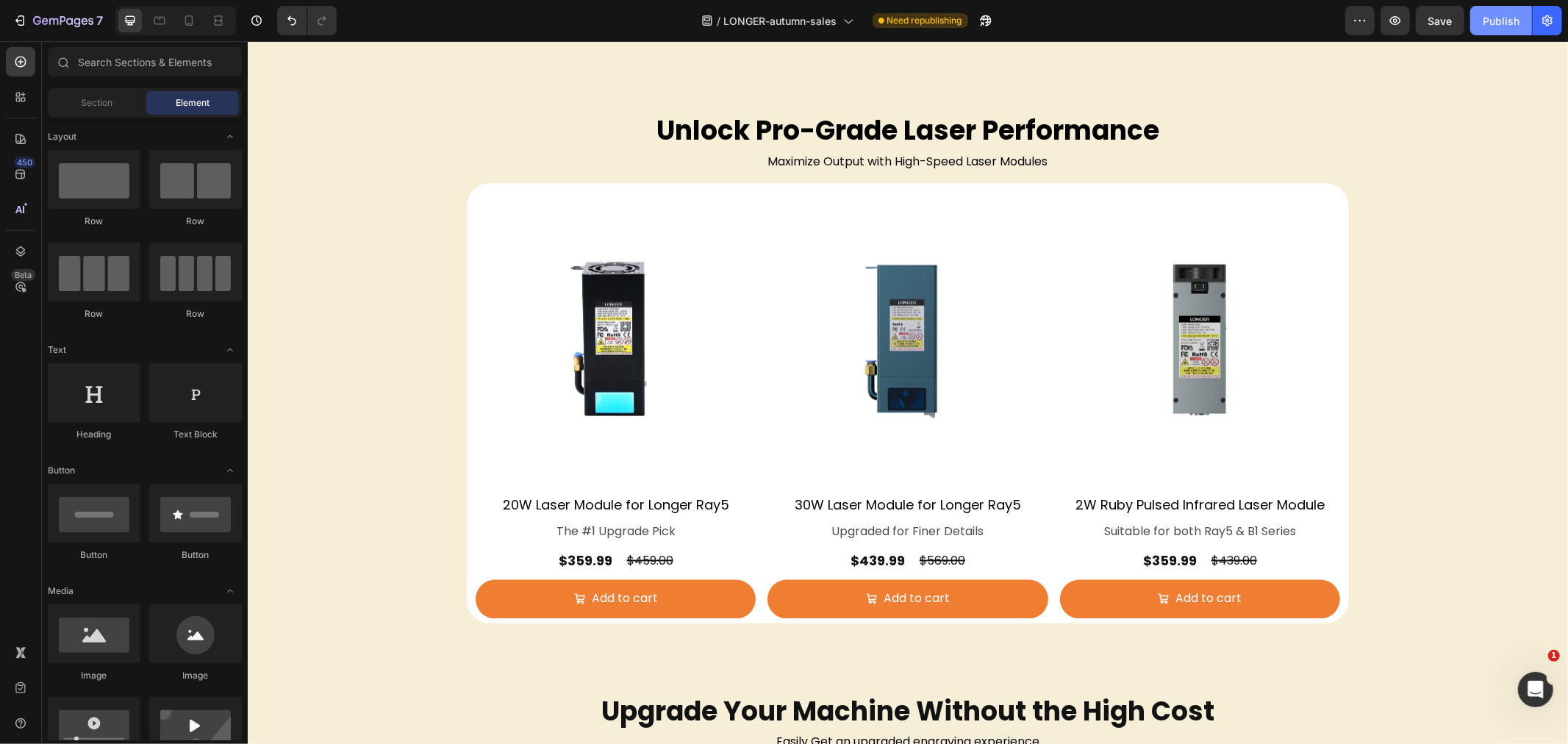
click at [1497, 23] on div "Publish" at bounding box center [1501, 21] width 37 height 15
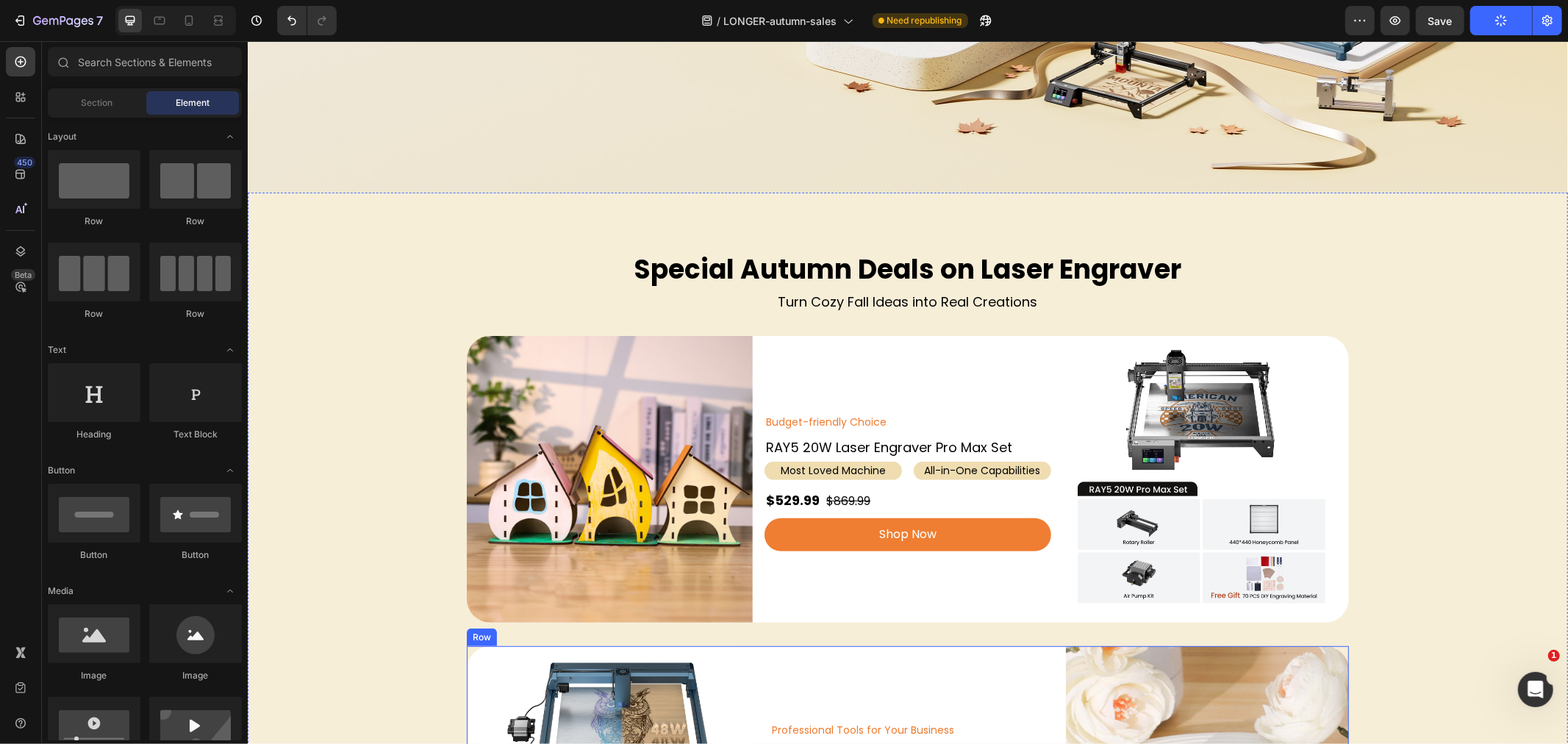
scroll to position [0, 0]
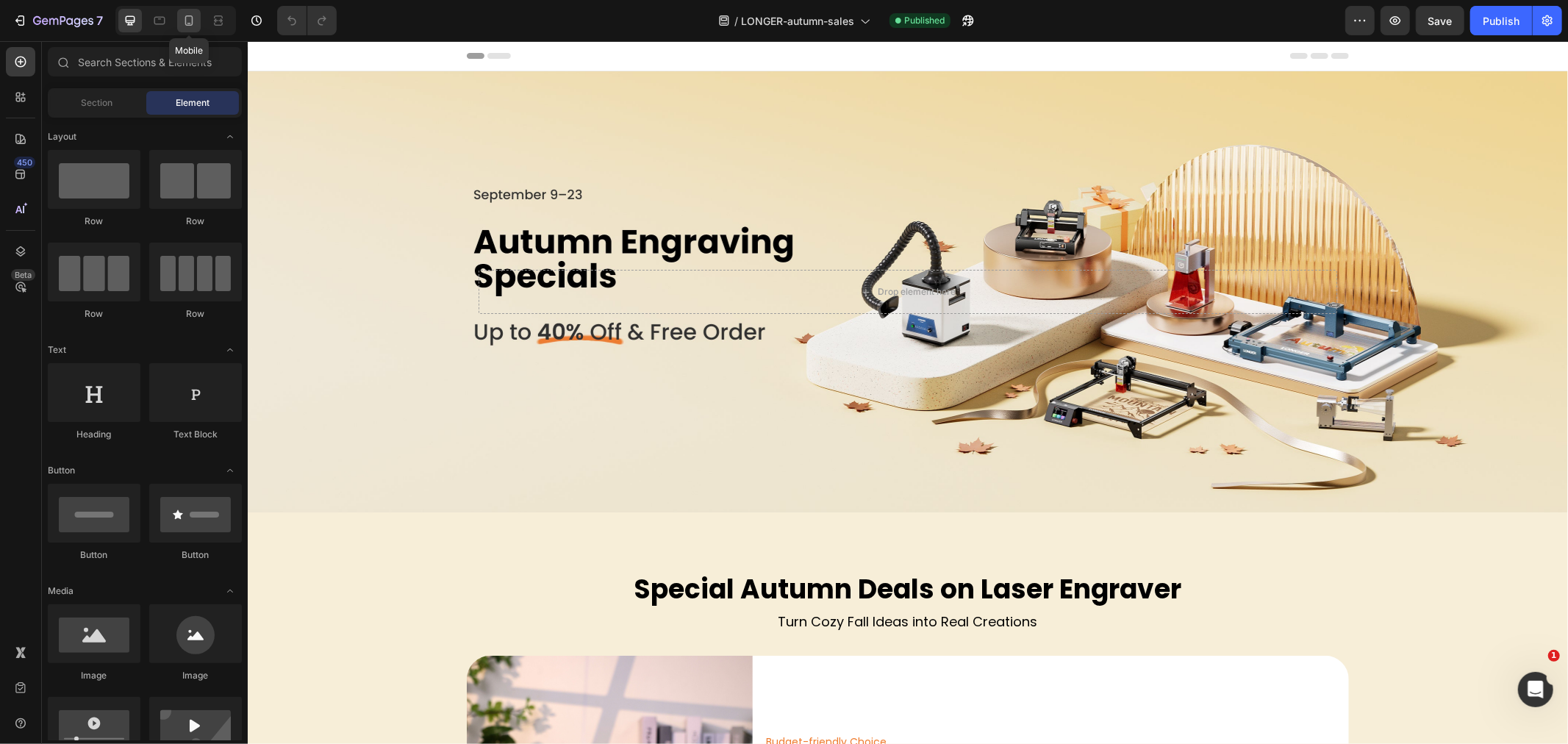
click at [186, 18] on icon at bounding box center [189, 21] width 14 height 14
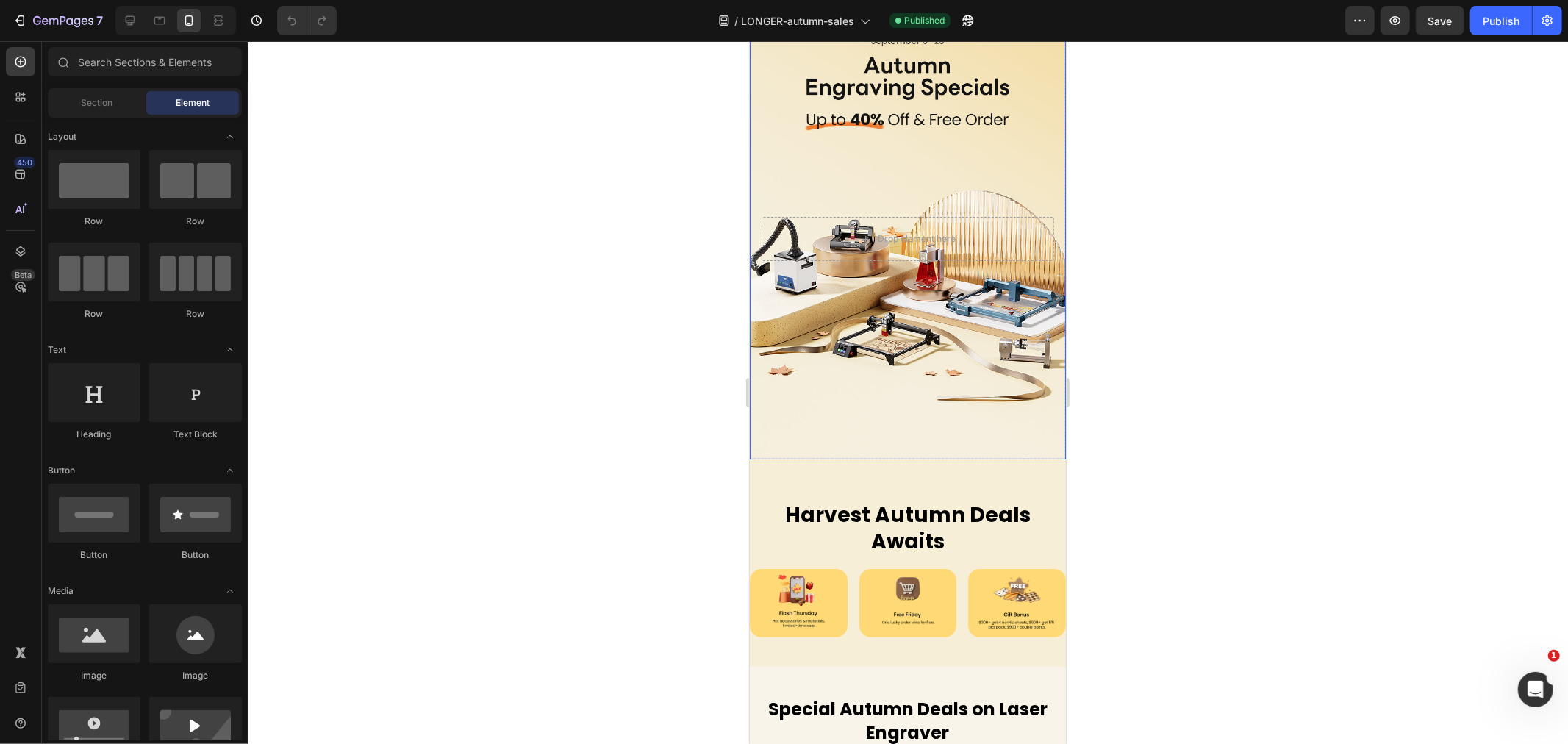
scroll to position [82, 0]
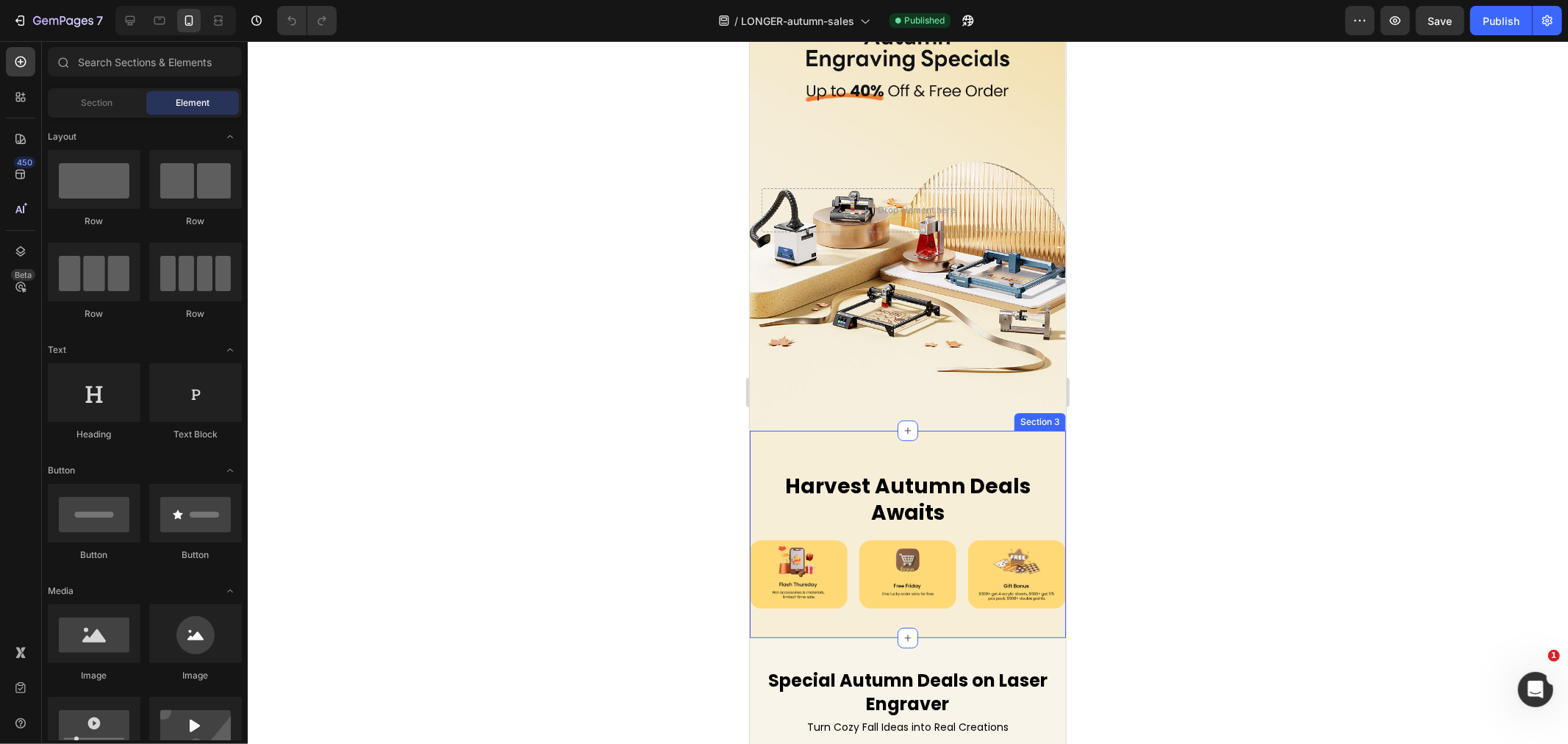
click at [762, 438] on div "Harvest Autumn Deals Awaits Heading Row Image Image Image Row Section 3" at bounding box center [907, 533] width 316 height 207
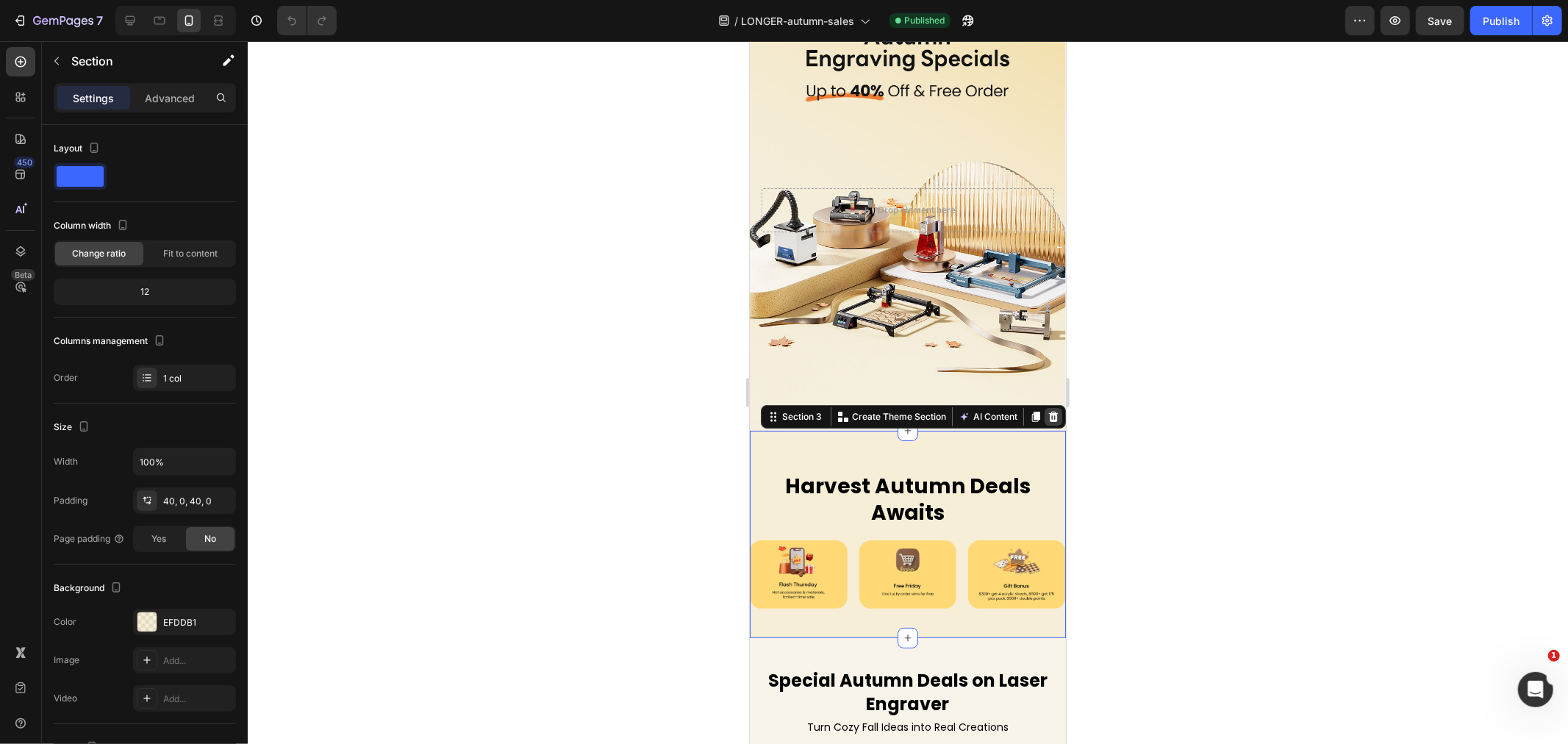
drag, startPoint x: 1037, startPoint y: 415, endPoint x: 1935, endPoint y: 528, distance: 905.1
click at [1049, 415] on icon at bounding box center [1053, 415] width 10 height 10
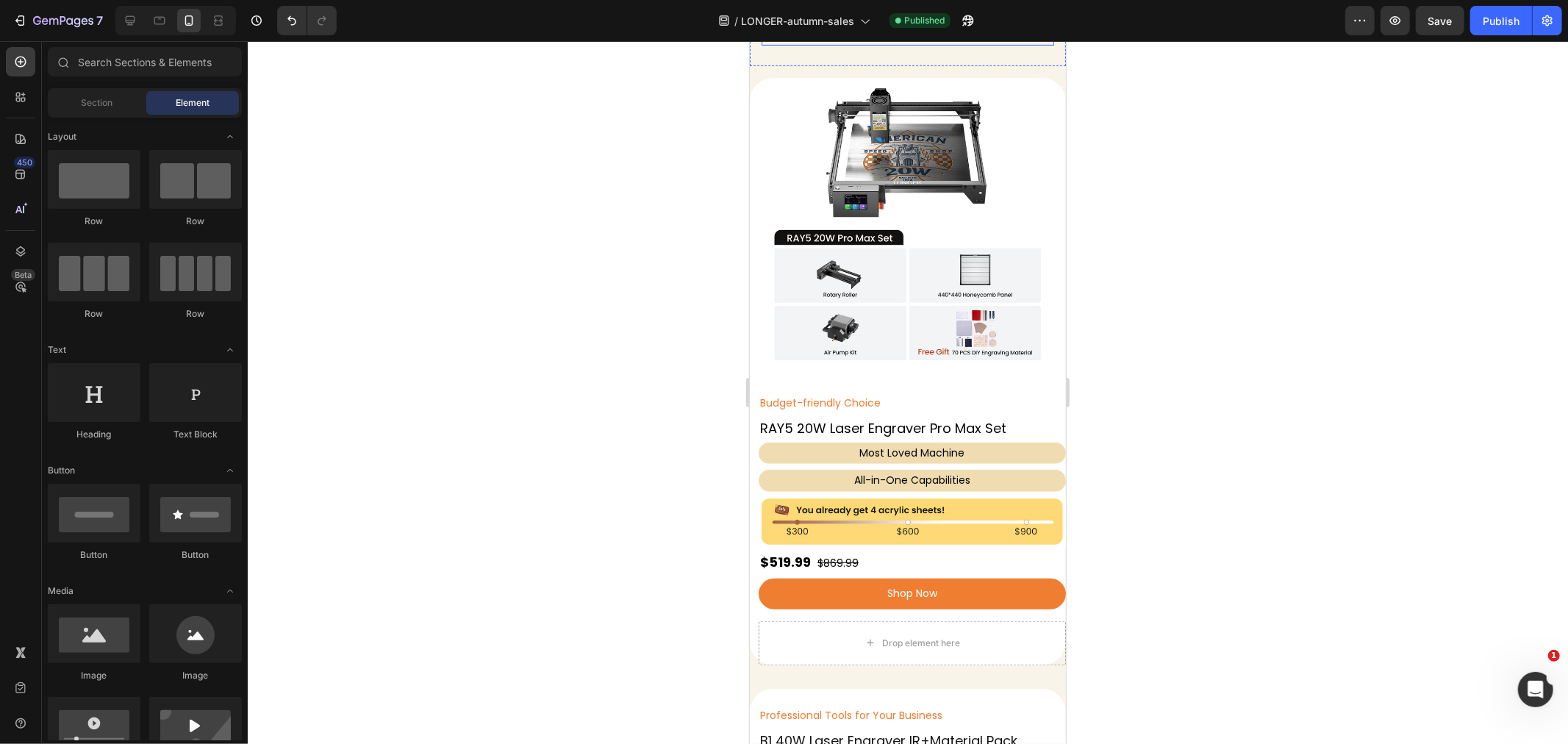
scroll to position [571, 0]
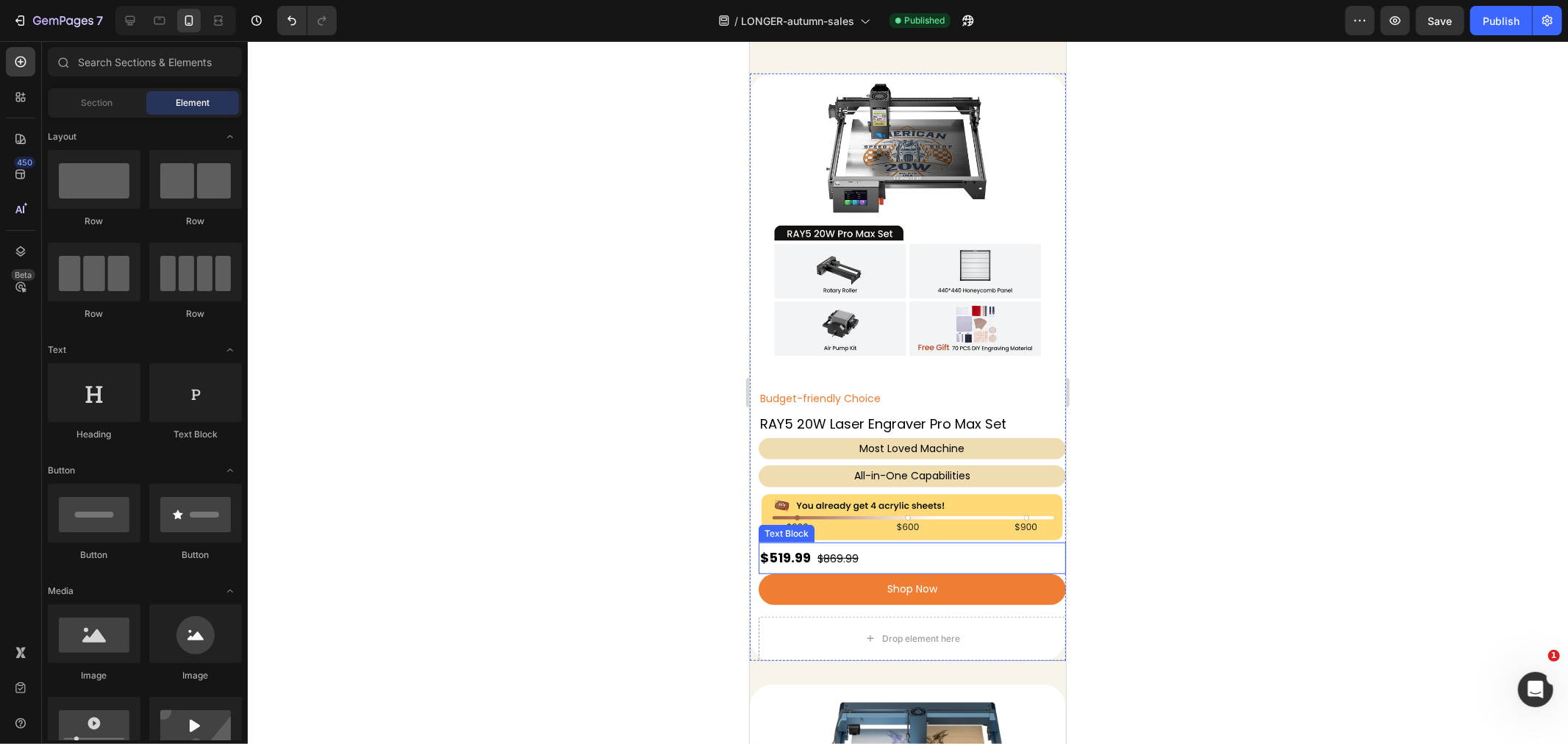
click at [775, 548] on strong "$519.99" at bounding box center [784, 557] width 51 height 19
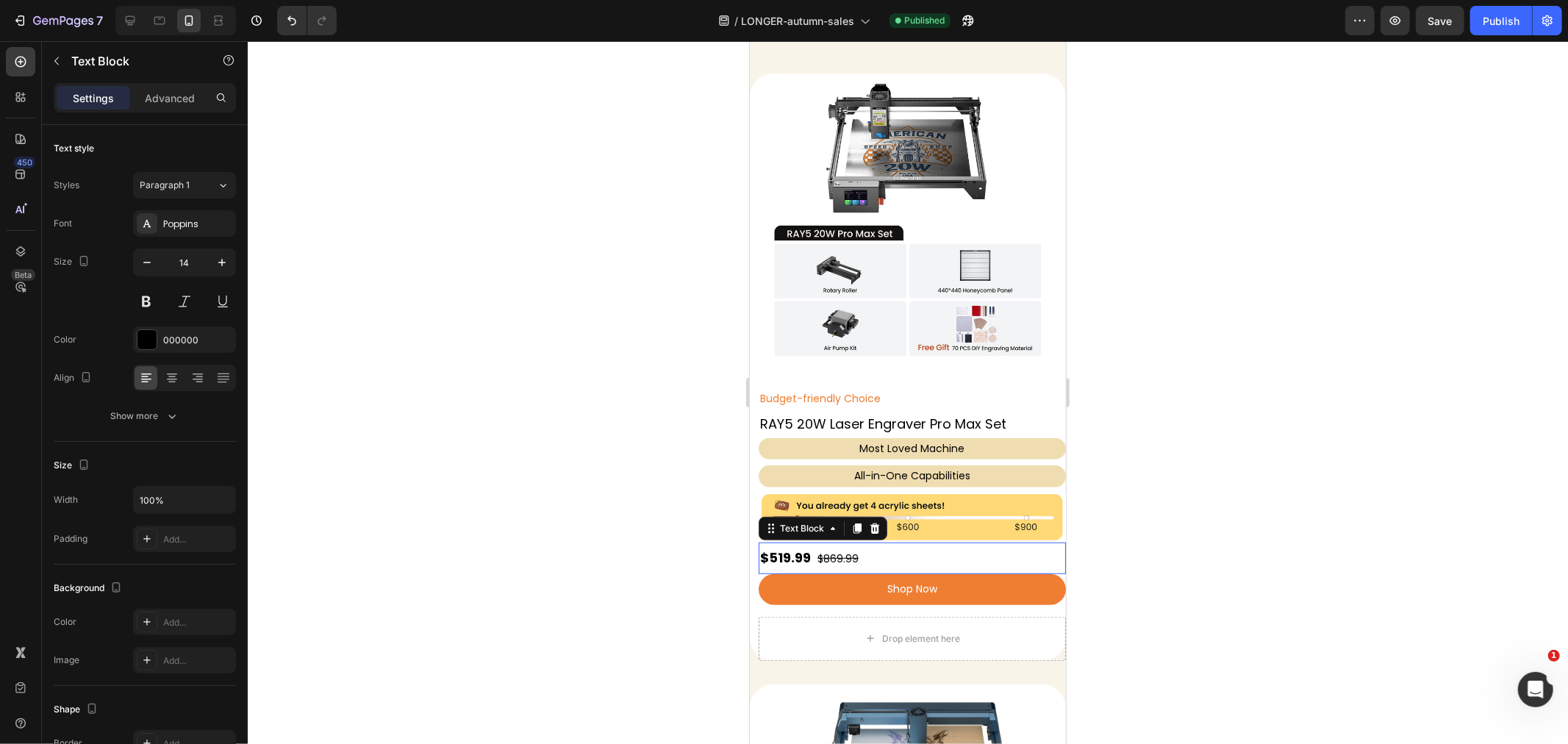
click at [780, 548] on strong "$519.99" at bounding box center [784, 557] width 51 height 19
click at [810, 497] on img at bounding box center [912, 516] width 308 height 51
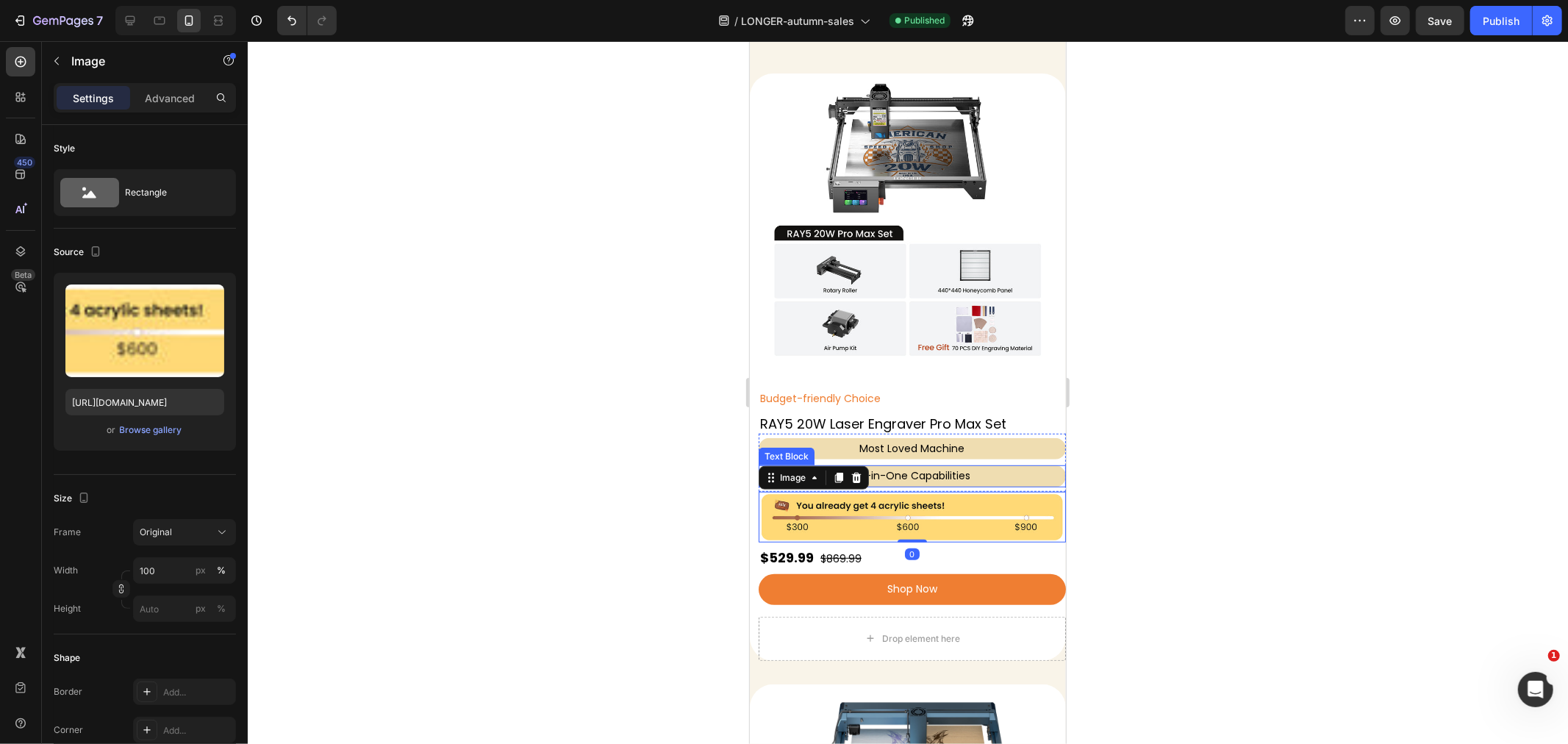
click at [870, 468] on p "All-in-One Capabilities" at bounding box center [912, 475] width 305 height 19
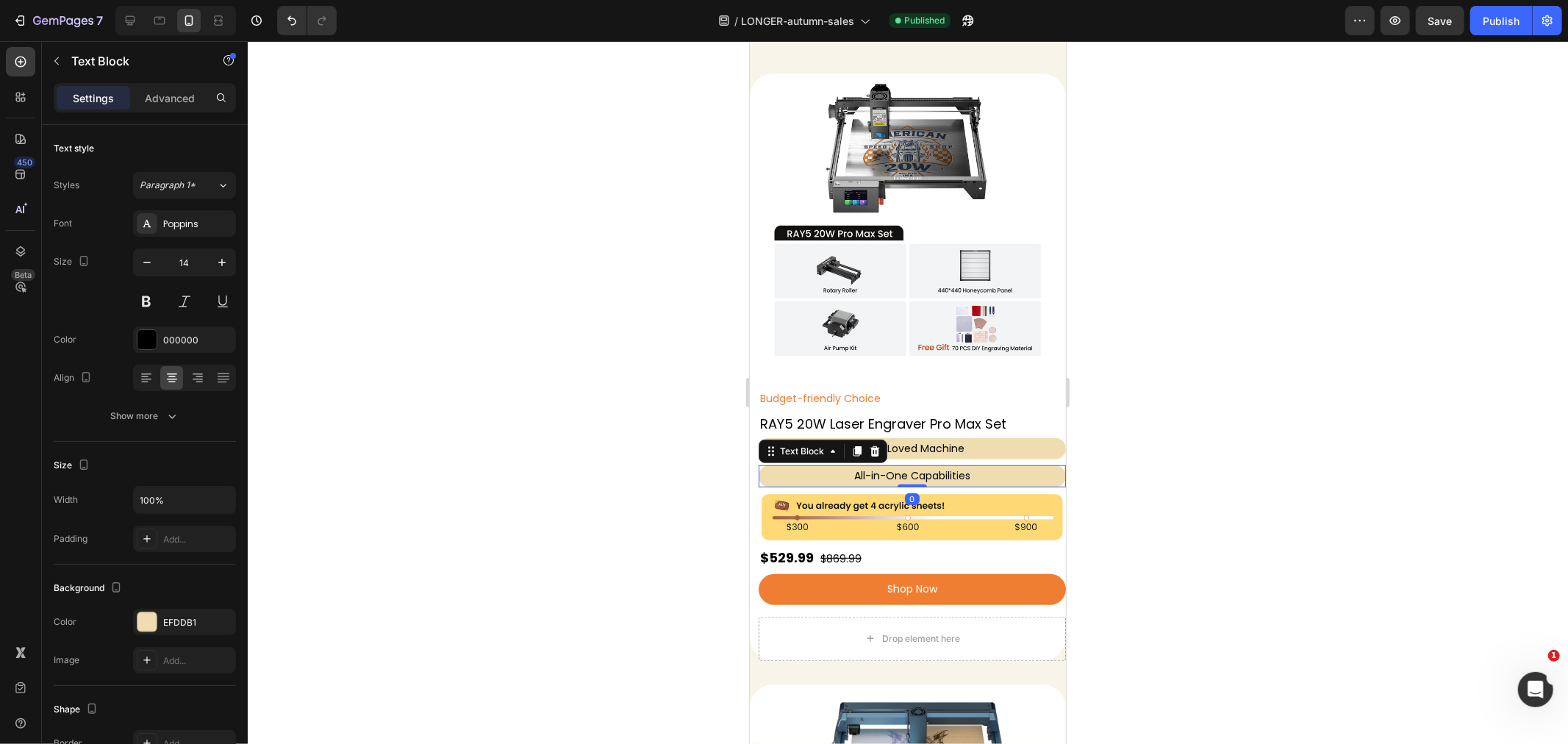
click at [843, 494] on img at bounding box center [912, 516] width 308 height 51
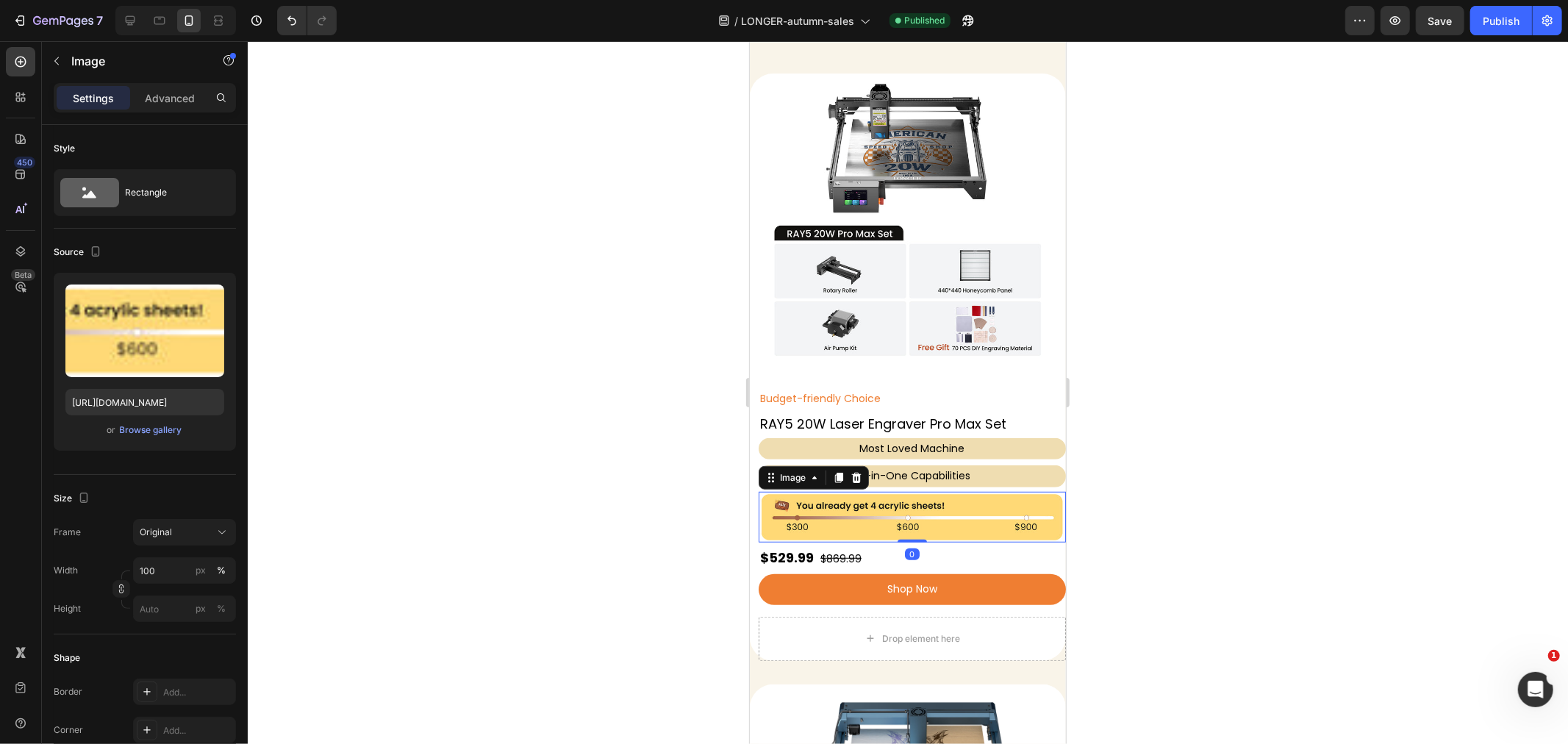
click at [856, 471] on icon at bounding box center [855, 477] width 12 height 12
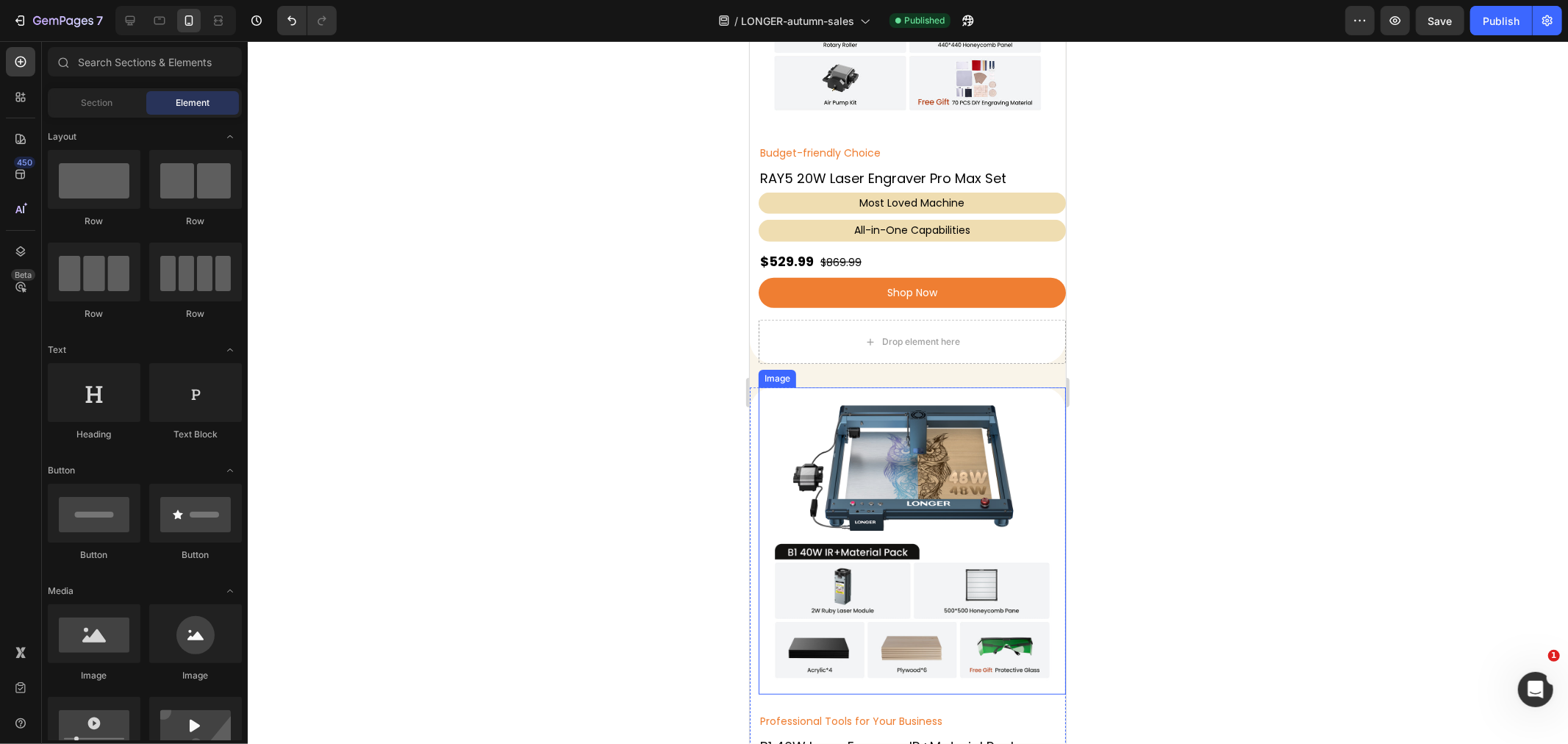
scroll to position [1143, 0]
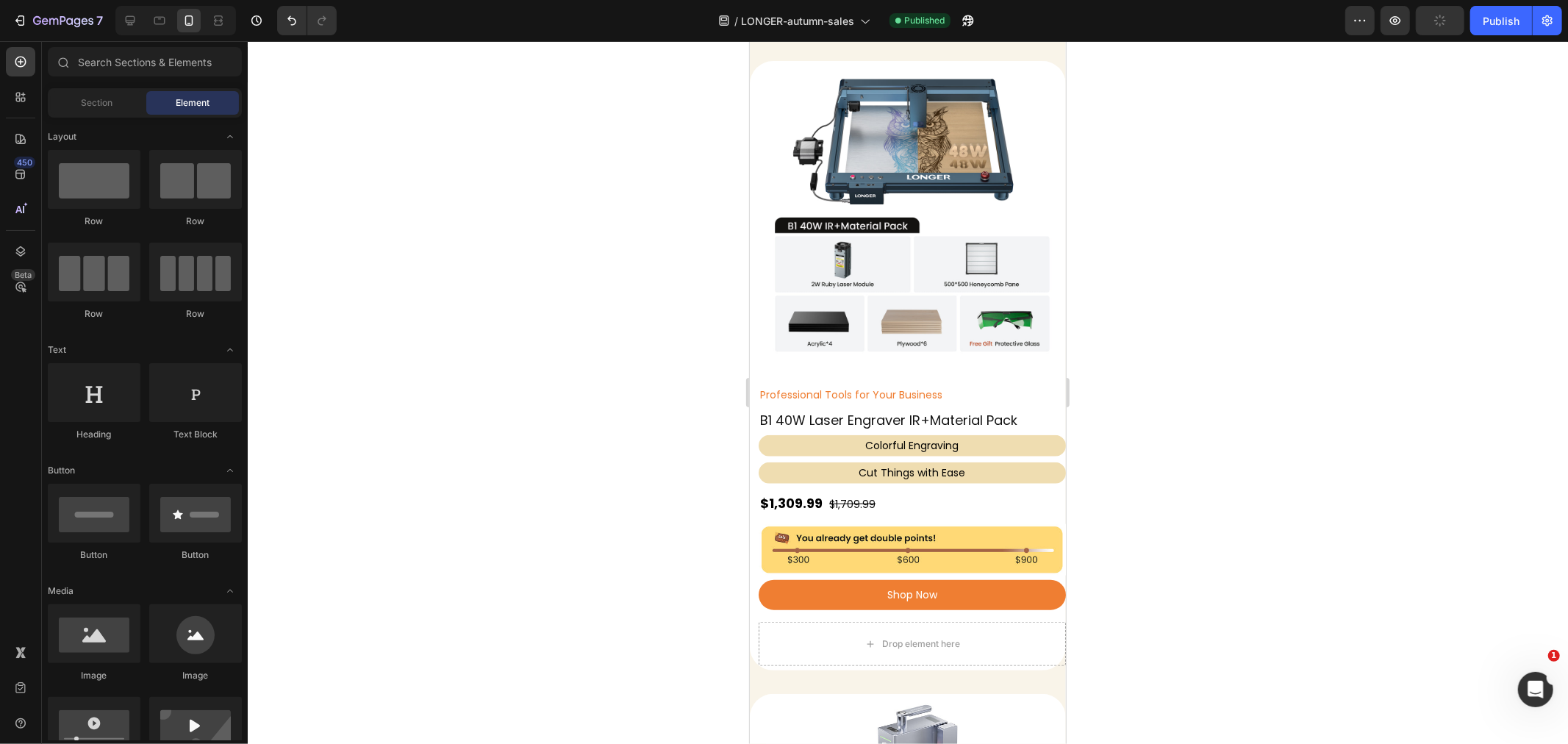
click at [780, 493] on strong "$1,309.99" at bounding box center [791, 502] width 63 height 19
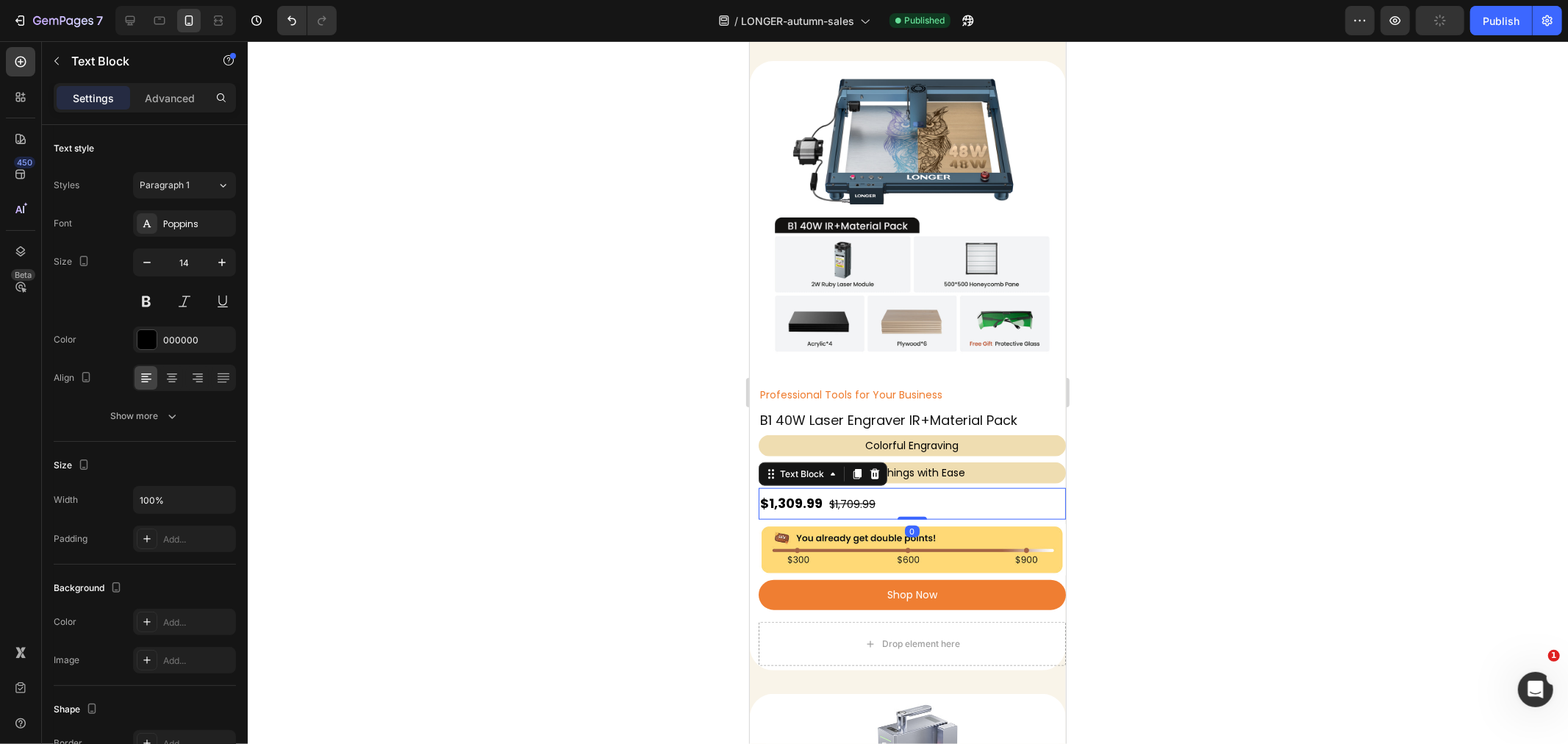
click at [793, 493] on strong "$1,309.99" at bounding box center [791, 502] width 63 height 19
click at [811, 523] on img at bounding box center [912, 549] width 308 height 51
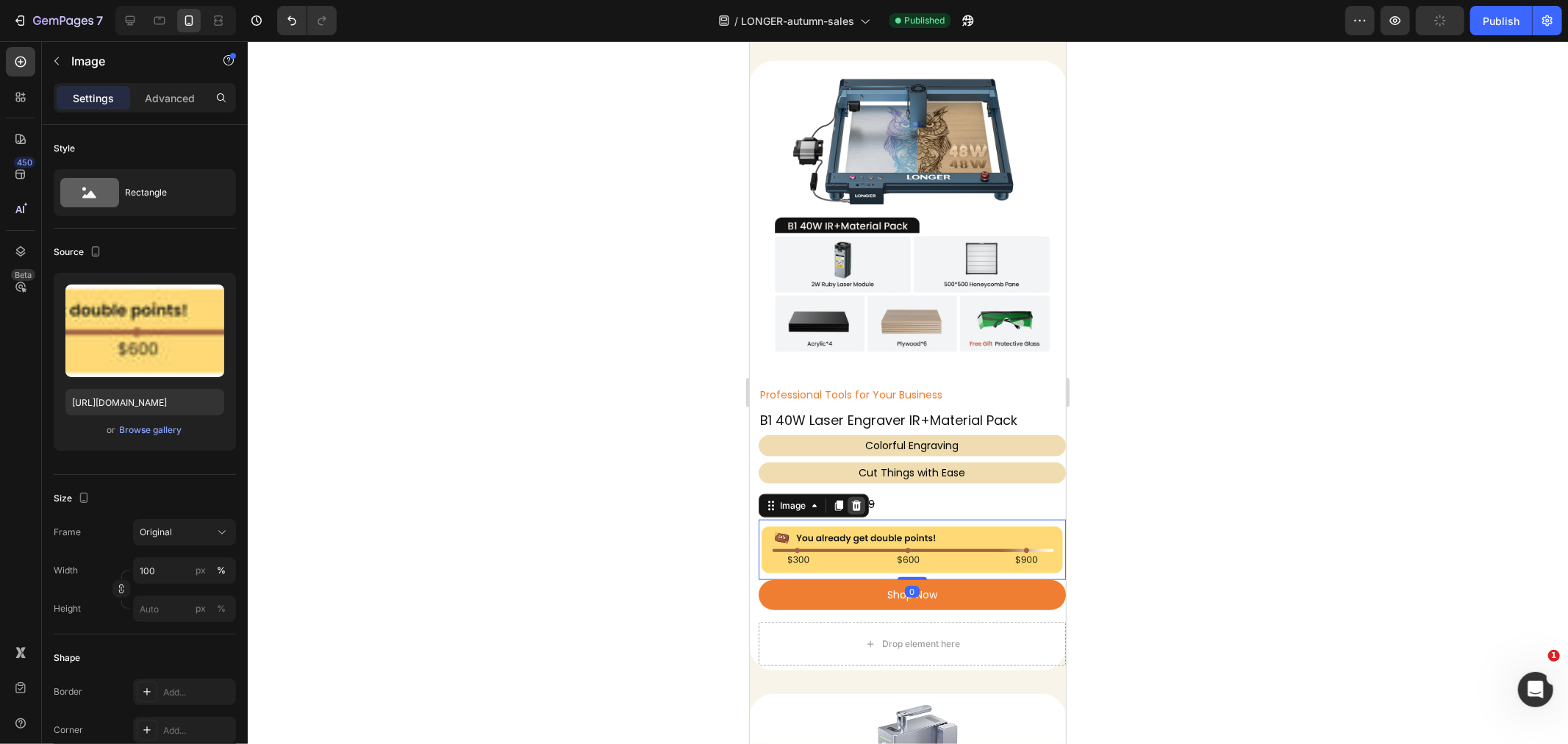
click at [848, 497] on div at bounding box center [856, 506] width 18 height 18
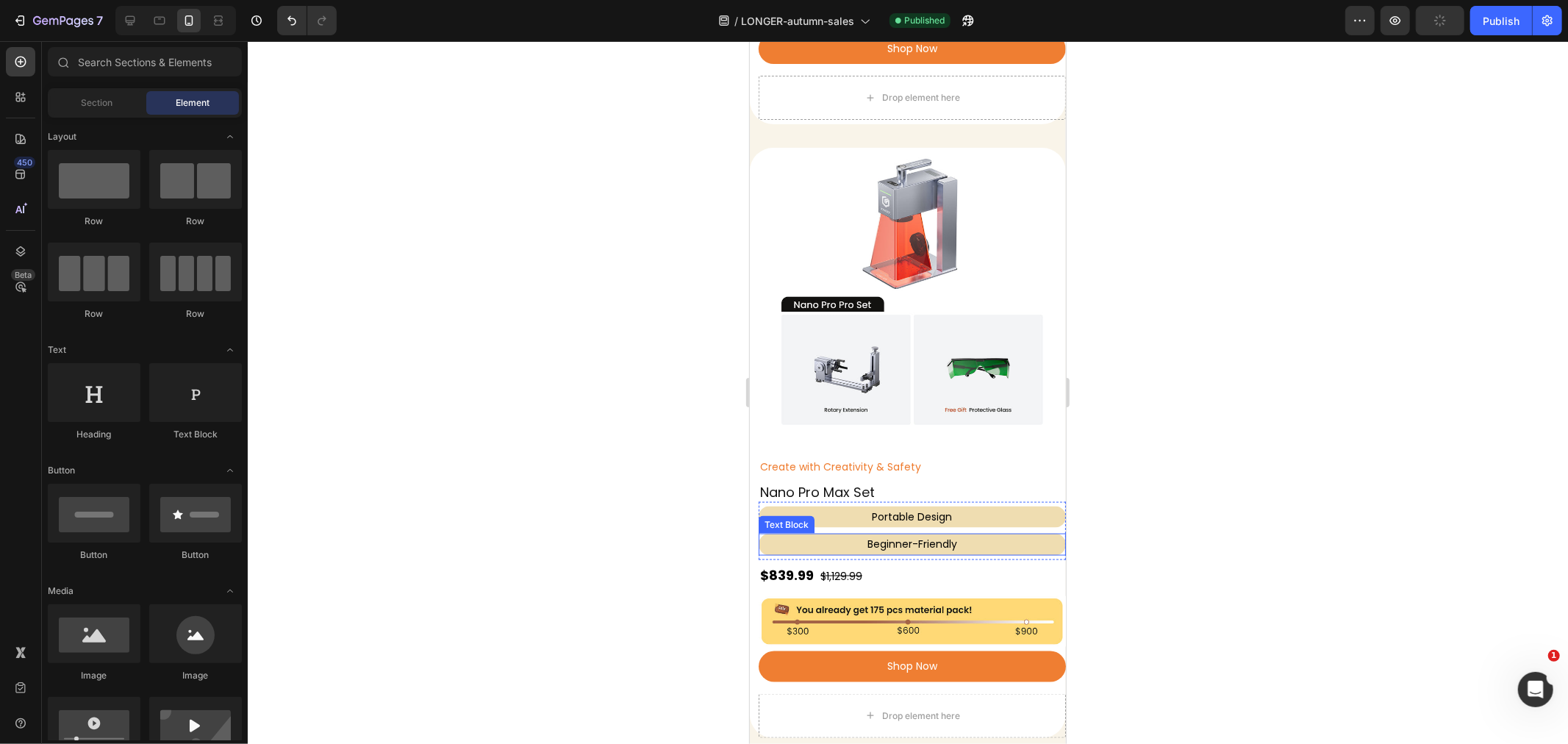
scroll to position [1633, 0]
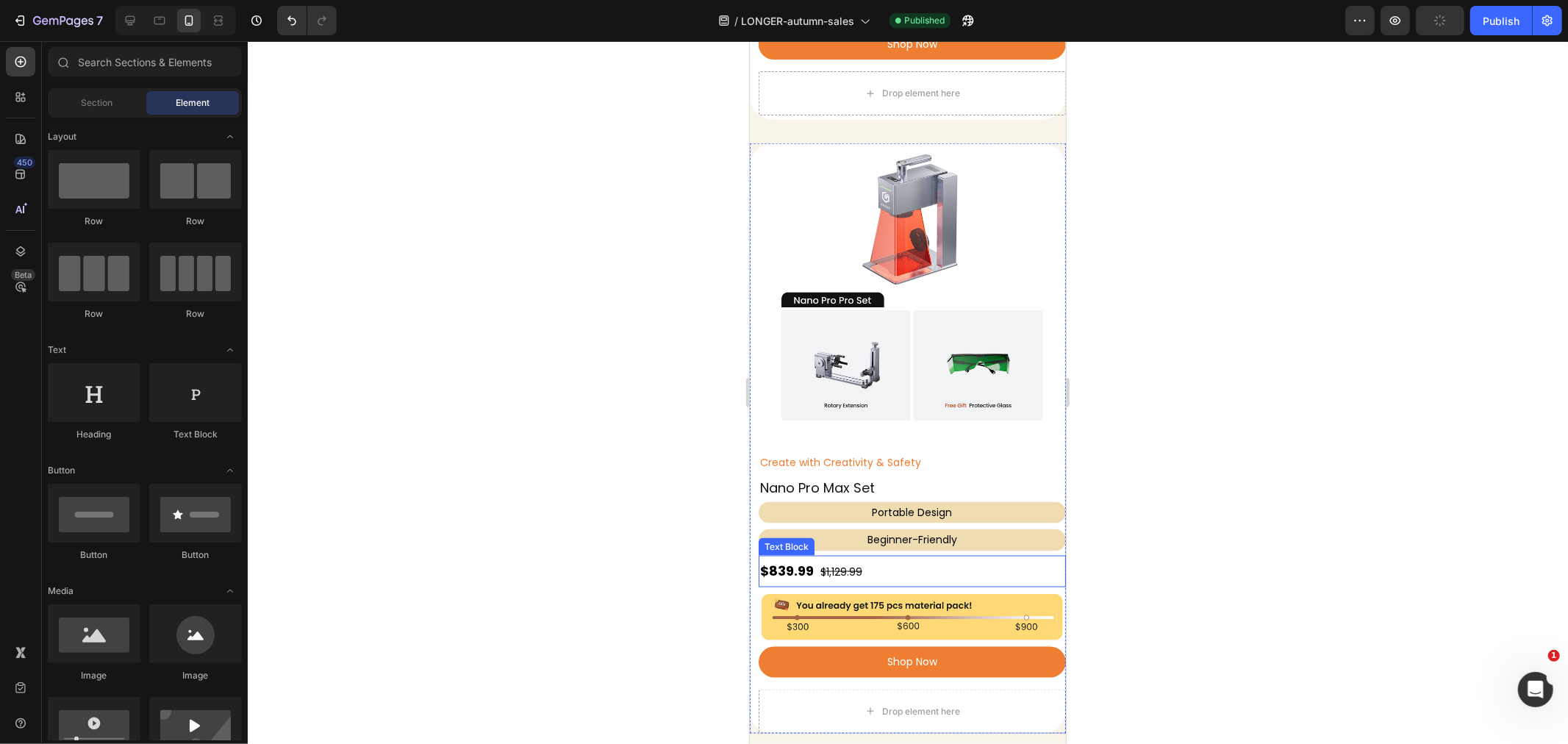
click at [801, 561] on strong "$839.99" at bounding box center [786, 570] width 54 height 19
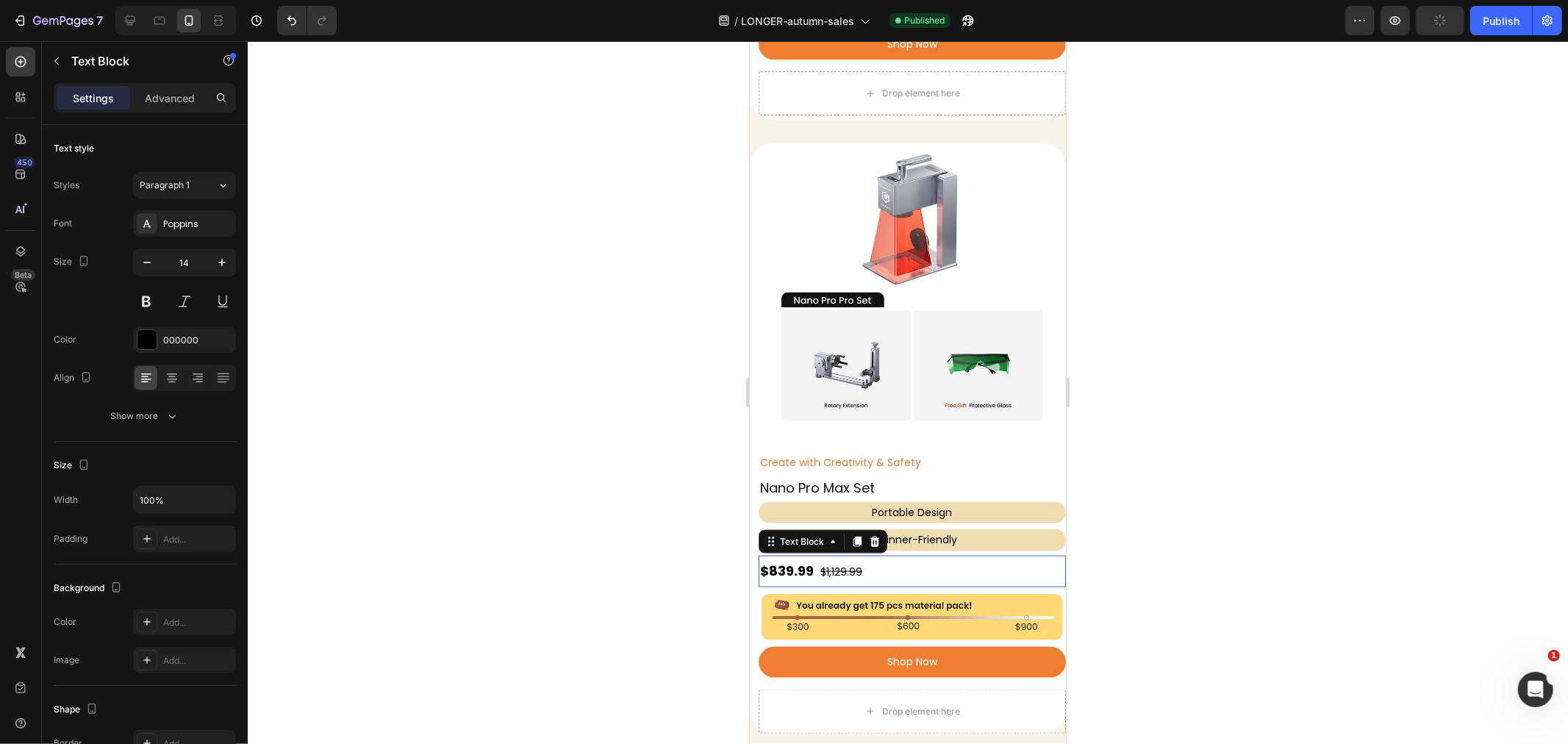
click at [785, 561] on strong "$839.99" at bounding box center [786, 570] width 54 height 19
click at [811, 591] on img at bounding box center [912, 616] width 308 height 51
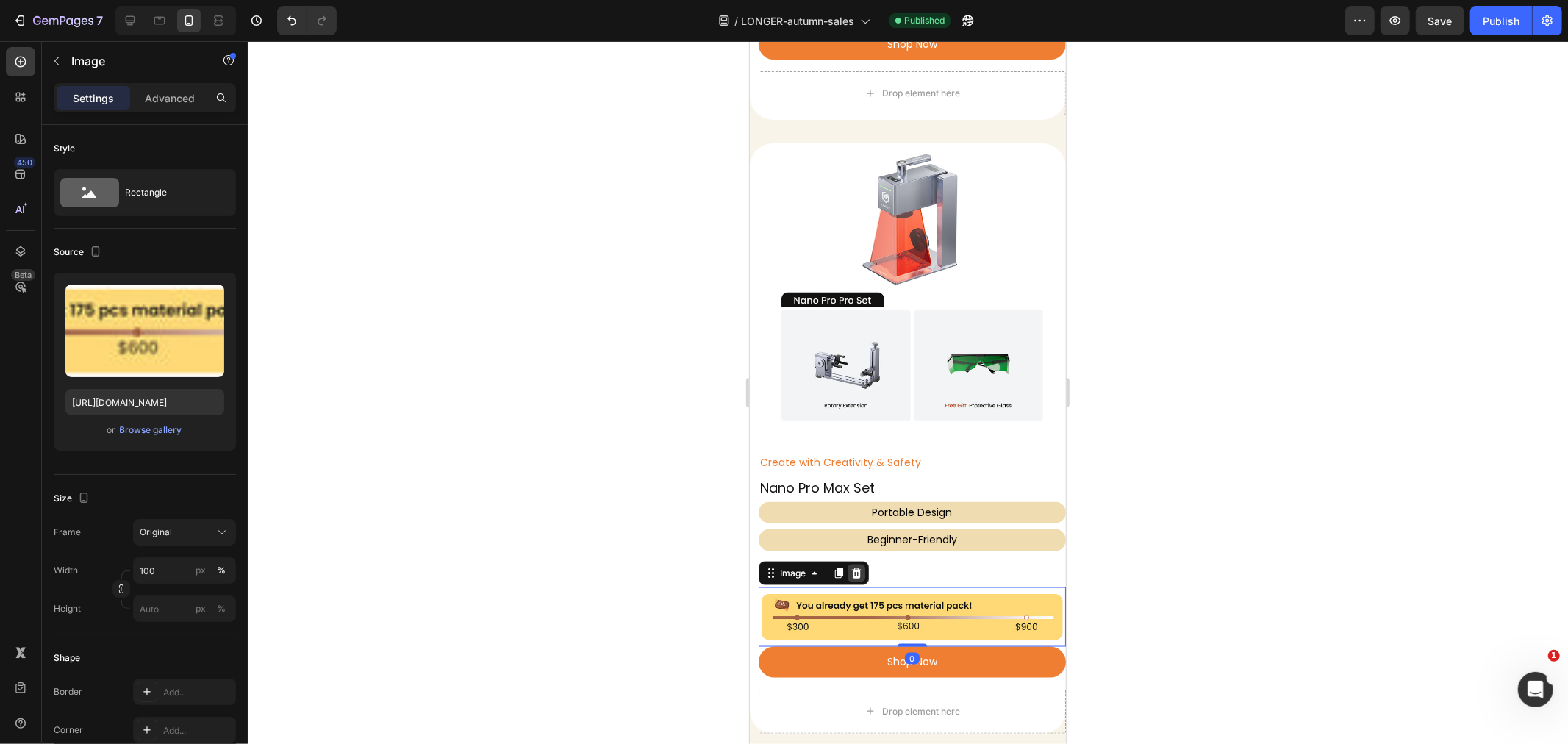
click at [856, 567] on icon at bounding box center [856, 572] width 10 height 10
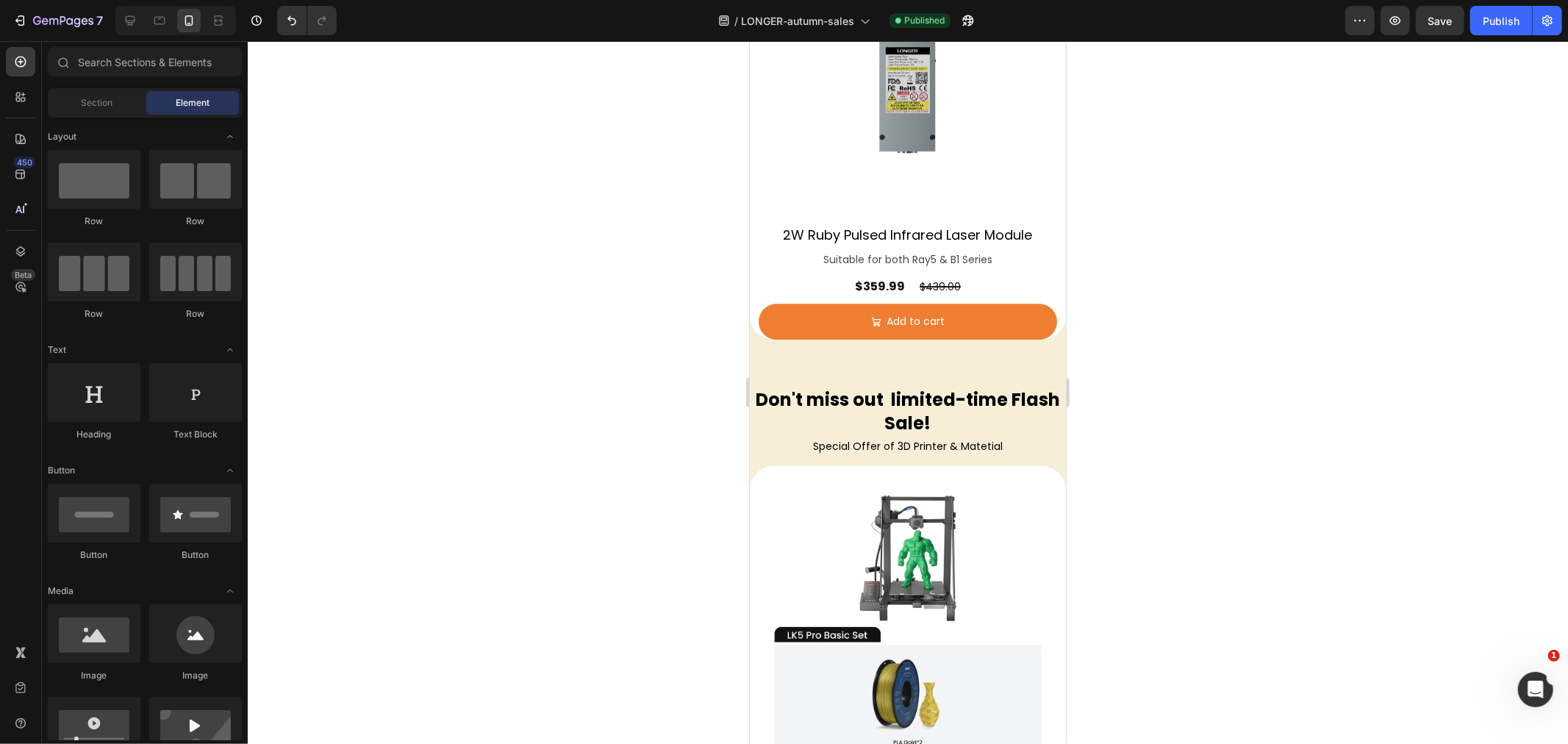
scroll to position [3839, 0]
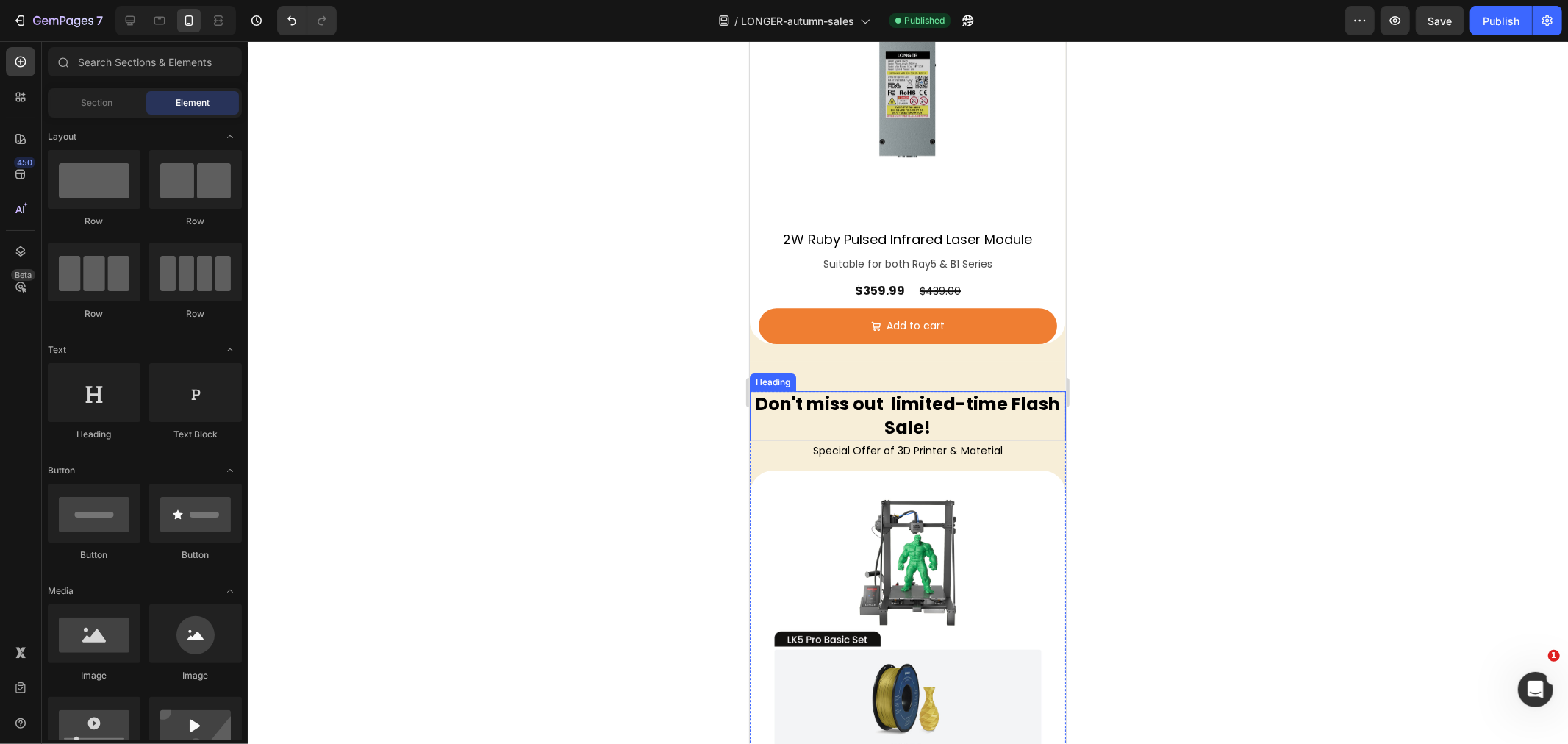
click at [780, 390] on h2 "Don't miss out limited-time Flash Sale!" at bounding box center [907, 414] width 316 height 48
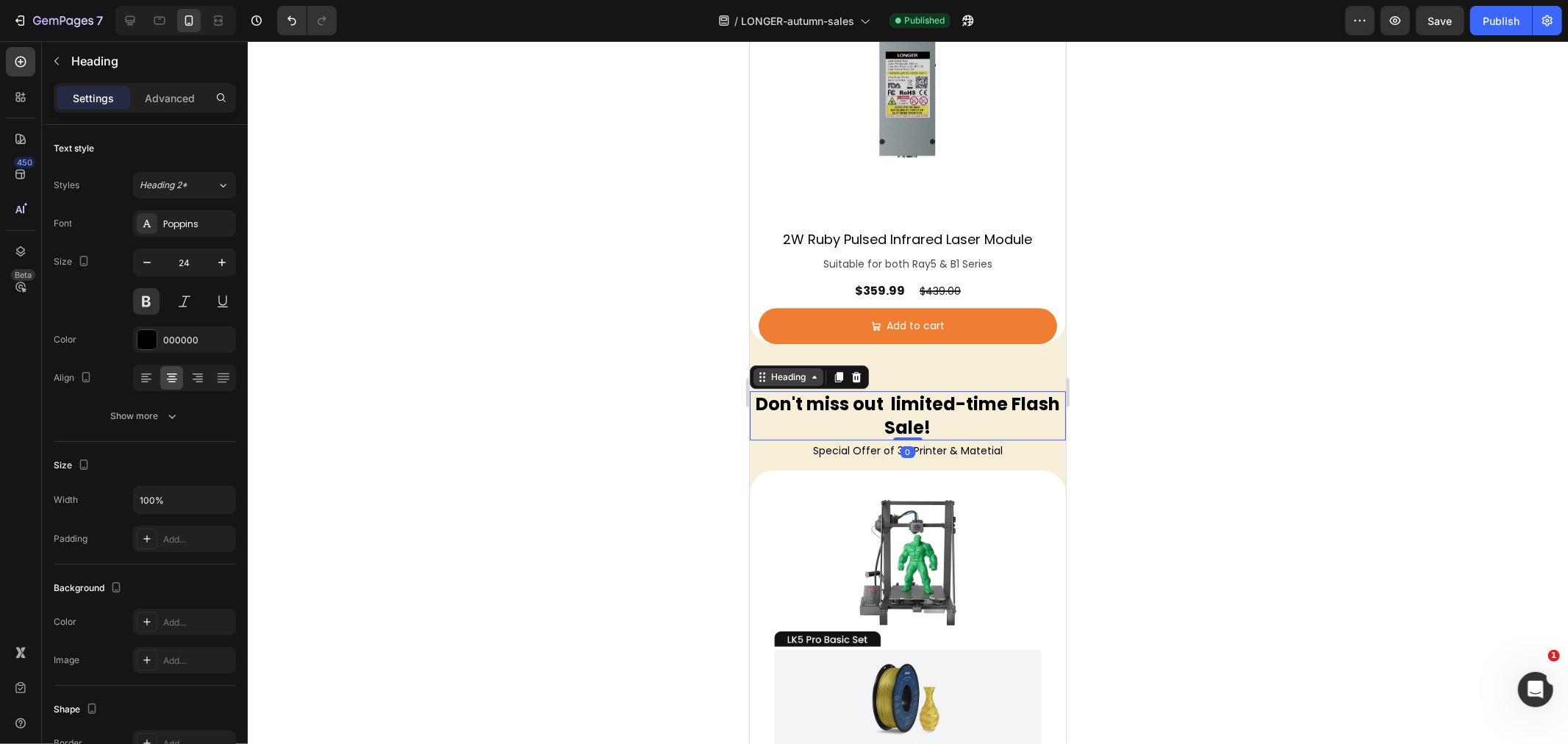
click at [775, 368] on div "Heading" at bounding box center [788, 376] width 70 height 18
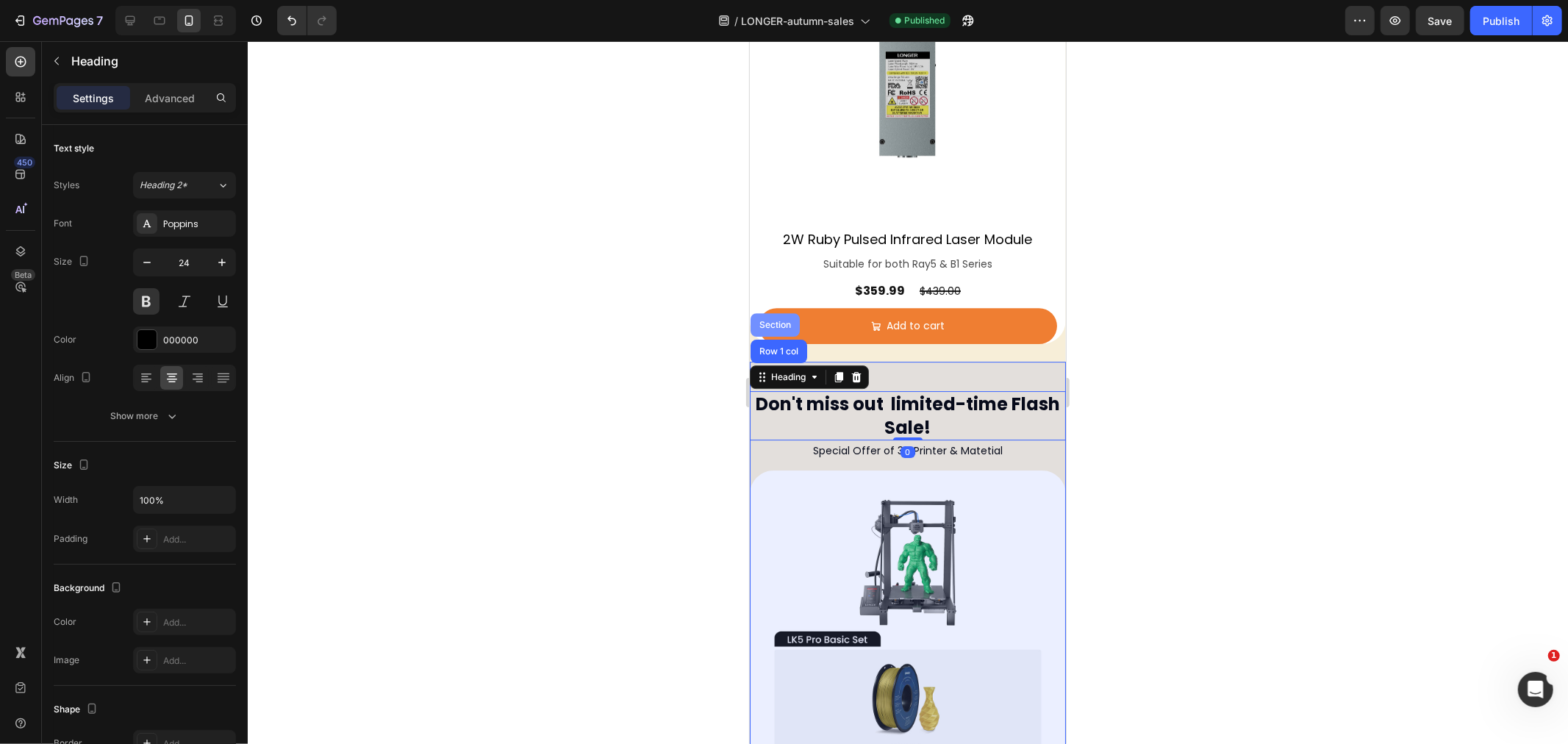
click at [768, 313] on div "Section" at bounding box center [775, 324] width 49 height 23
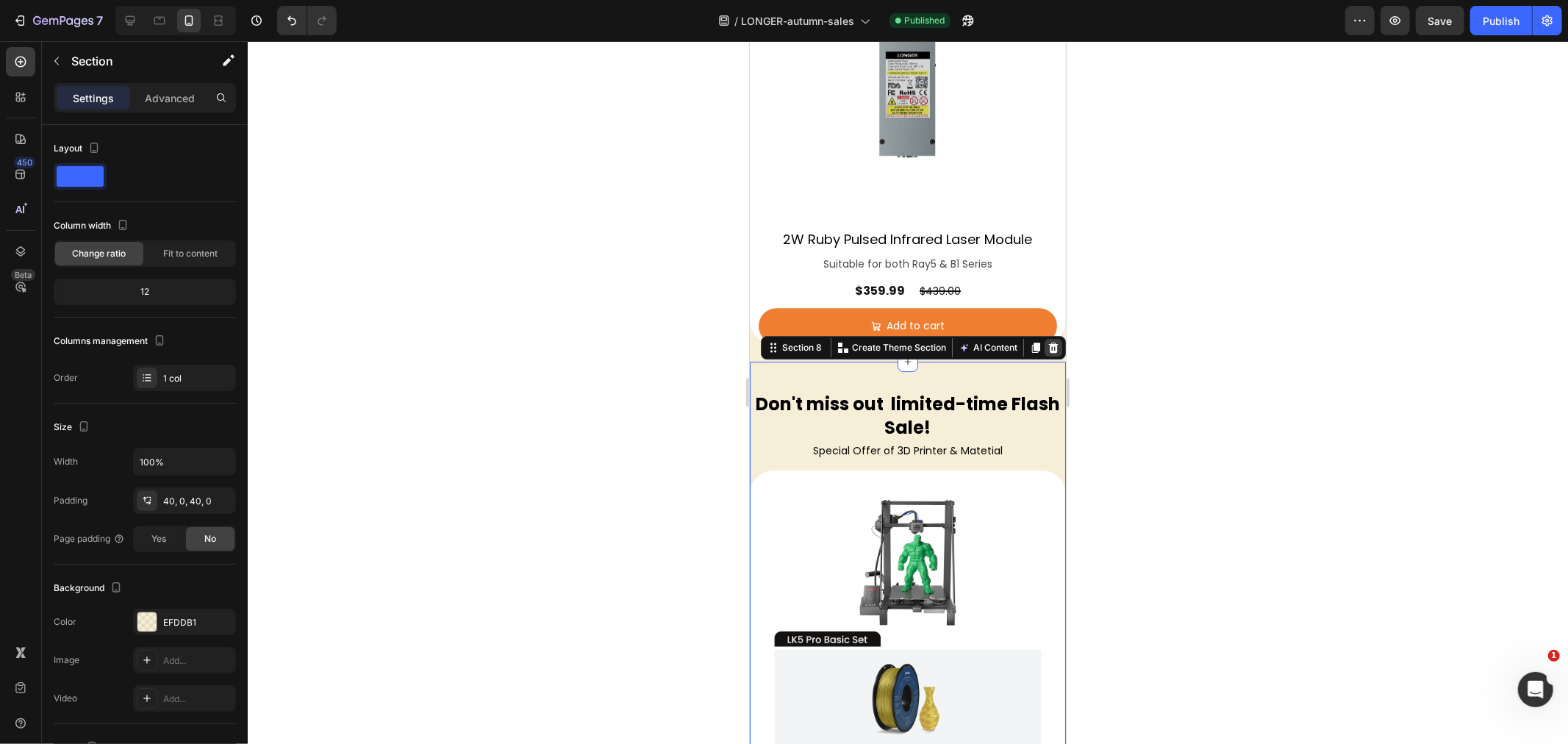
click at [1049, 342] on icon at bounding box center [1053, 346] width 10 height 10
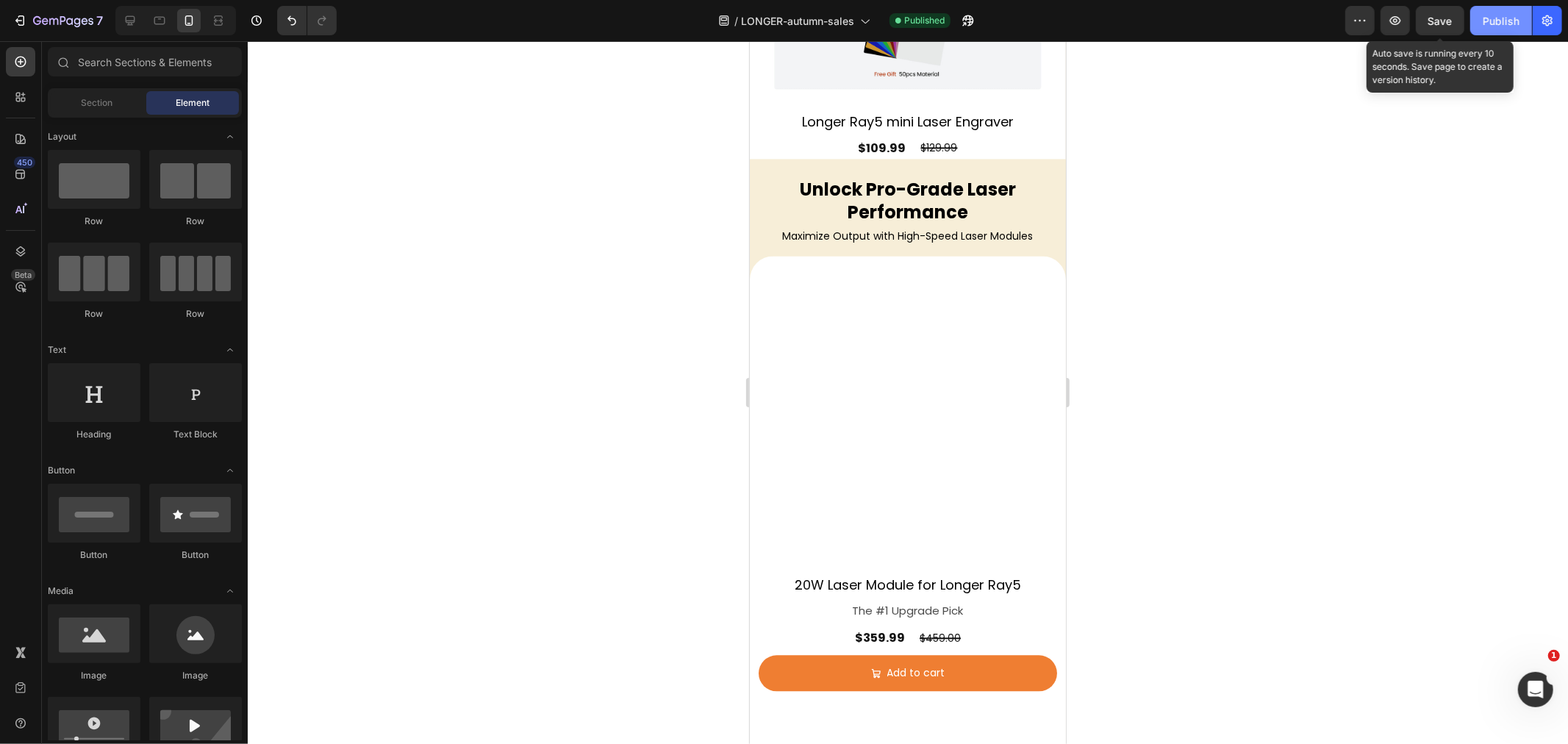
scroll to position [3473, 0]
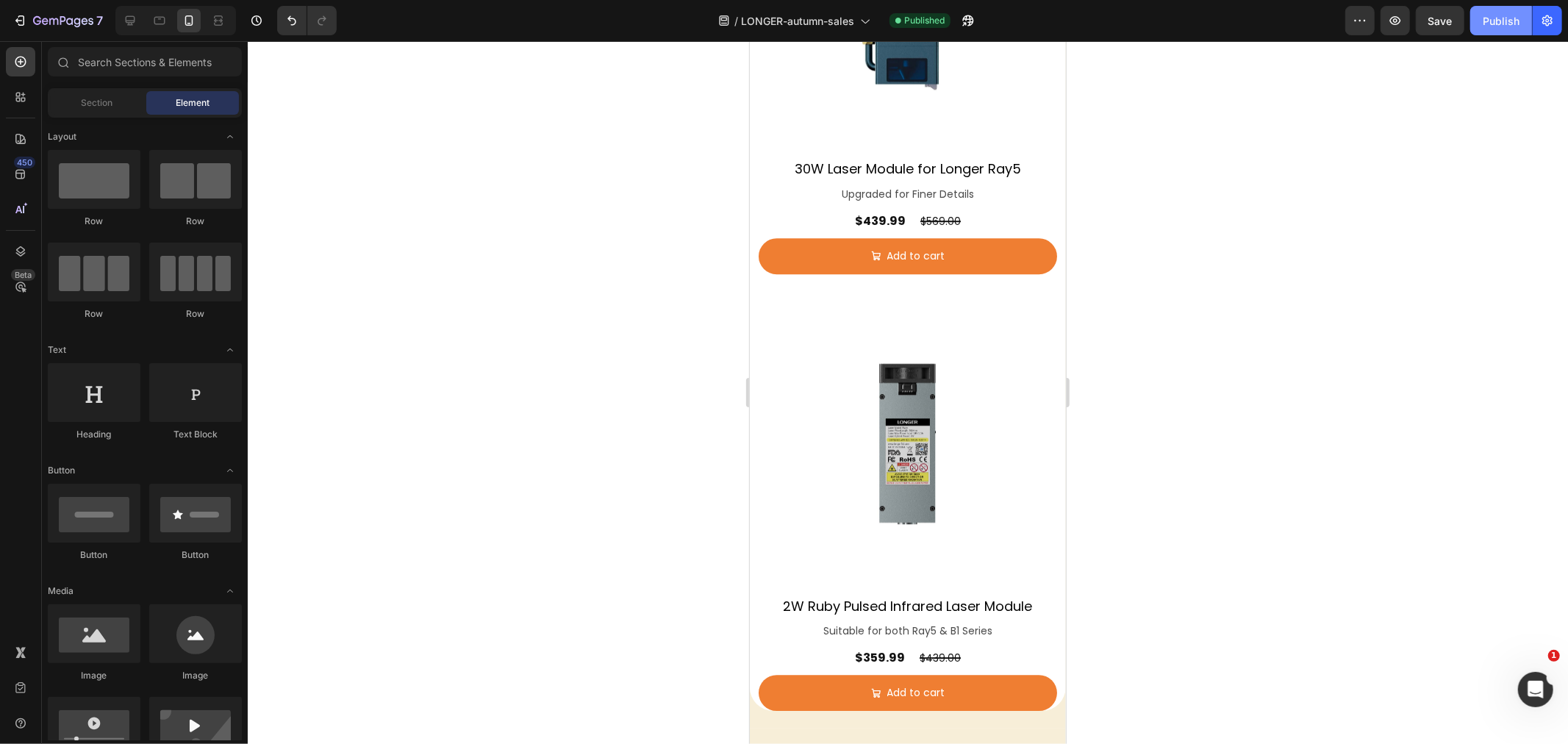
click at [1477, 13] on button "Publish" at bounding box center [1501, 21] width 62 height 30
